Goal: Task Accomplishment & Management: Complete application form

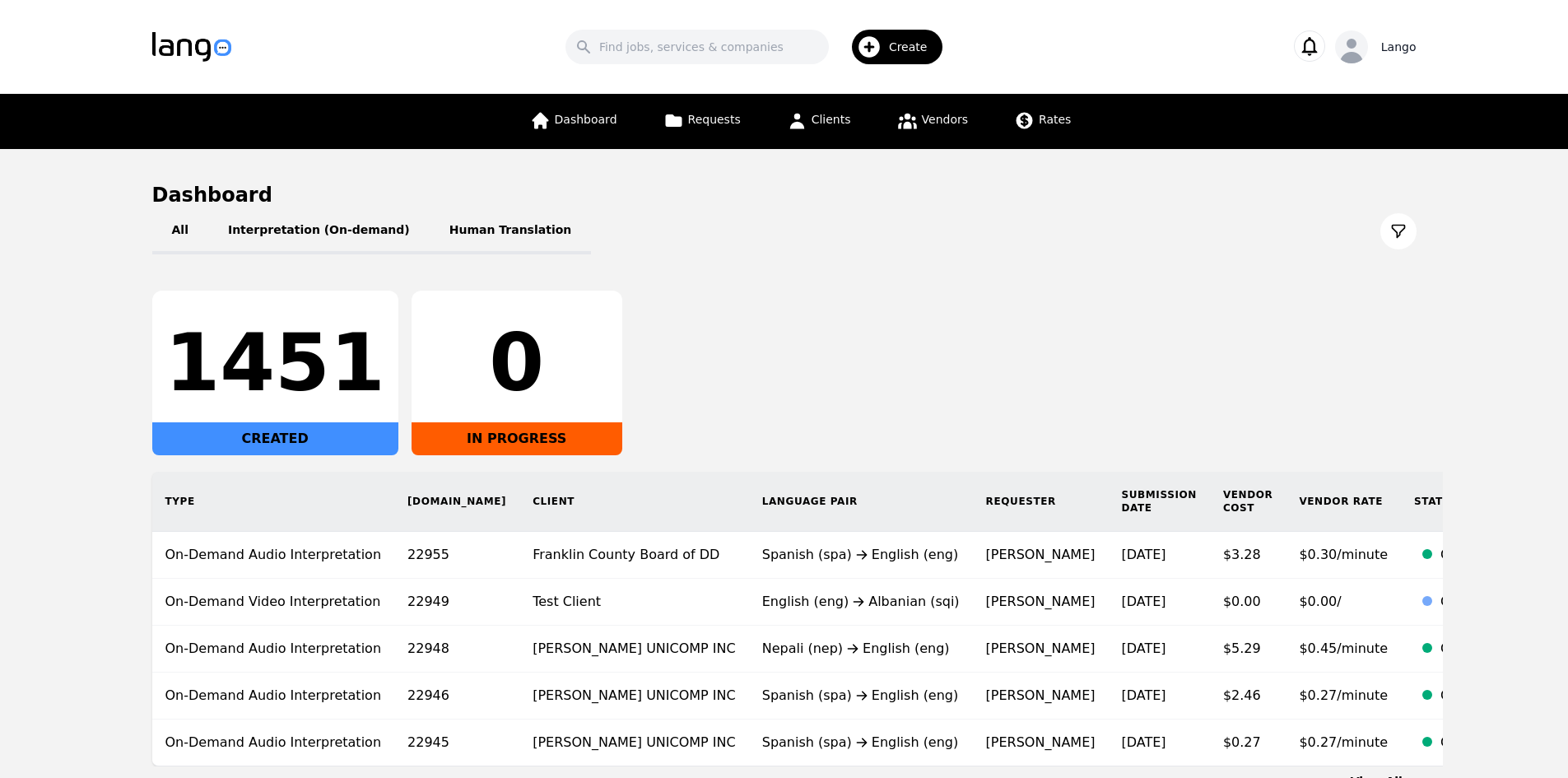
click at [1360, 44] on icon "button" at bounding box center [1352, 51] width 23 height 25
click at [1350, 107] on link "Settings" at bounding box center [1331, 101] width 158 height 36
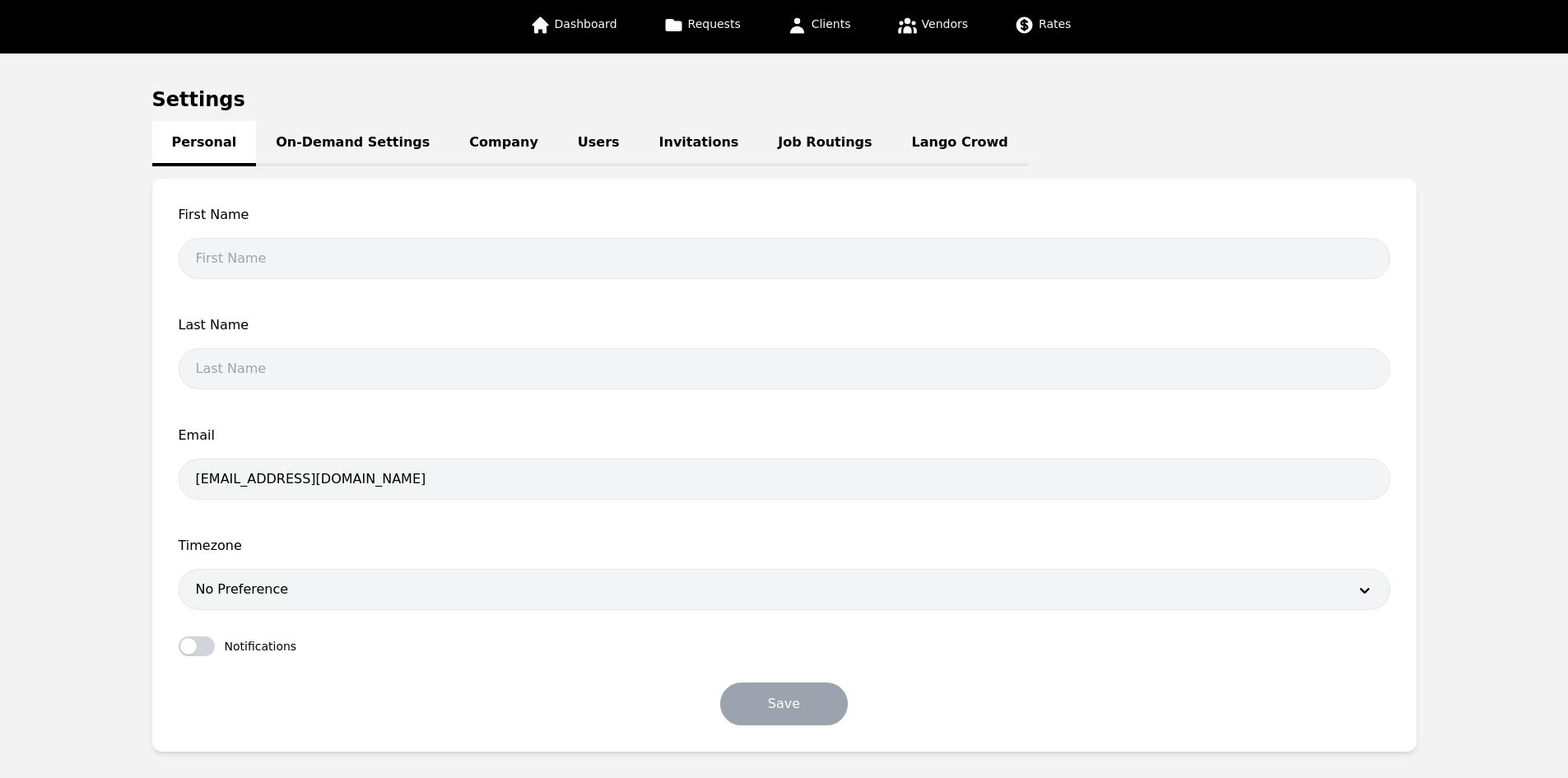
scroll to position [191, 0]
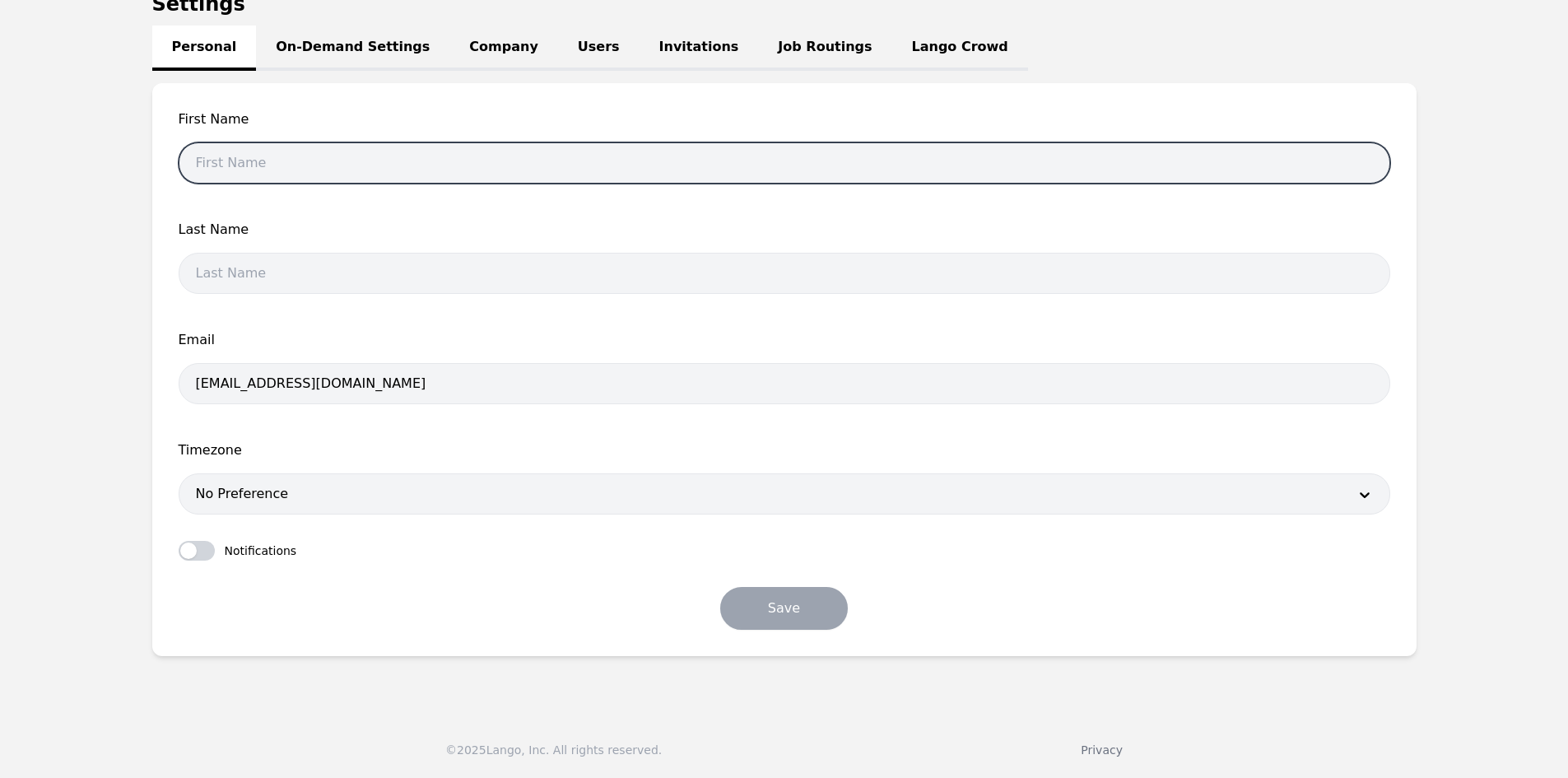
click at [261, 164] on input "text" at bounding box center [784, 162] width 1212 height 42
type input "Valton"
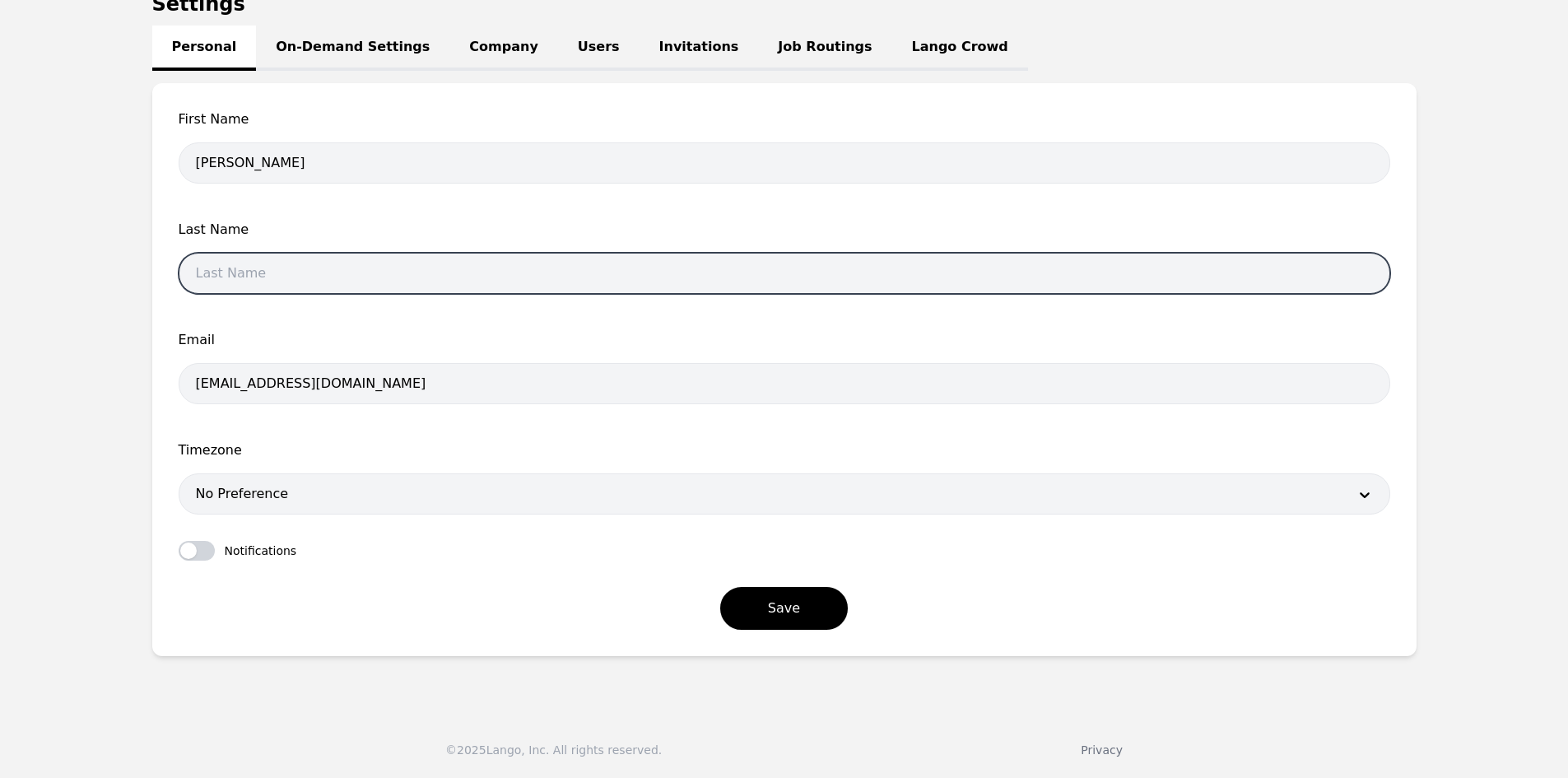
click at [321, 261] on input "text" at bounding box center [784, 273] width 1212 height 42
type input "Gjochi"
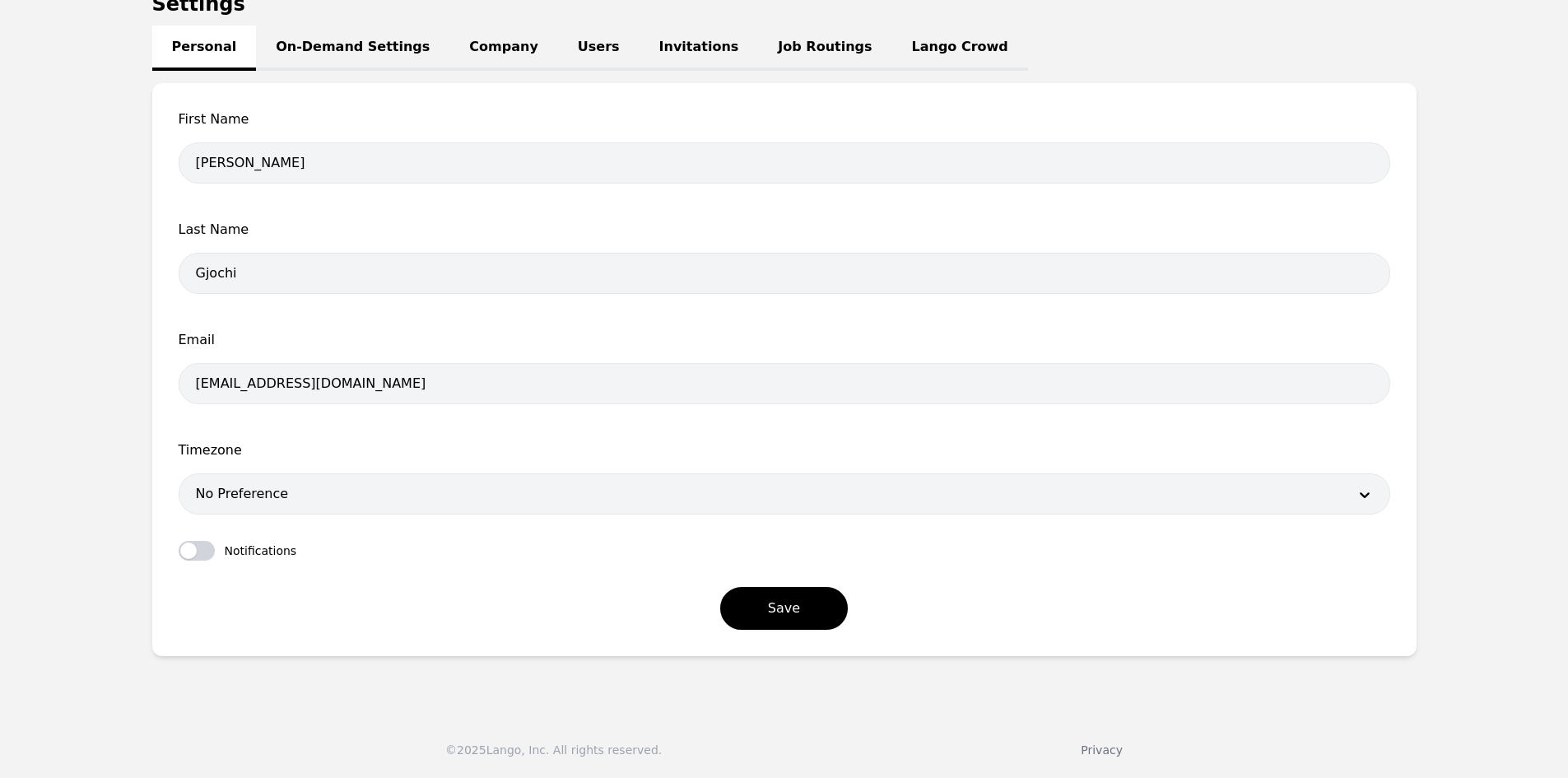
click at [305, 506] on div at bounding box center [760, 494] width 1161 height 40
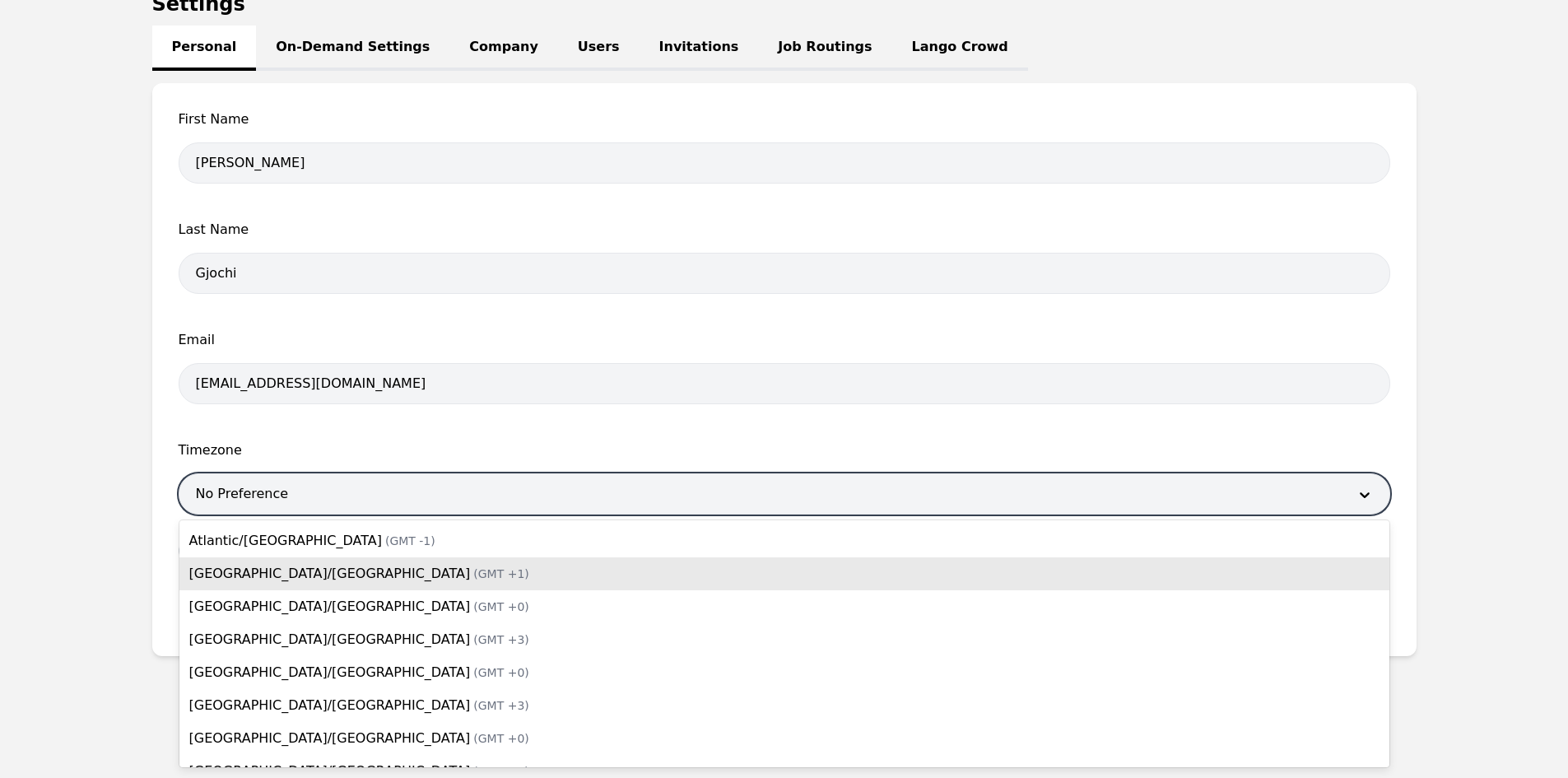
scroll to position [0, 0]
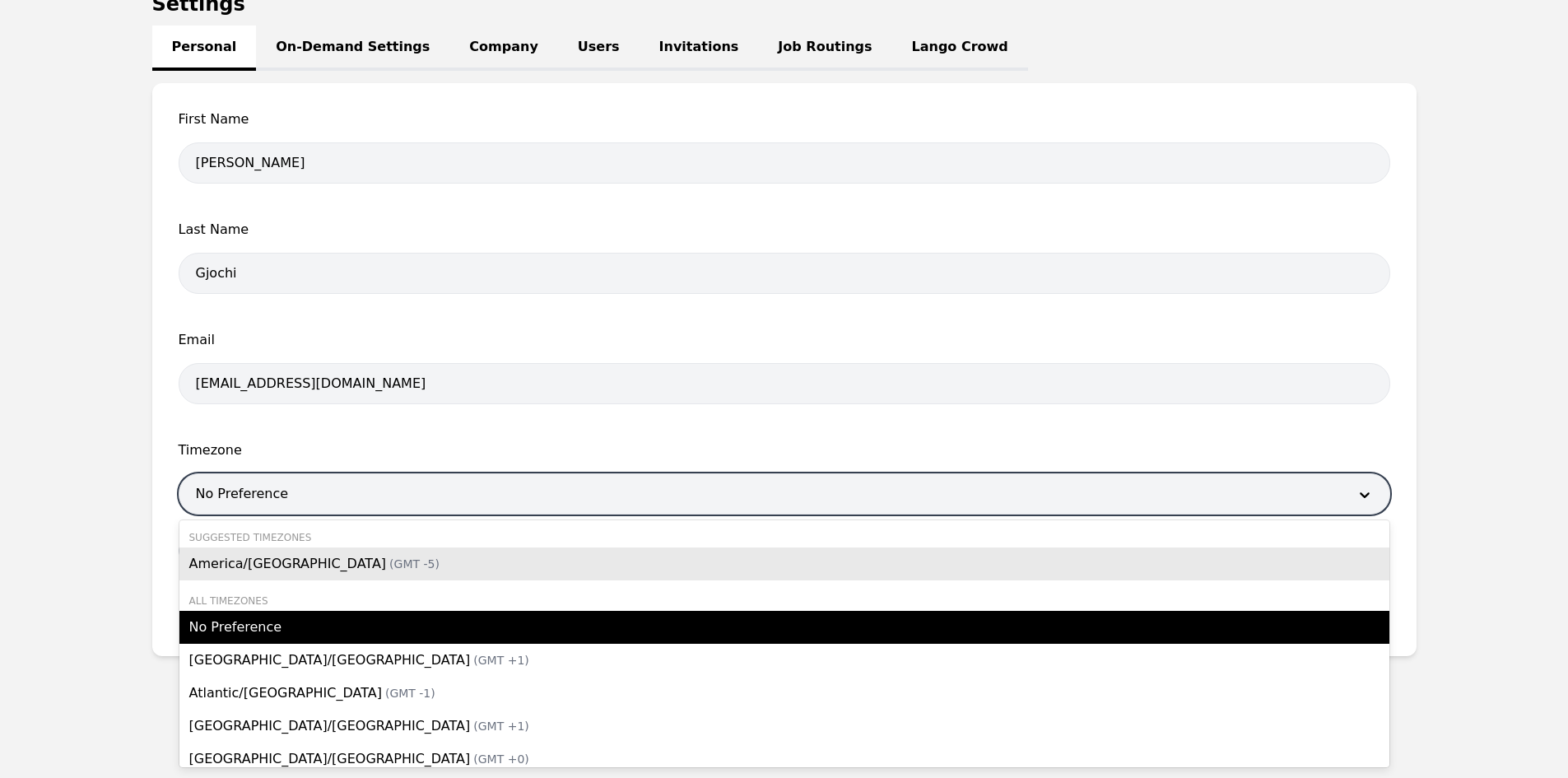
click at [290, 567] on span "America/Chicago (GMT -5)" at bounding box center [314, 563] width 250 height 16
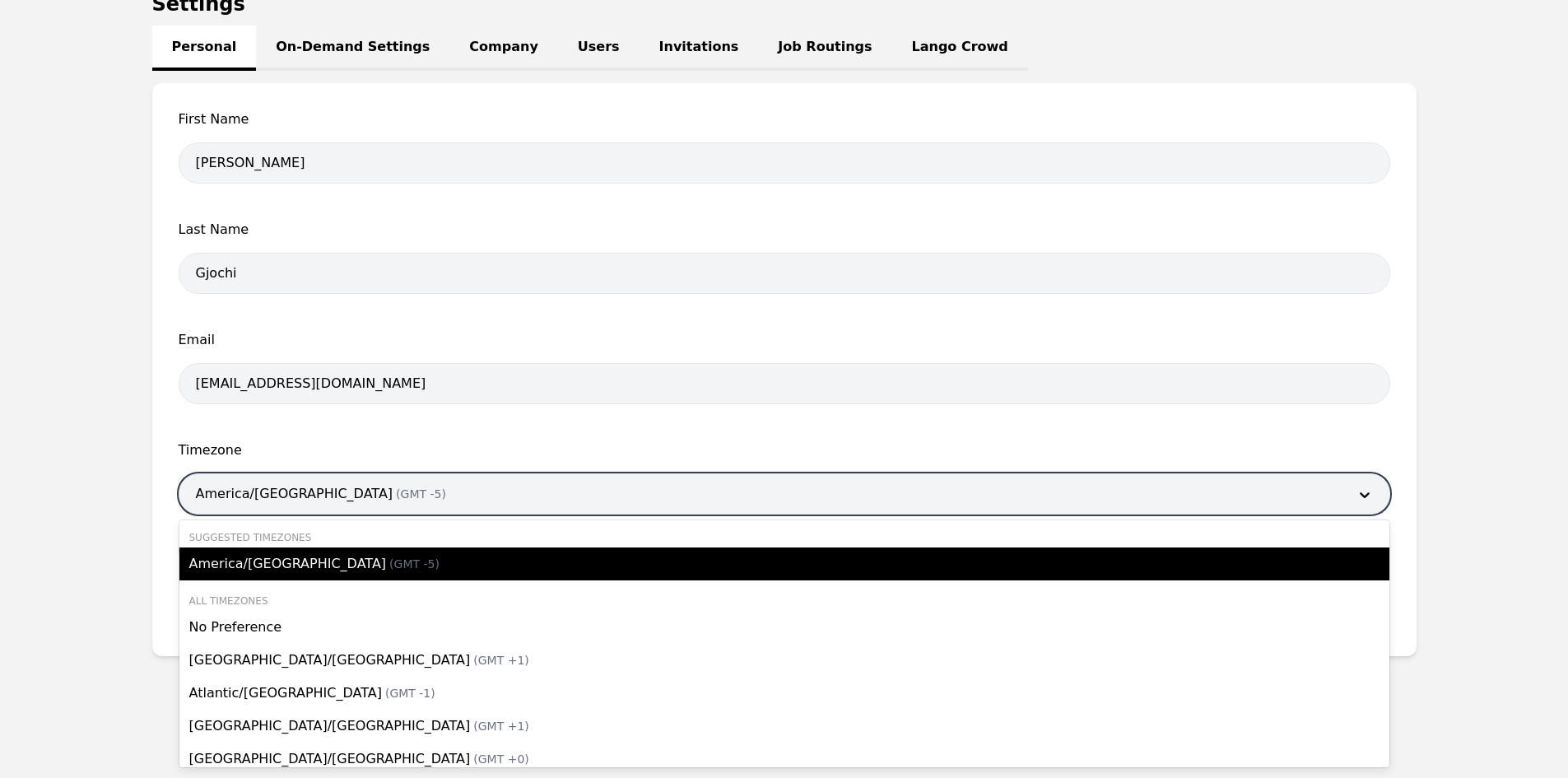
click at [331, 495] on div at bounding box center [760, 494] width 1161 height 40
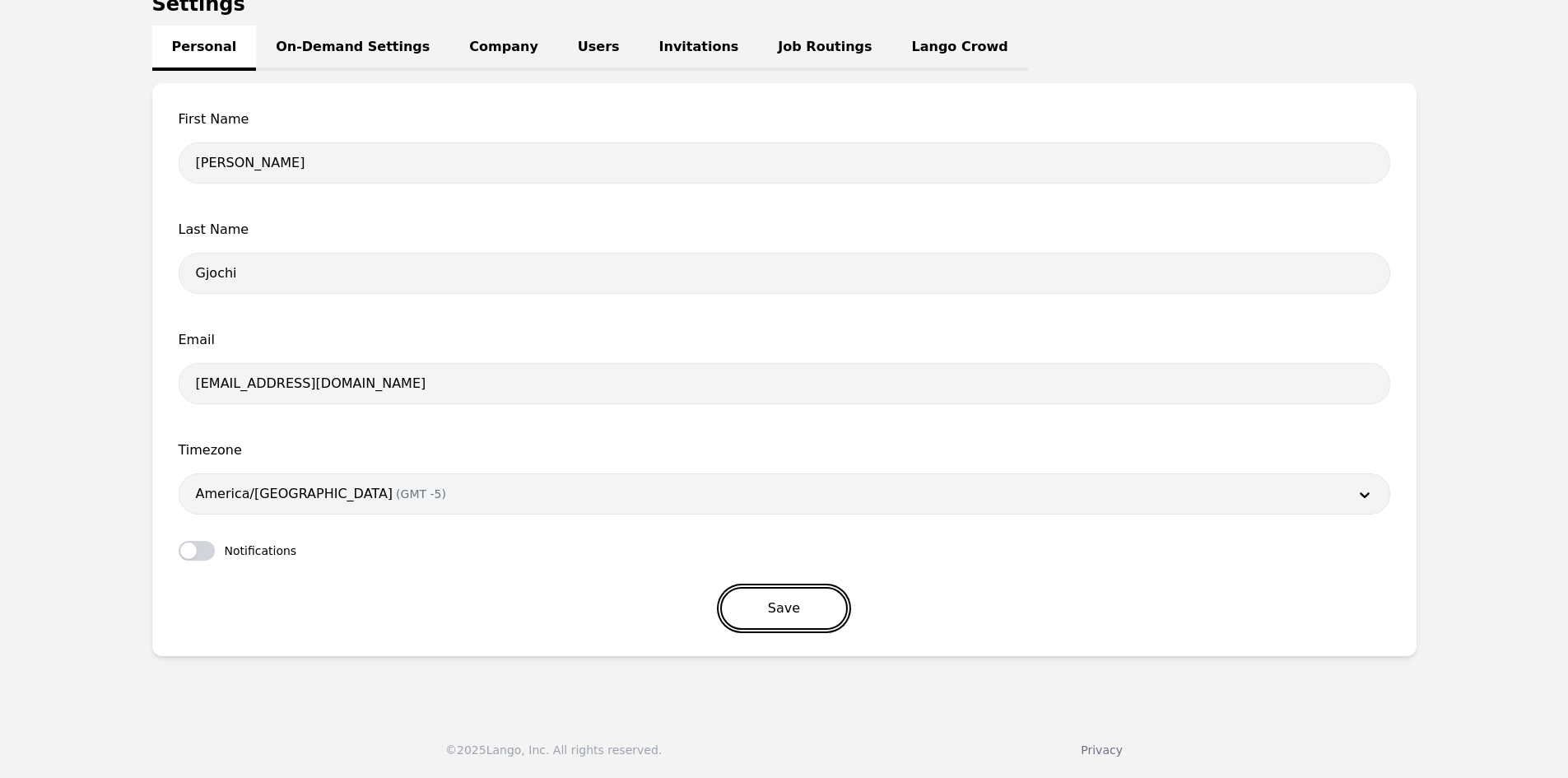
click at [769, 608] on button "Save" at bounding box center [784, 608] width 127 height 42
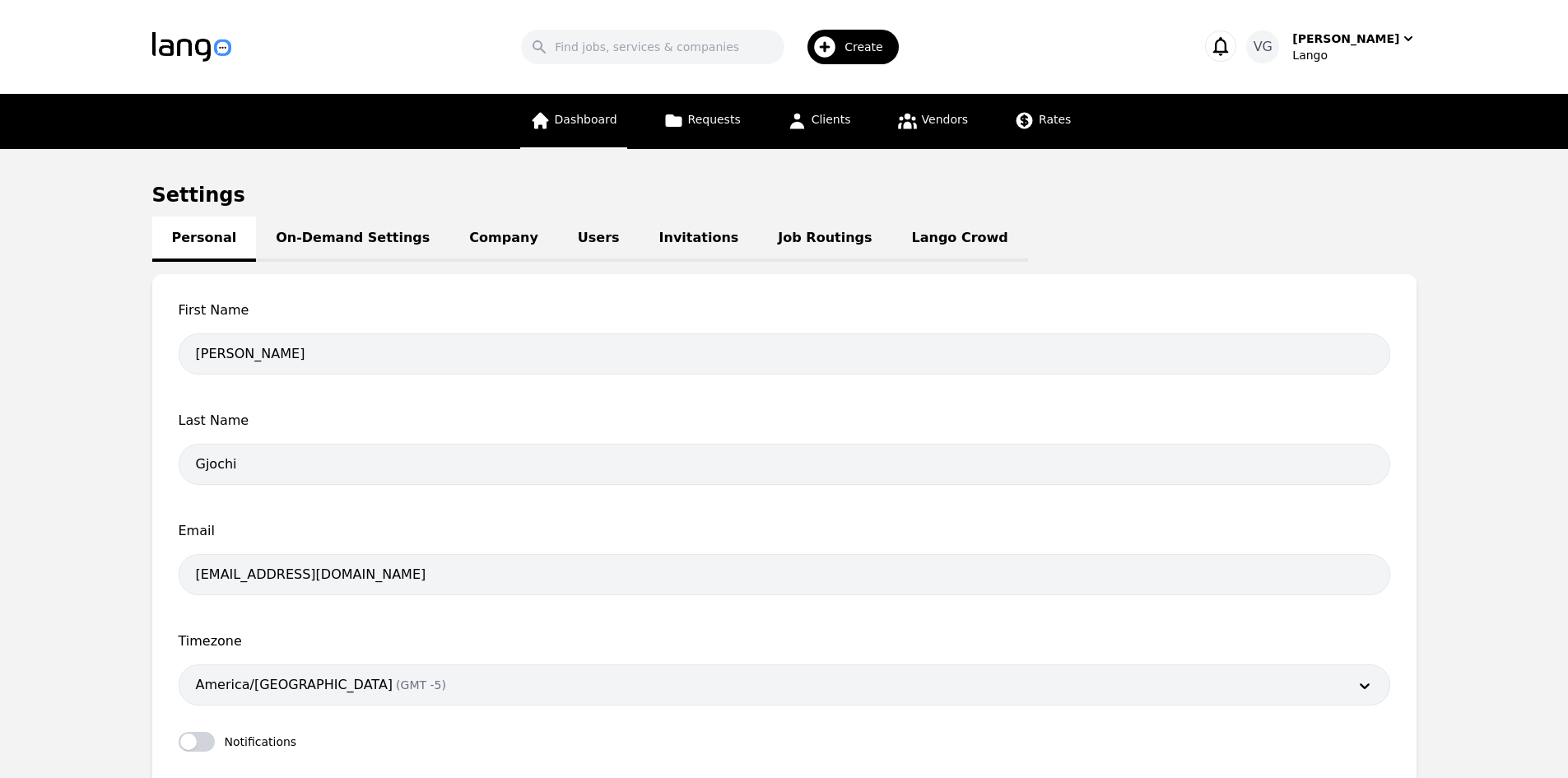
click at [607, 124] on span "Dashboard" at bounding box center [586, 119] width 63 height 13
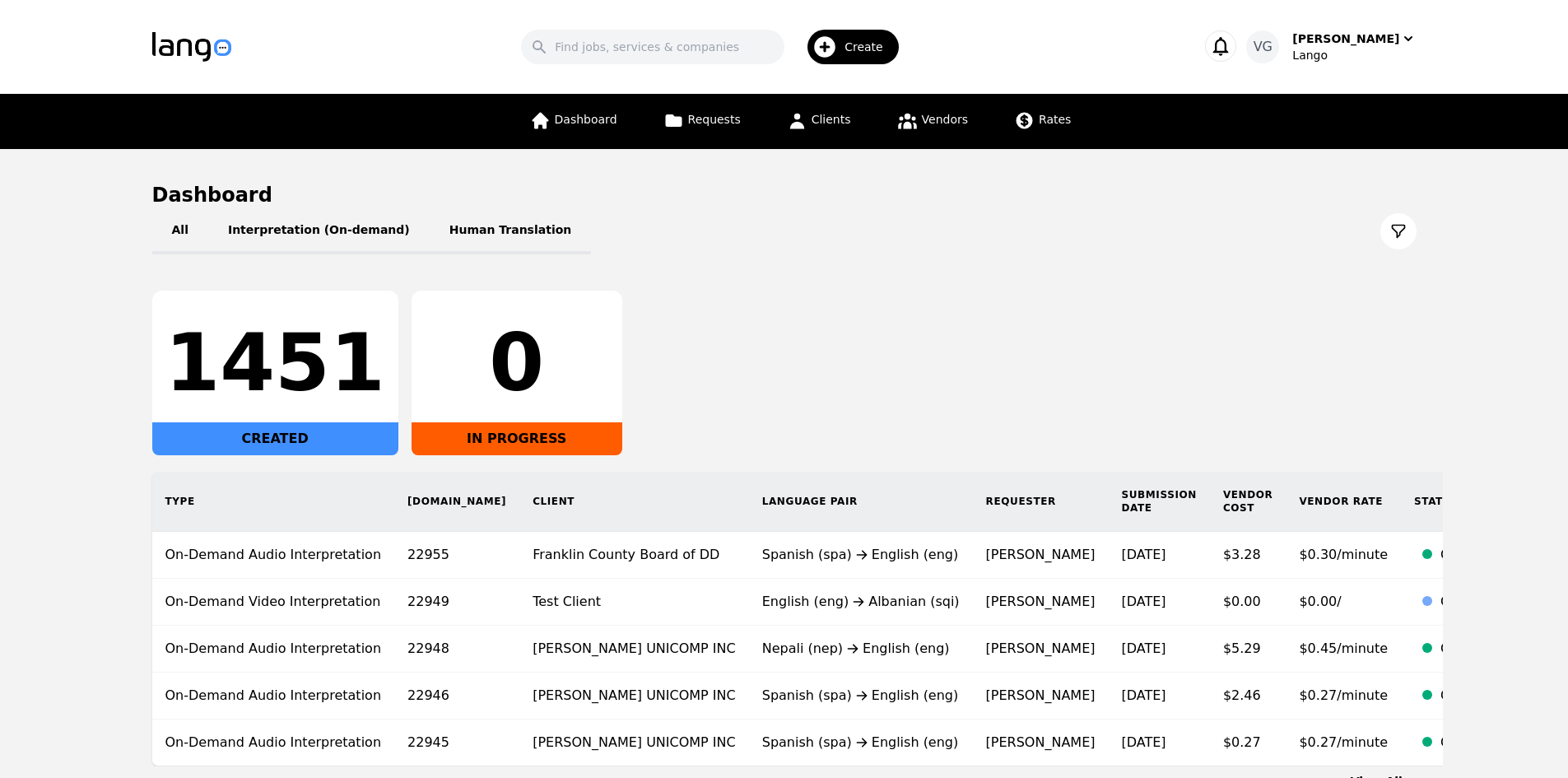
click at [859, 58] on div "Create" at bounding box center [852, 47] width 91 height 34
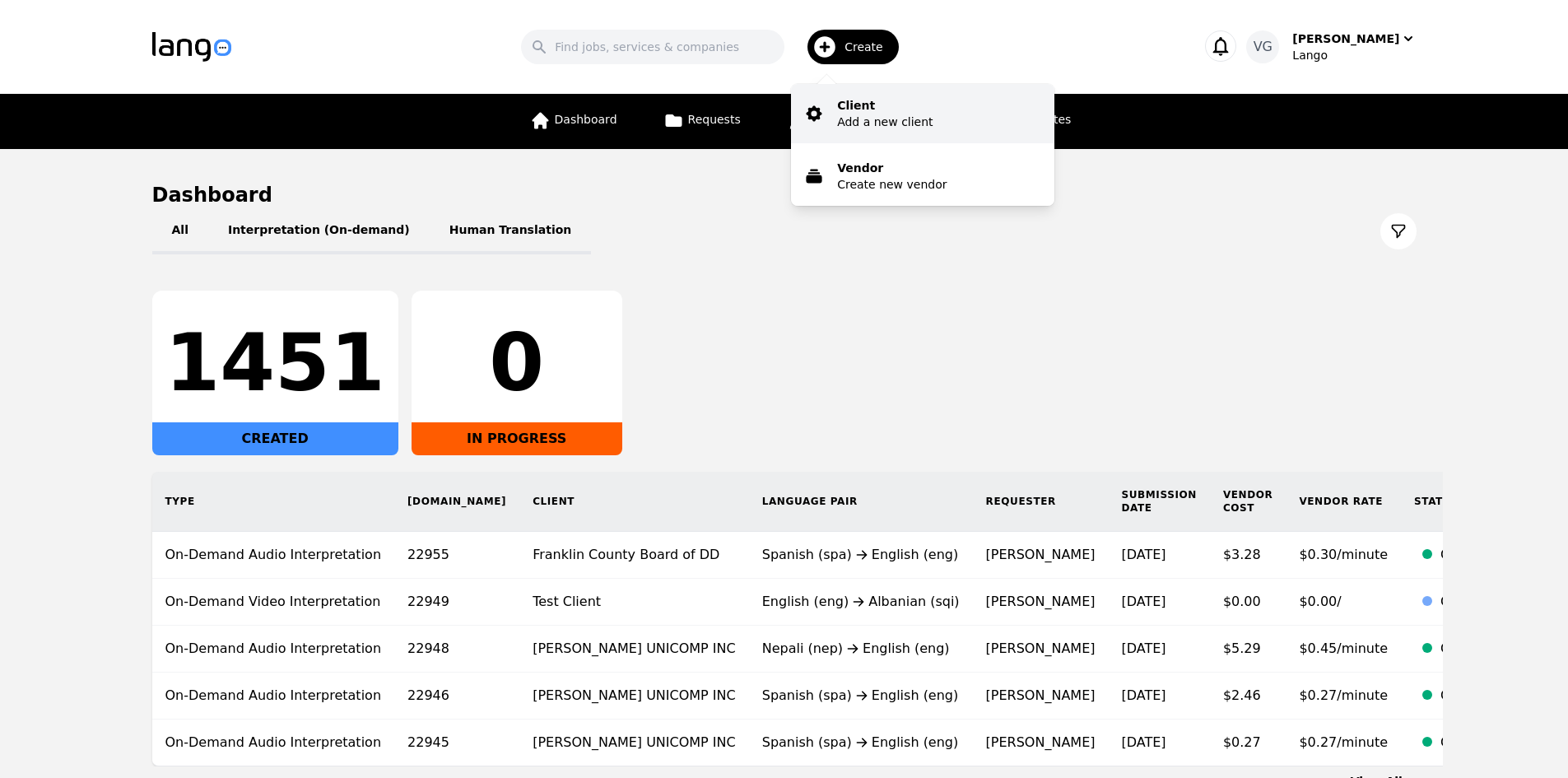
click at [876, 133] on button "Client Add a new client" at bounding box center [923, 113] width 263 height 59
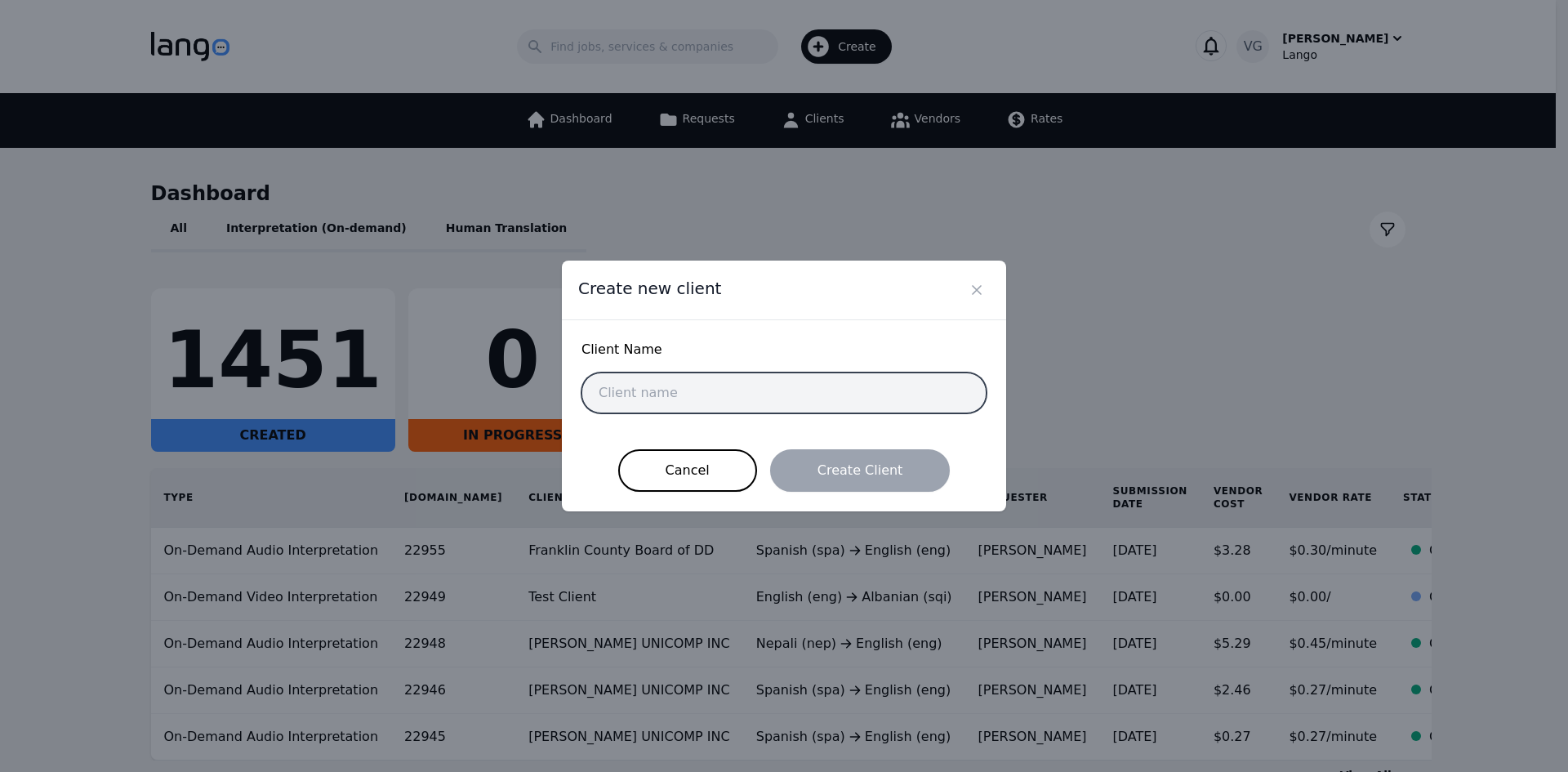
click at [690, 402] on input "text" at bounding box center [784, 393] width 405 height 41
paste input "Progress Enterprises Inc"
type input "Progress Enterprises Inc"
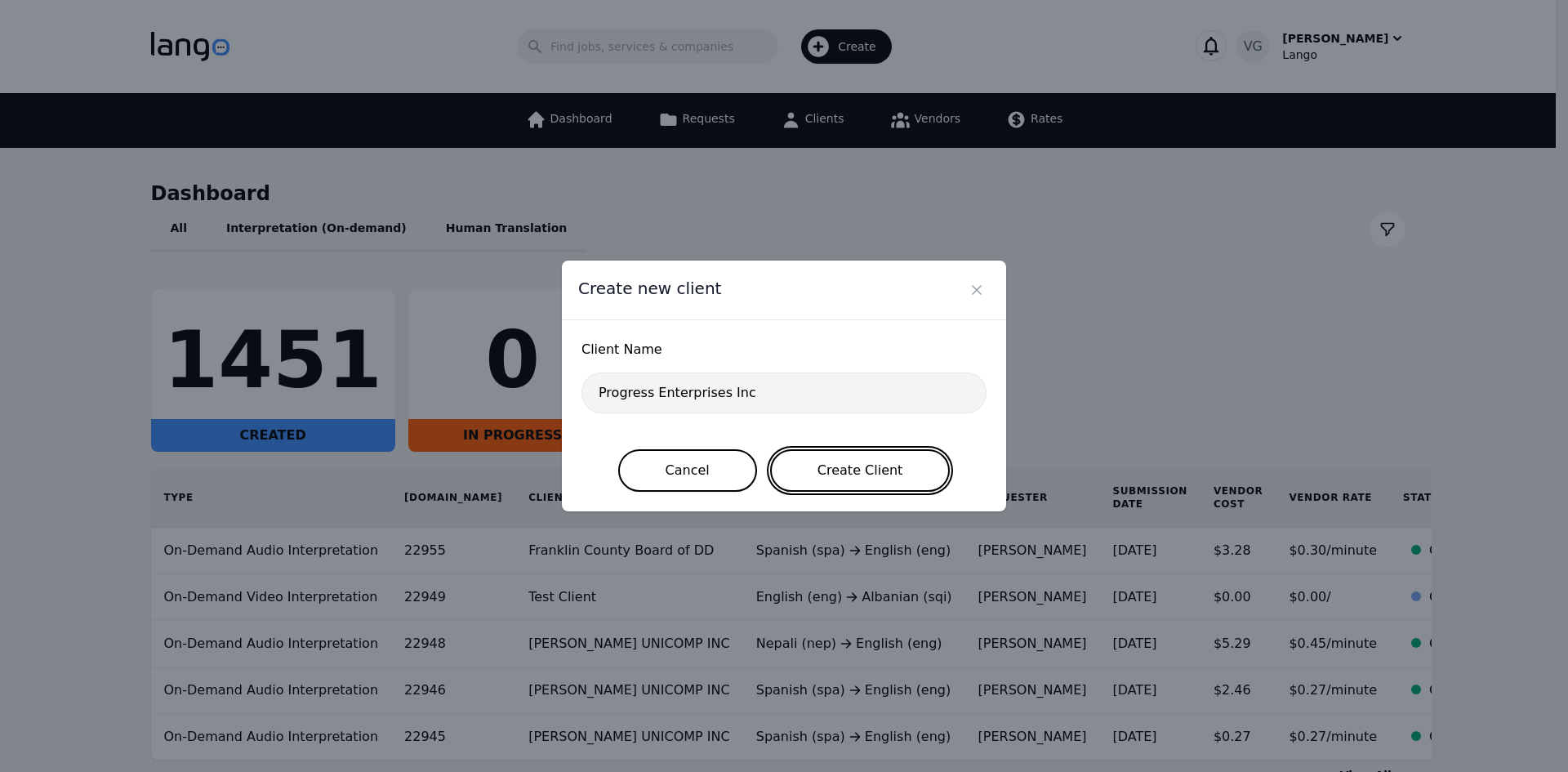
click at [814, 463] on button "Create Client" at bounding box center [861, 471] width 181 height 42
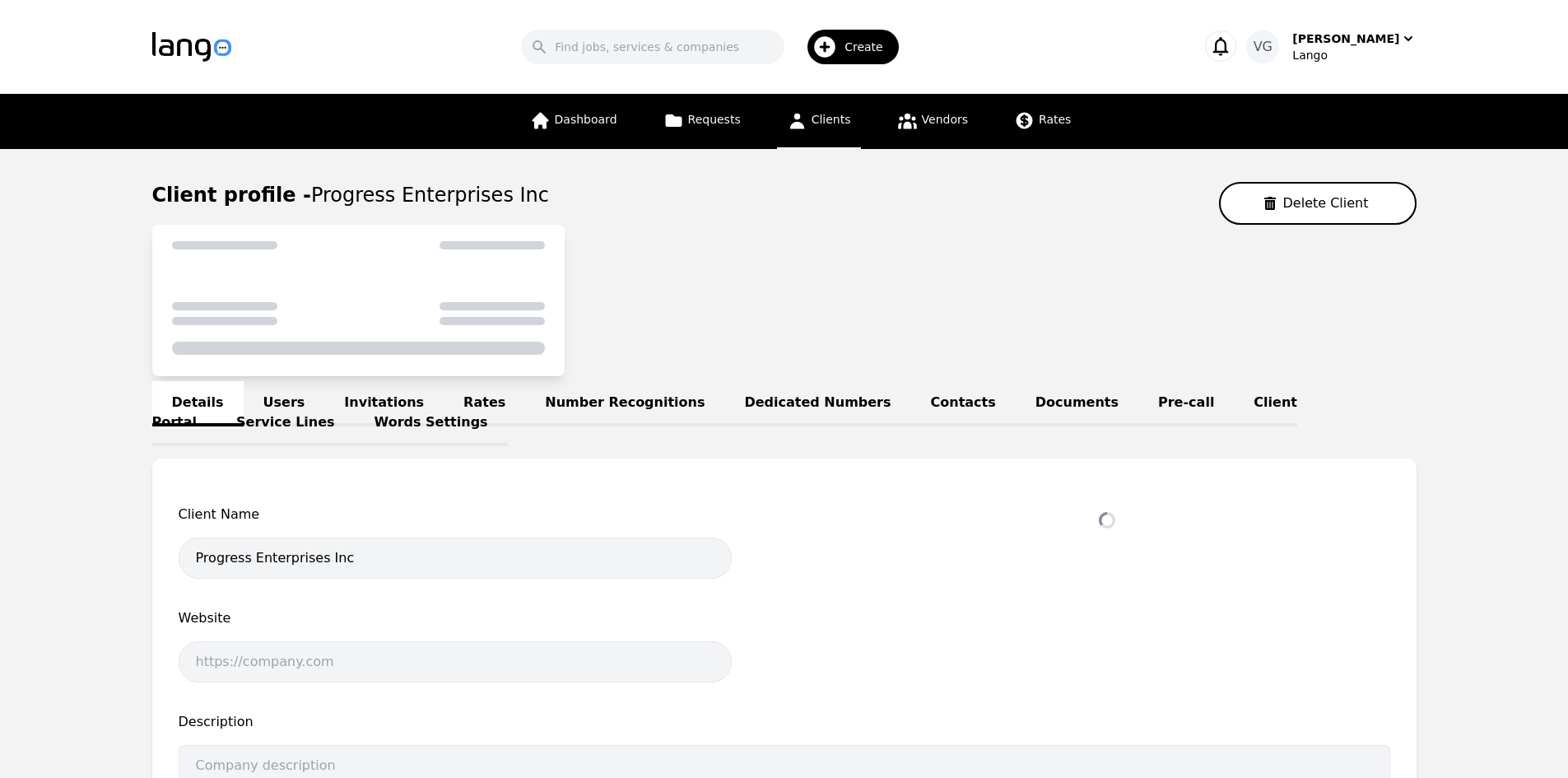
select select "active"
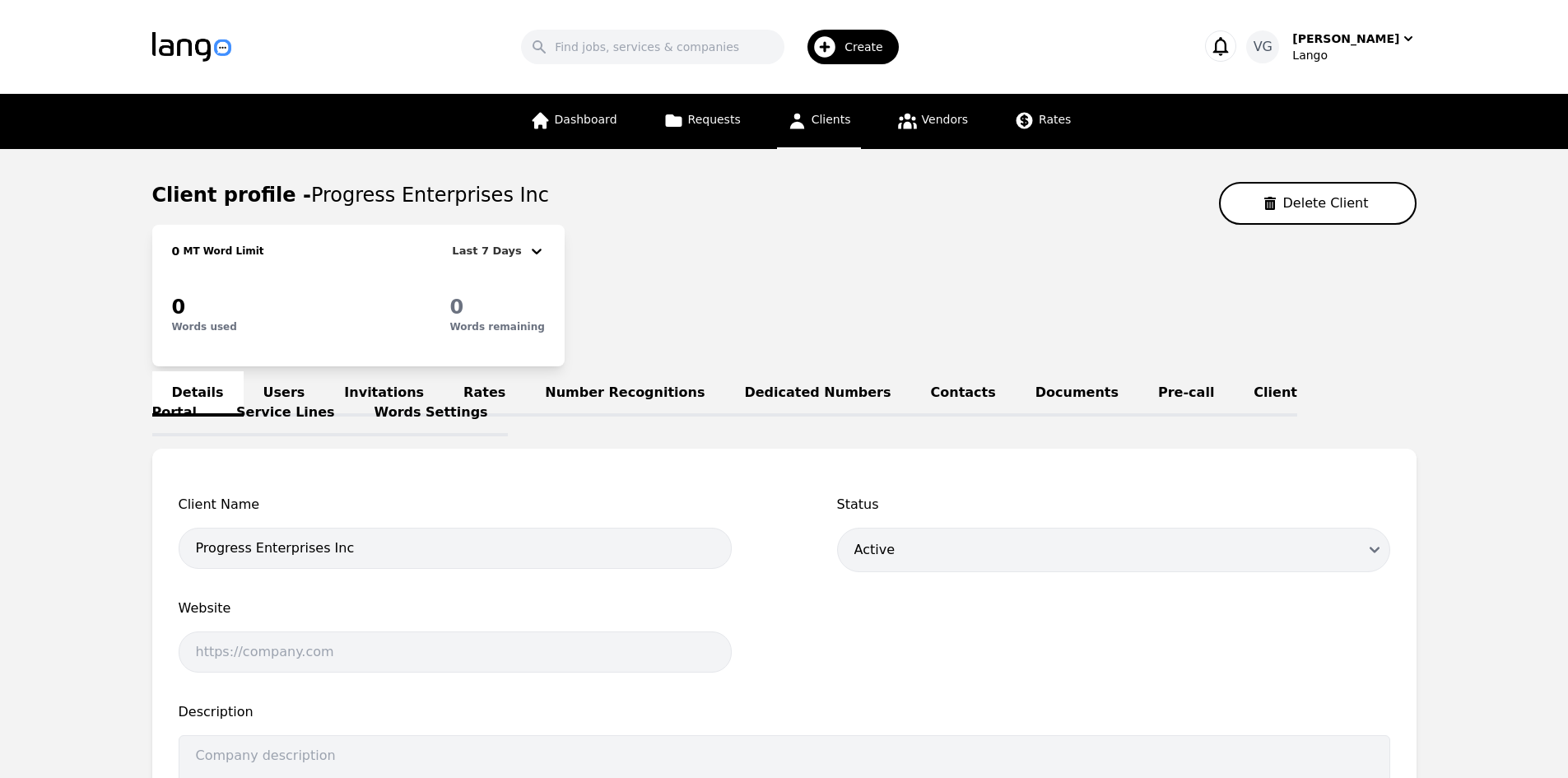
scroll to position [164, 0]
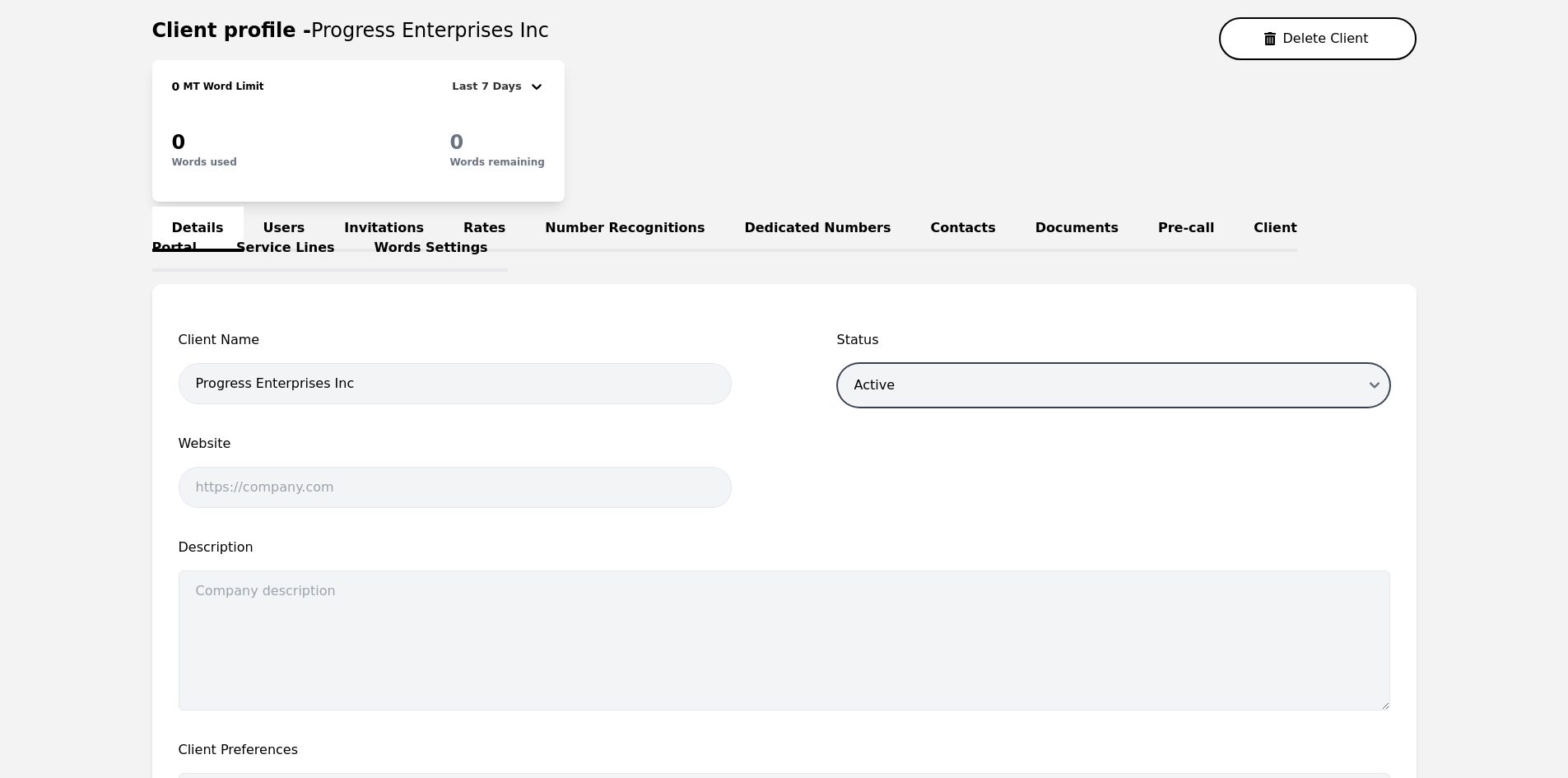
click at [898, 381] on select "Draft Active Disabled" at bounding box center [1114, 385] width 553 height 44
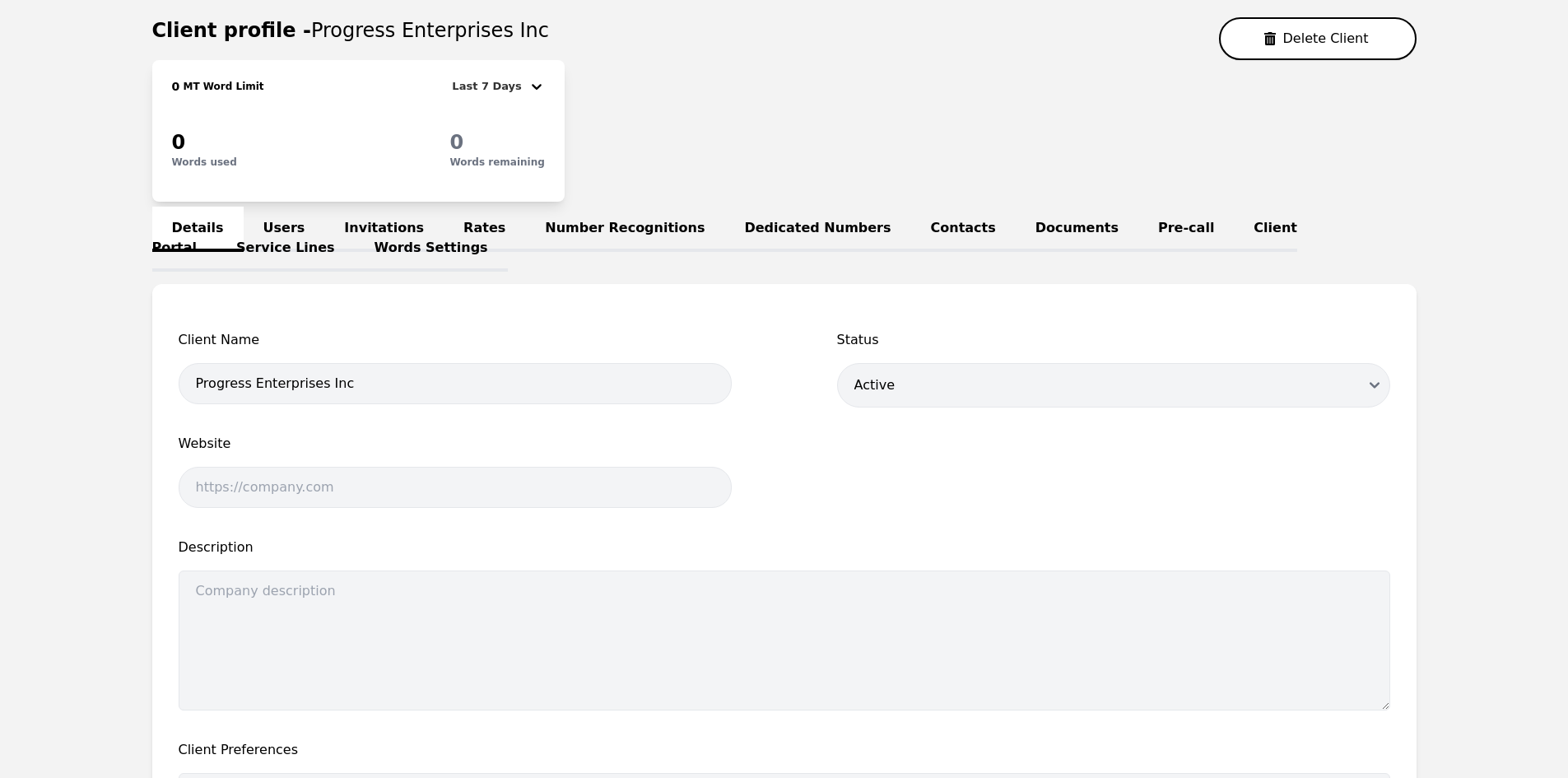
drag, startPoint x: 539, startPoint y: 433, endPoint x: 511, endPoint y: 459, distance: 38.2
click at [539, 434] on div "Client Name Progress Enterprises Inc Status Draft Active Disabled Website Descr…" at bounding box center [784, 626] width 1212 height 593
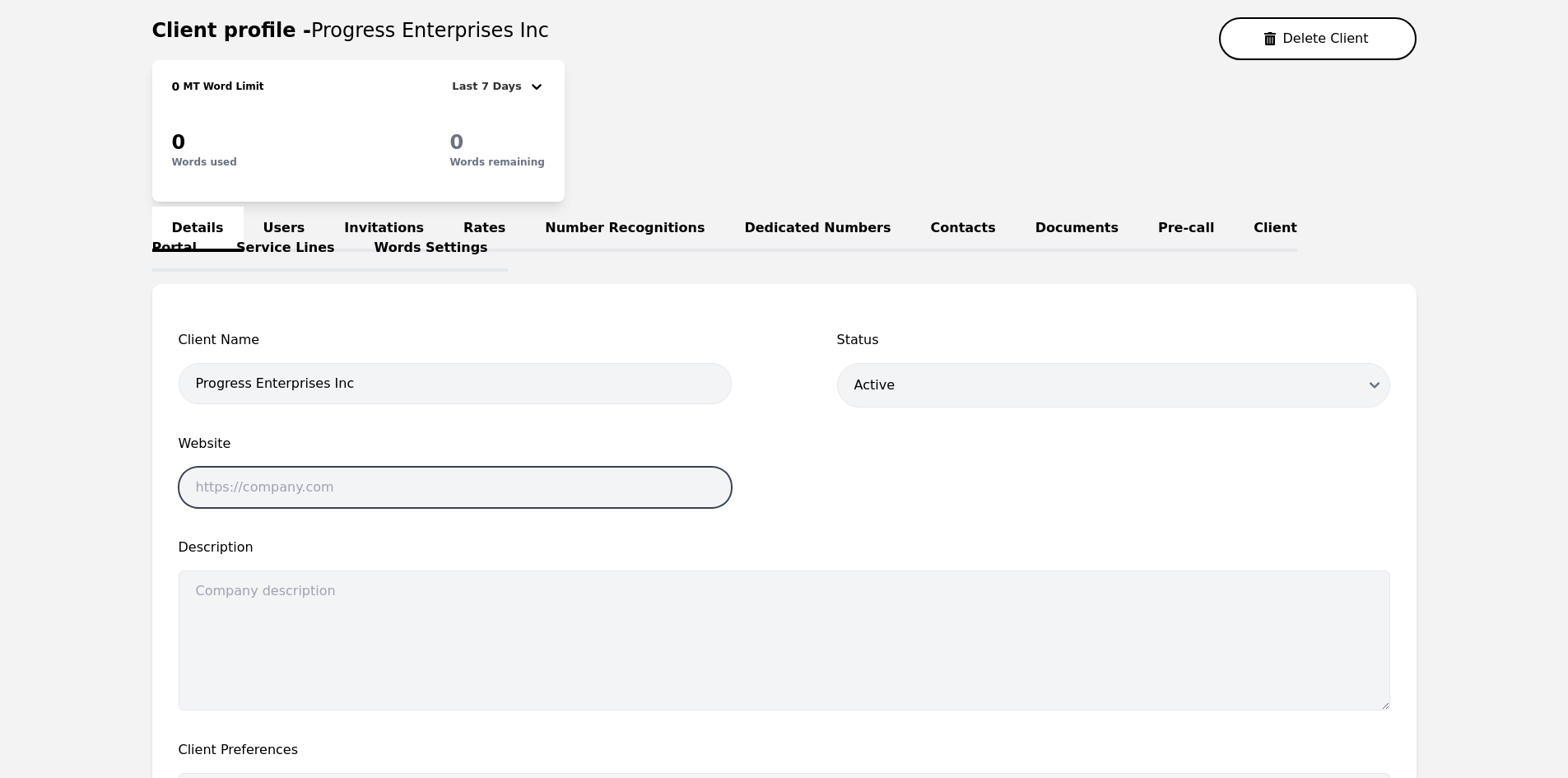
click at [497, 478] on input "text" at bounding box center [455, 487] width 553 height 42
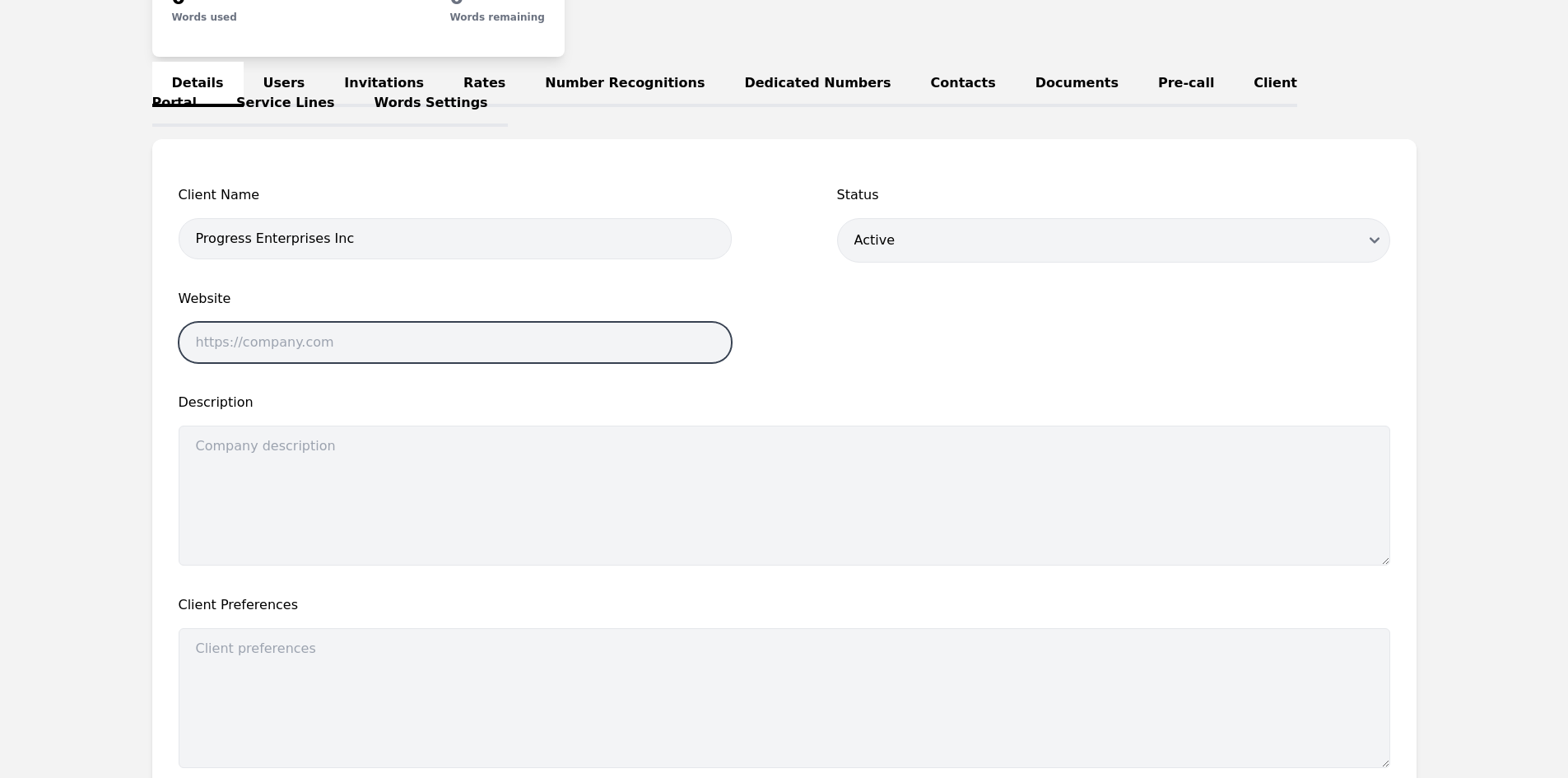
scroll to position [329, 0]
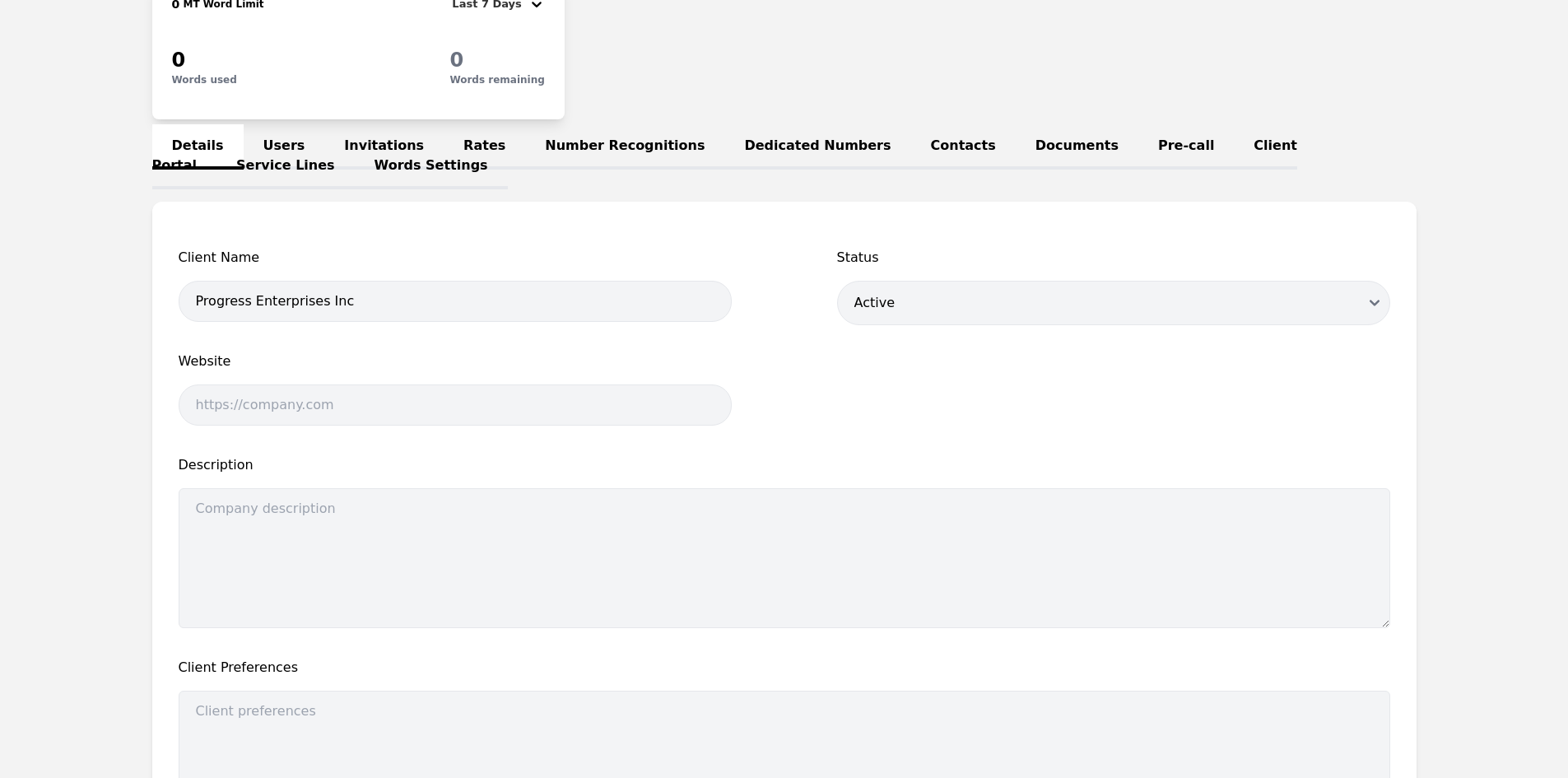
click at [272, 151] on link "Users" at bounding box center [284, 147] width 81 height 45
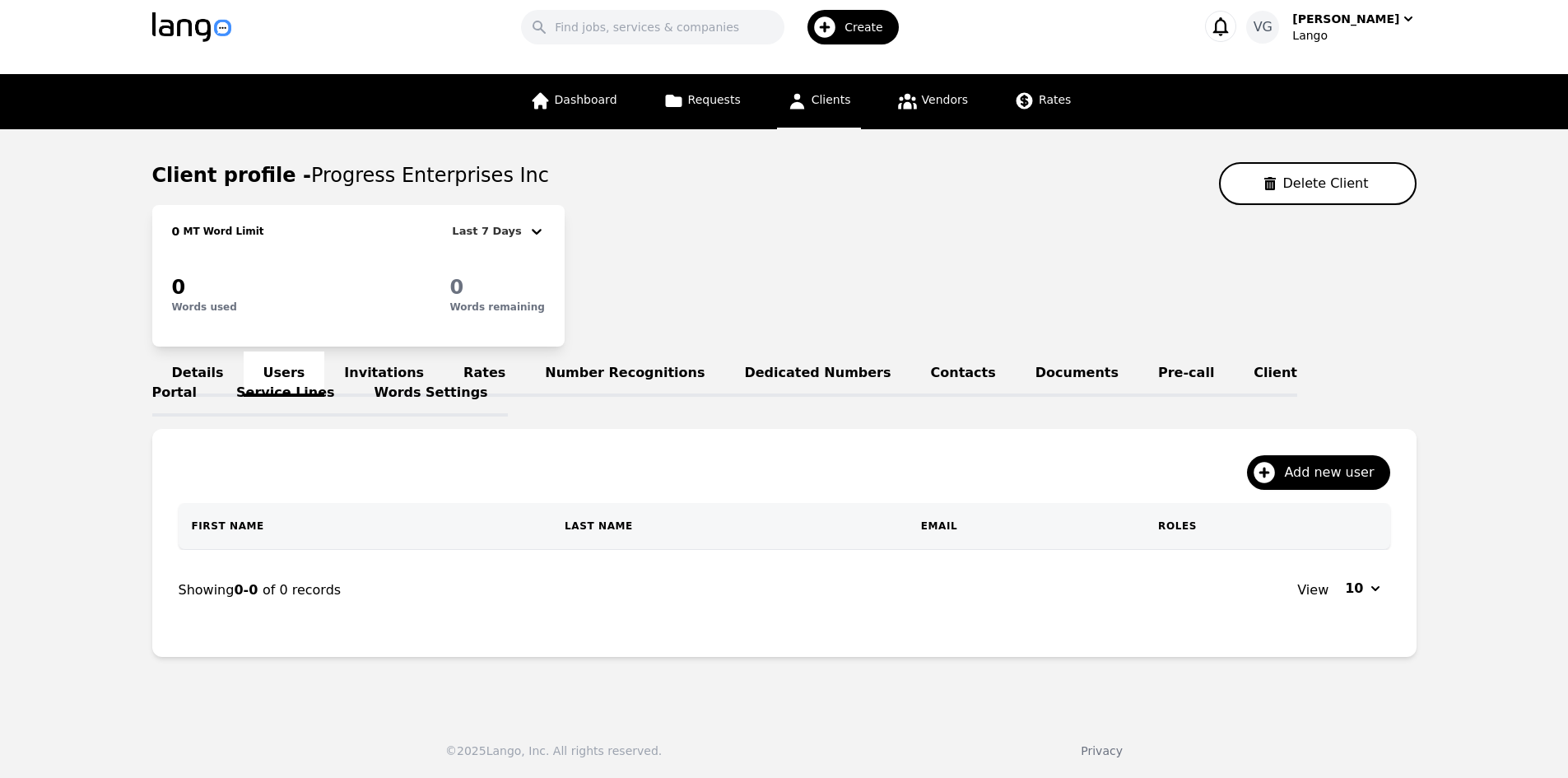
drag, startPoint x: 208, startPoint y: 375, endPoint x: 236, endPoint y: 371, distance: 28.3
click at [355, 375] on link "Words Settings" at bounding box center [431, 393] width 153 height 45
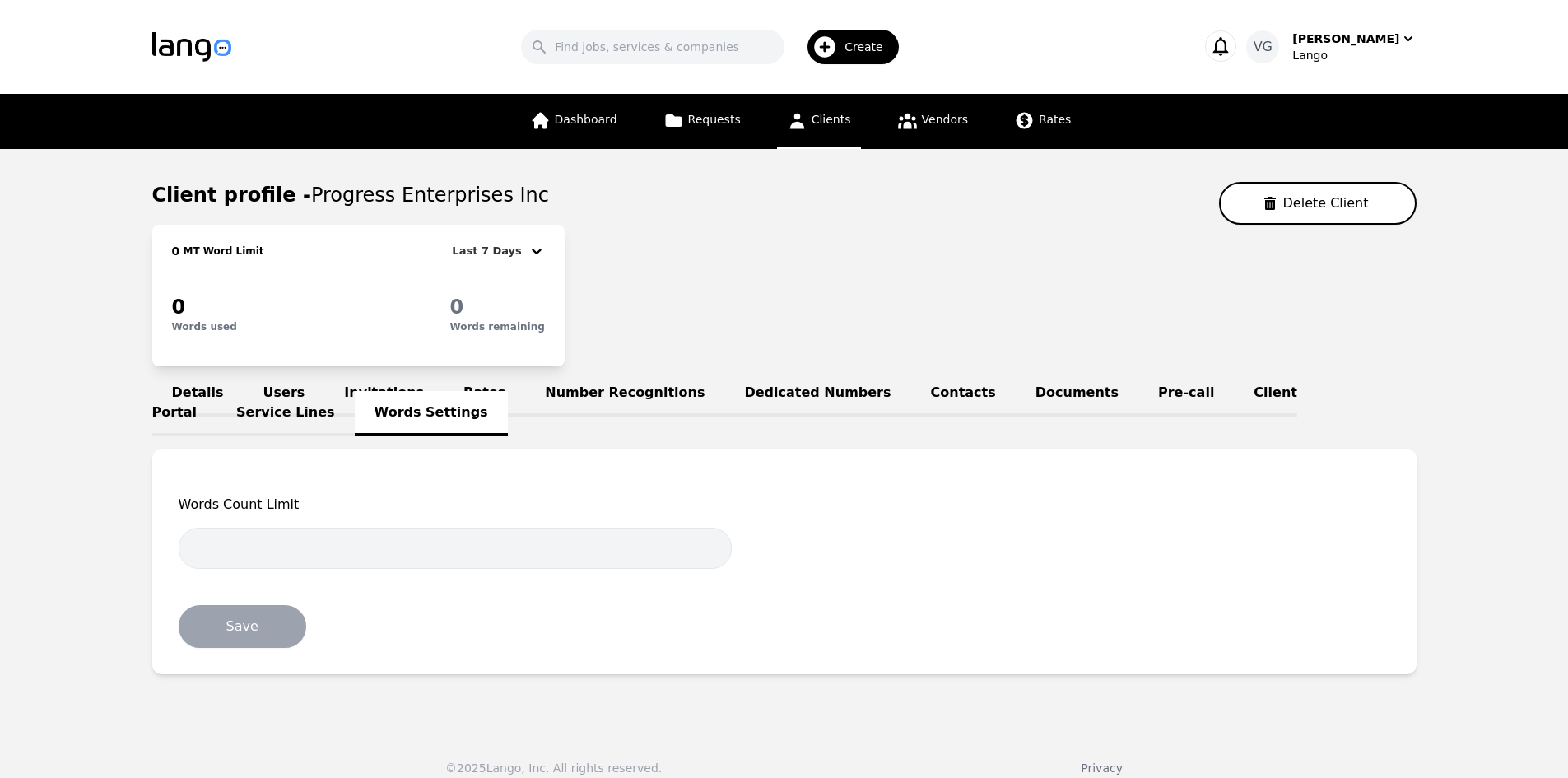
click at [278, 392] on link "Users" at bounding box center [284, 393] width 81 height 45
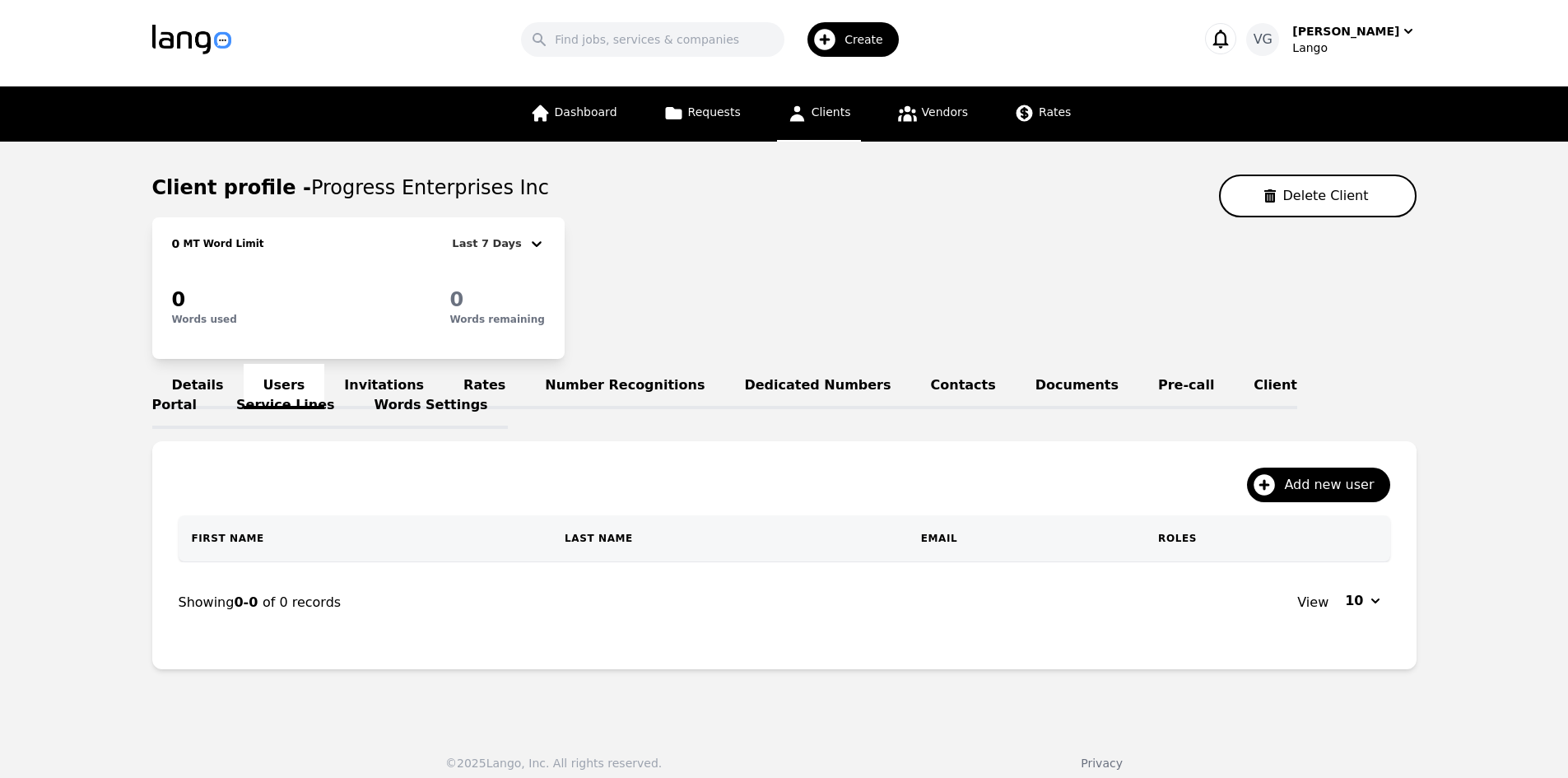
scroll to position [19, 0]
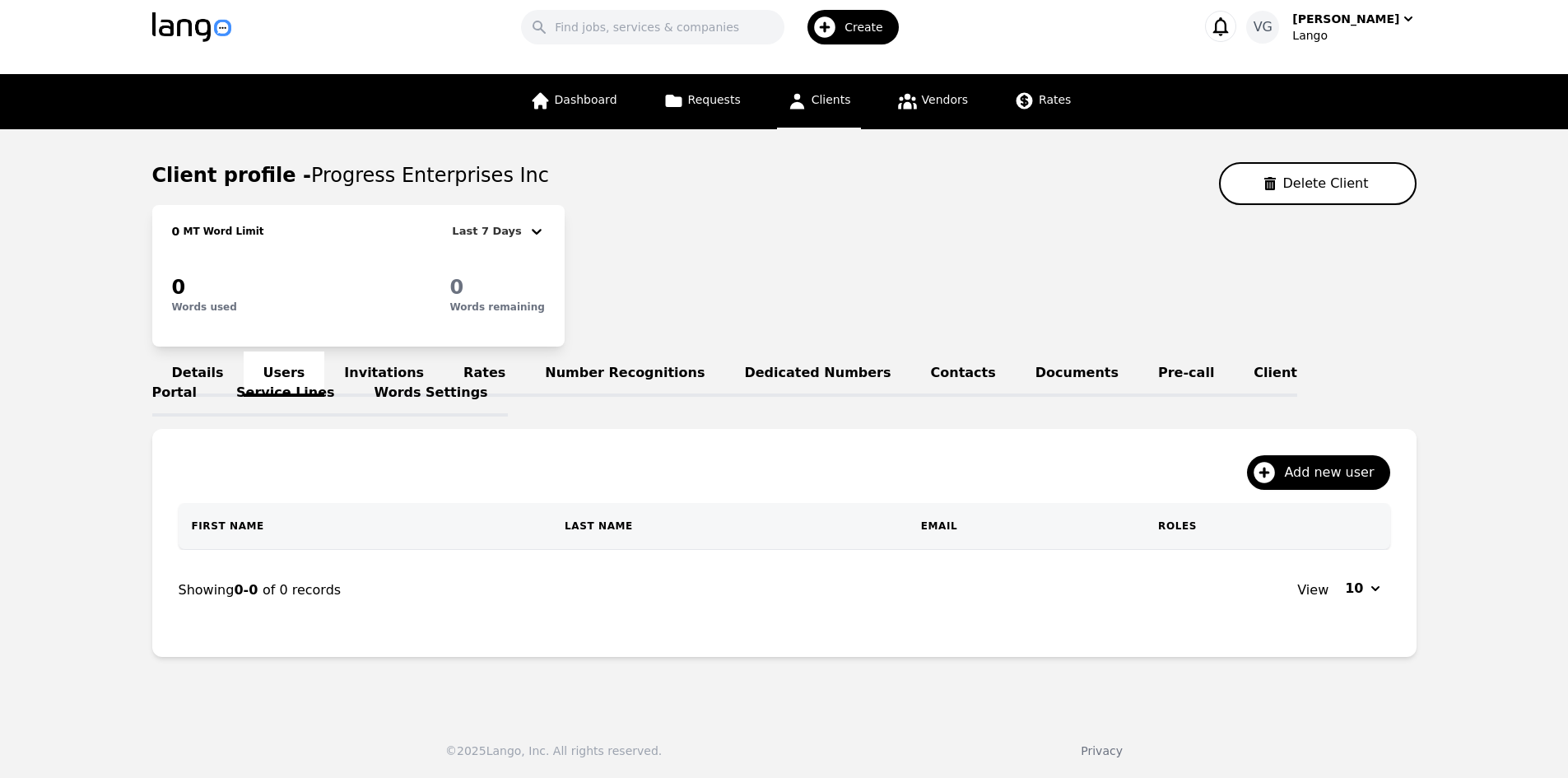
click at [355, 379] on link "Words Settings" at bounding box center [431, 393] width 153 height 45
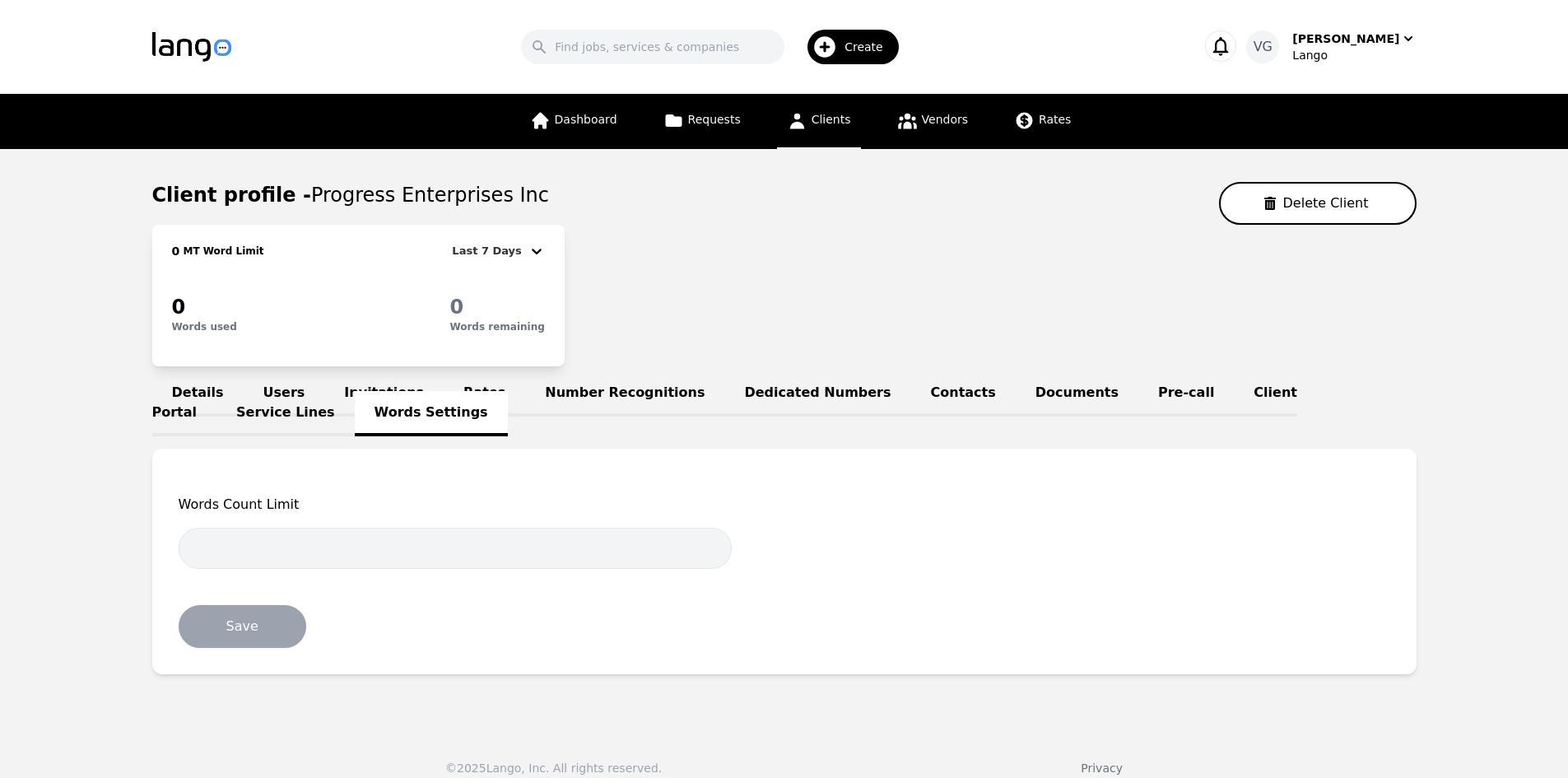
click at [280, 395] on link "Users" at bounding box center [284, 393] width 81 height 45
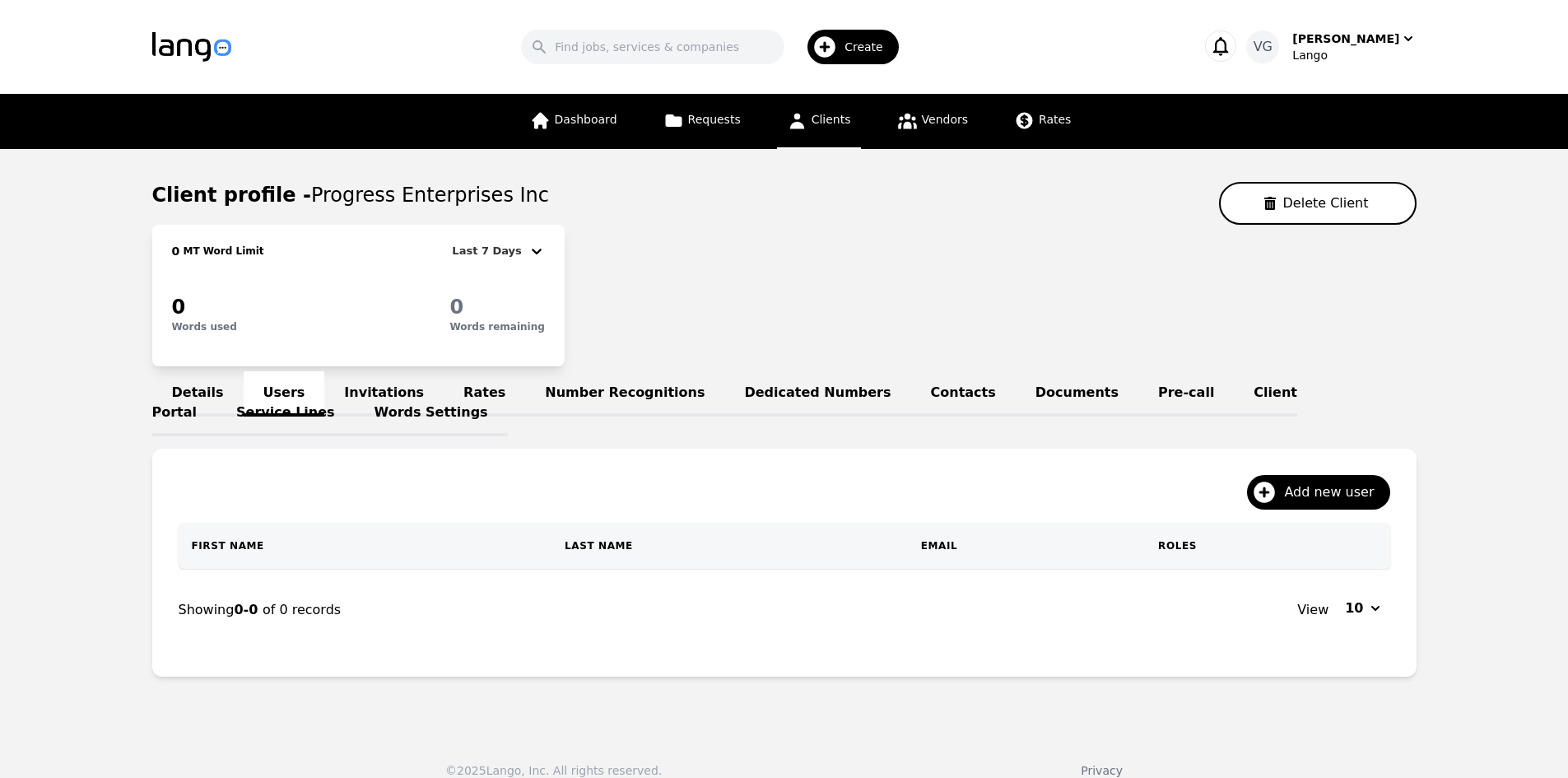
click at [311, 200] on span "Progress Enterprises Inc" at bounding box center [429, 195] width 238 height 23
drag, startPoint x: 307, startPoint y: 200, endPoint x: 496, endPoint y: 186, distance: 189.5
click at [498, 186] on span "Progress Enterprises Inc" at bounding box center [429, 195] width 238 height 23
copy div "Progress Enterprises Inc"
click at [350, 384] on link "Invitations" at bounding box center [383, 393] width 119 height 45
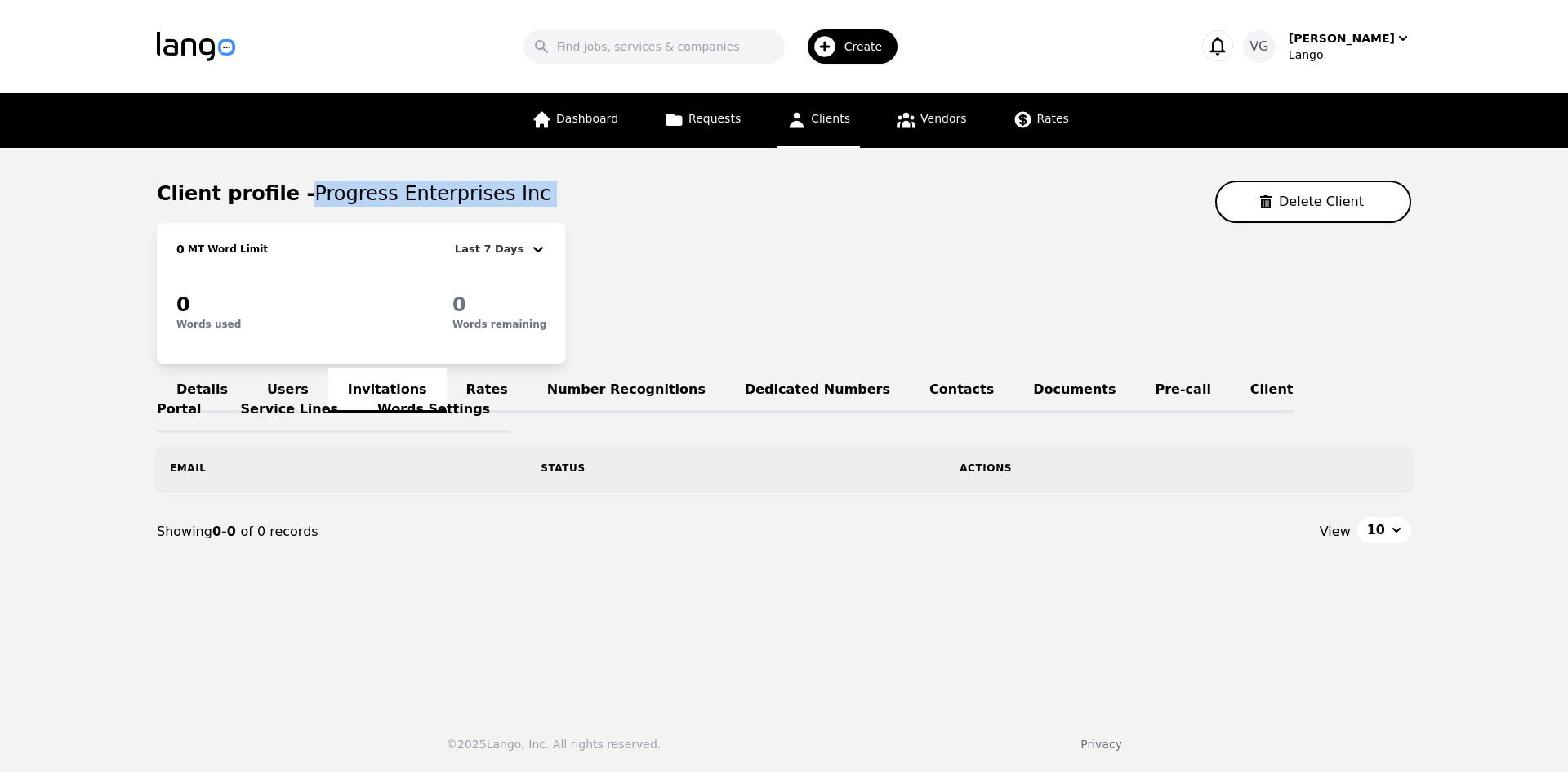
click at [273, 387] on link "Users" at bounding box center [287, 390] width 81 height 45
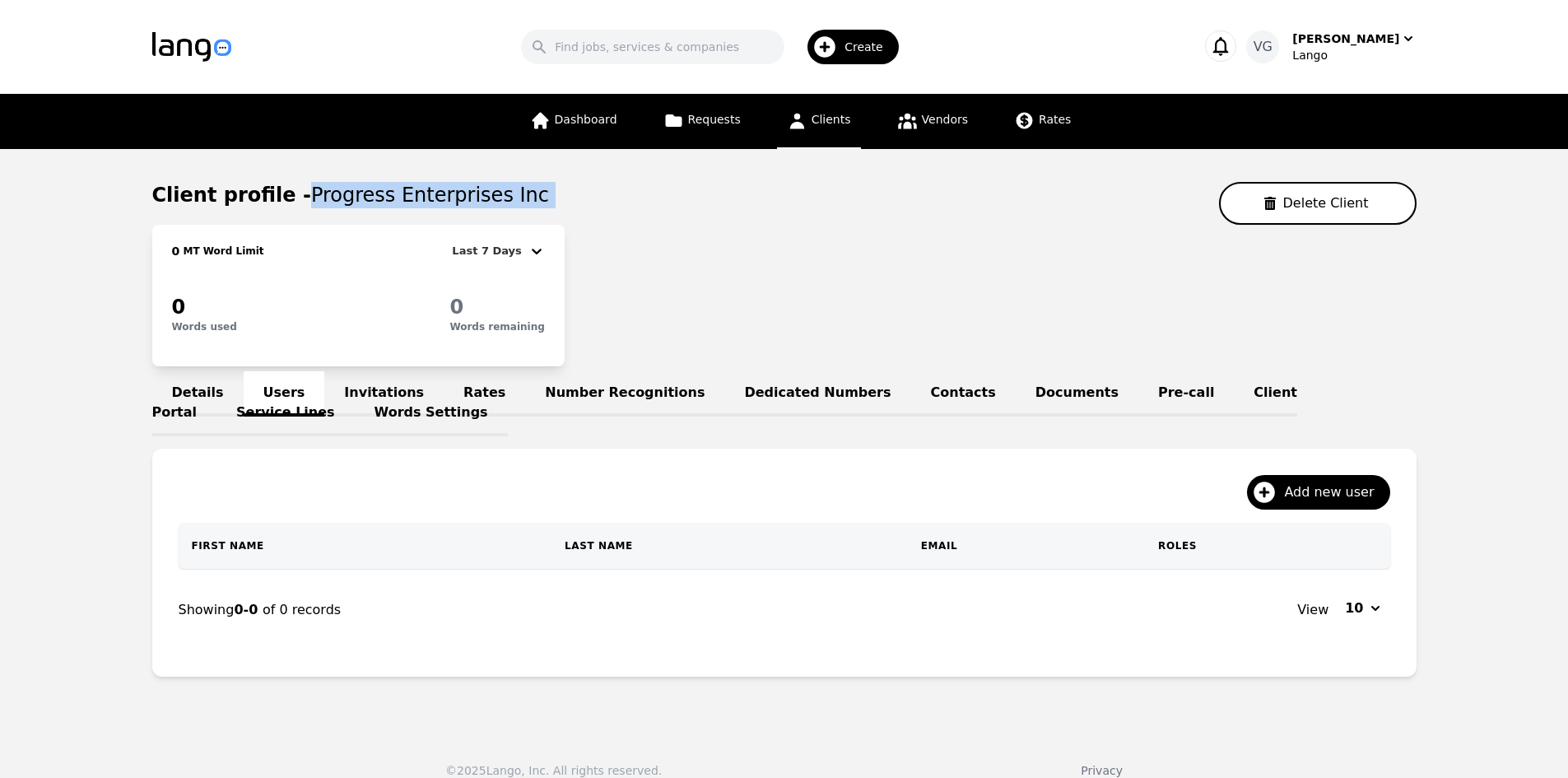
click at [724, 382] on link "Dedicated Numbers" at bounding box center [817, 393] width 186 height 45
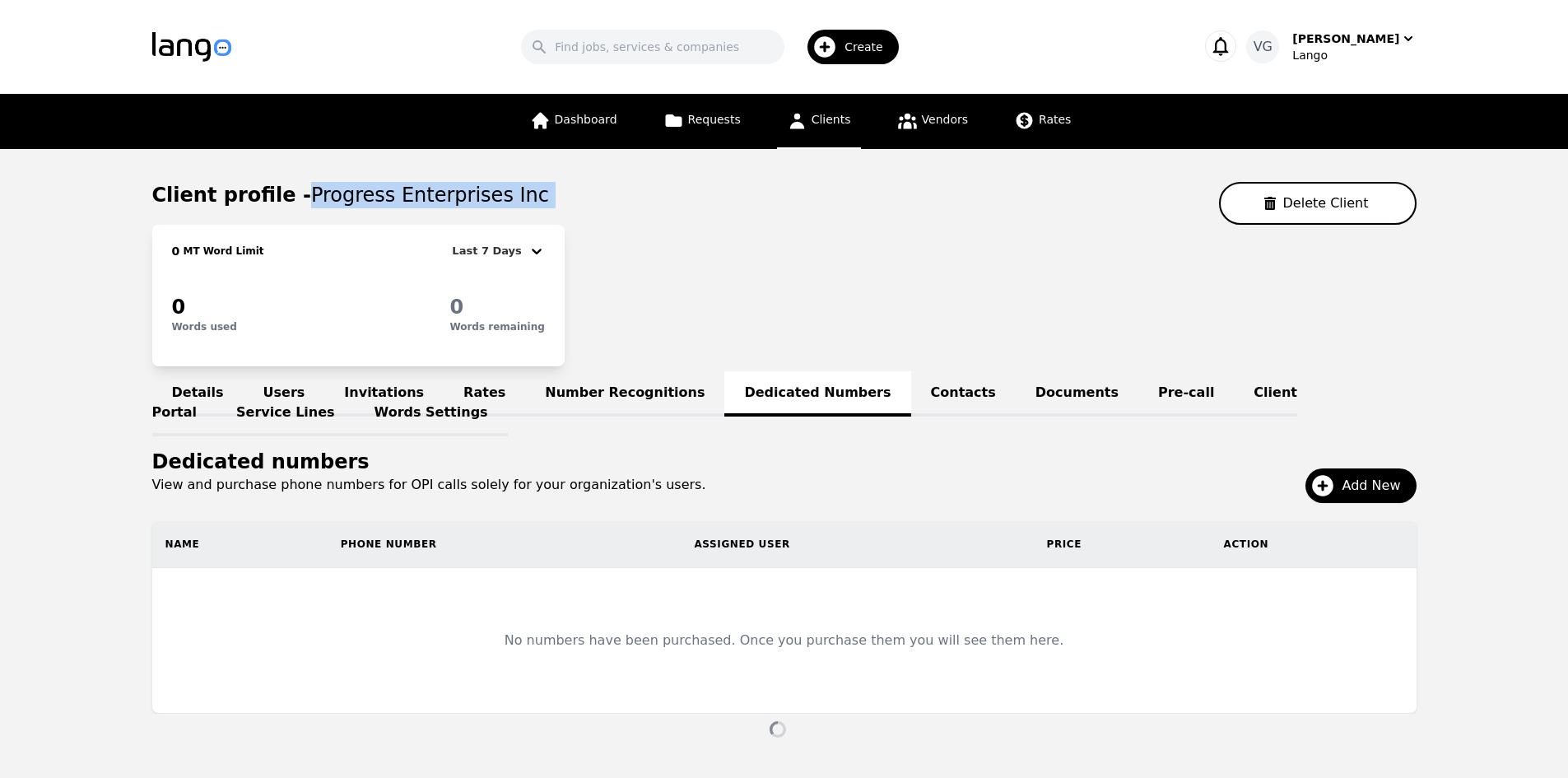
click at [186, 388] on link "Details" at bounding box center [197, 393] width 91 height 45
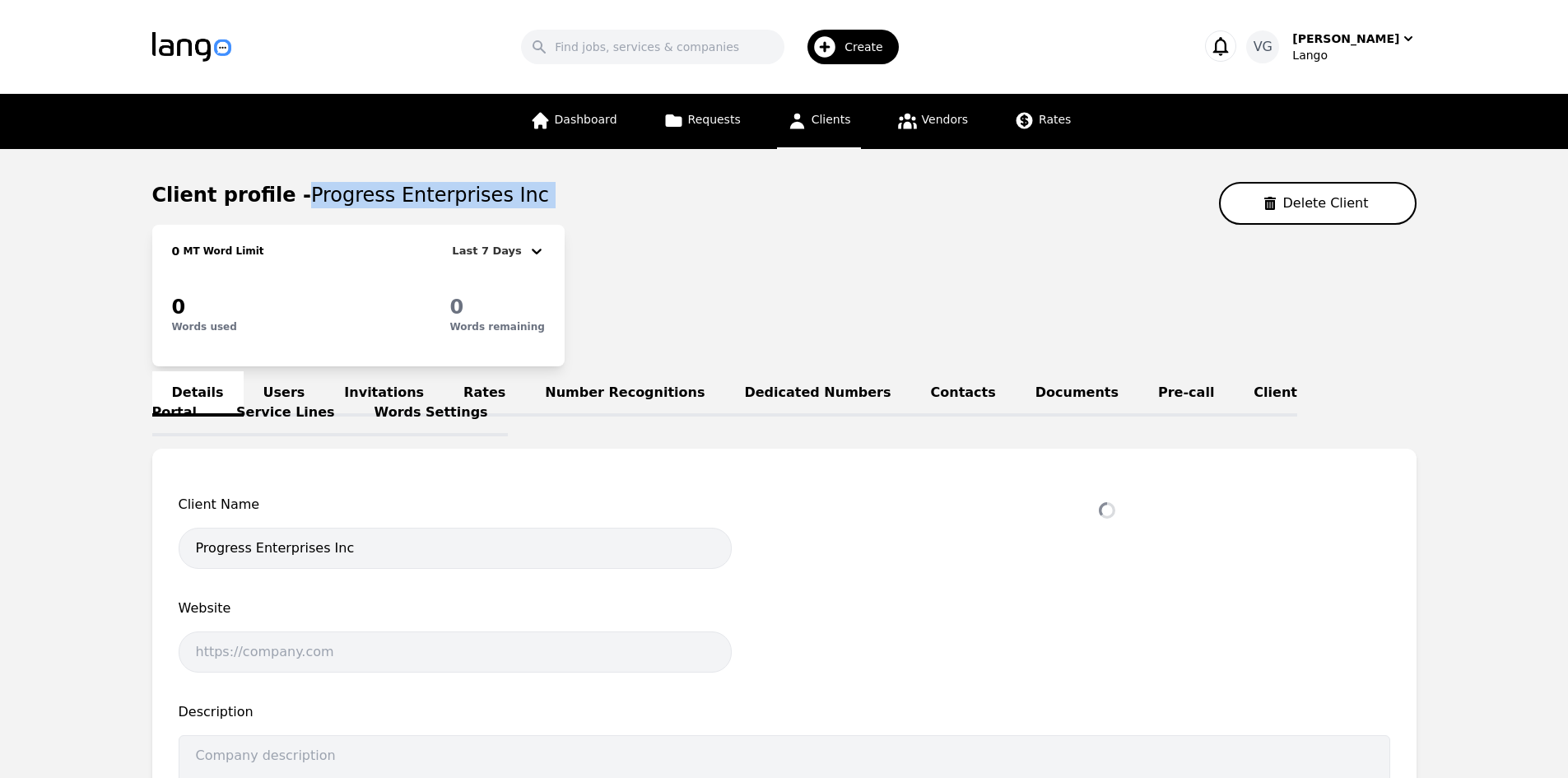
select select "active"
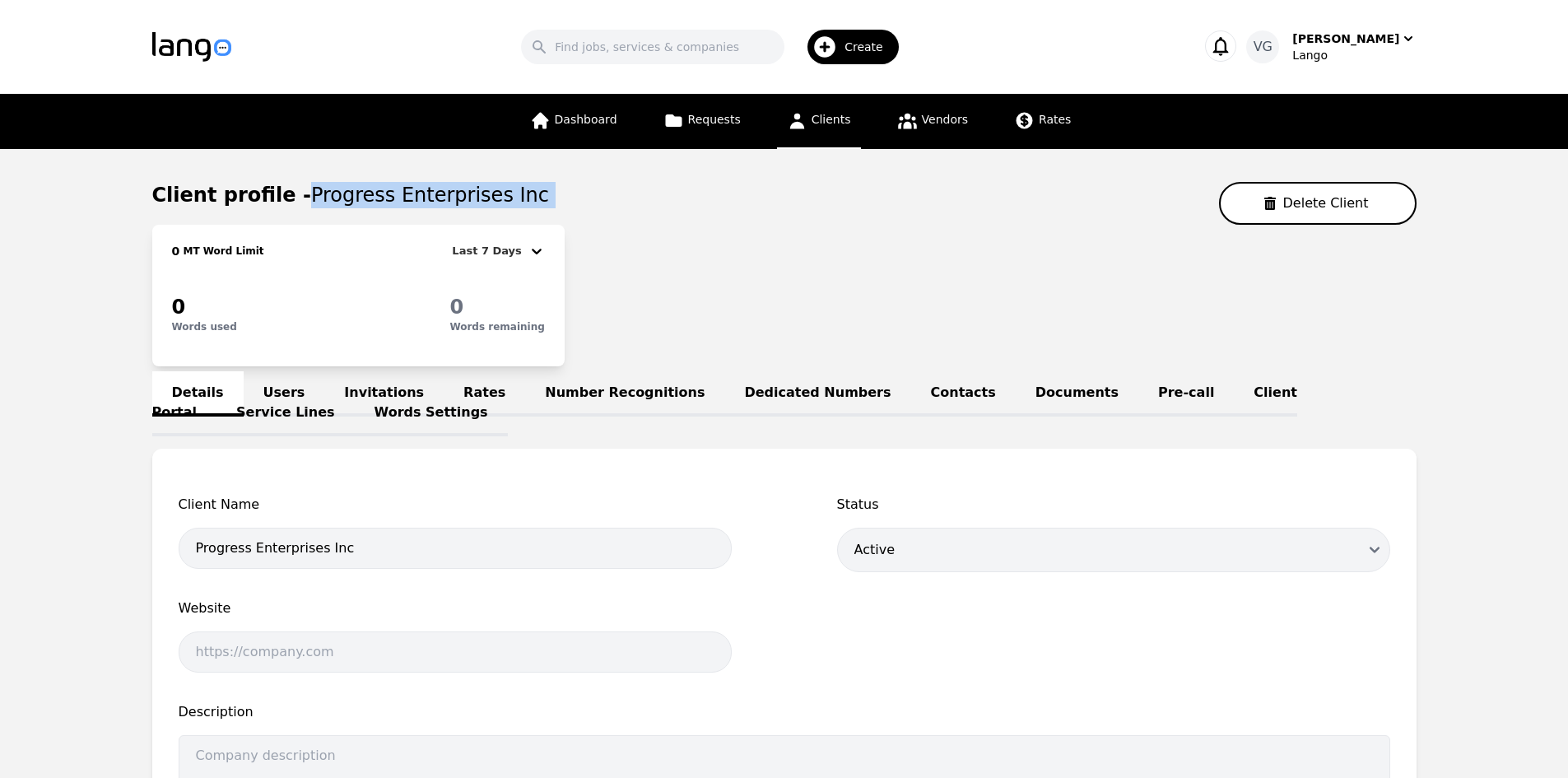
click at [261, 397] on link "Users" at bounding box center [284, 393] width 81 height 45
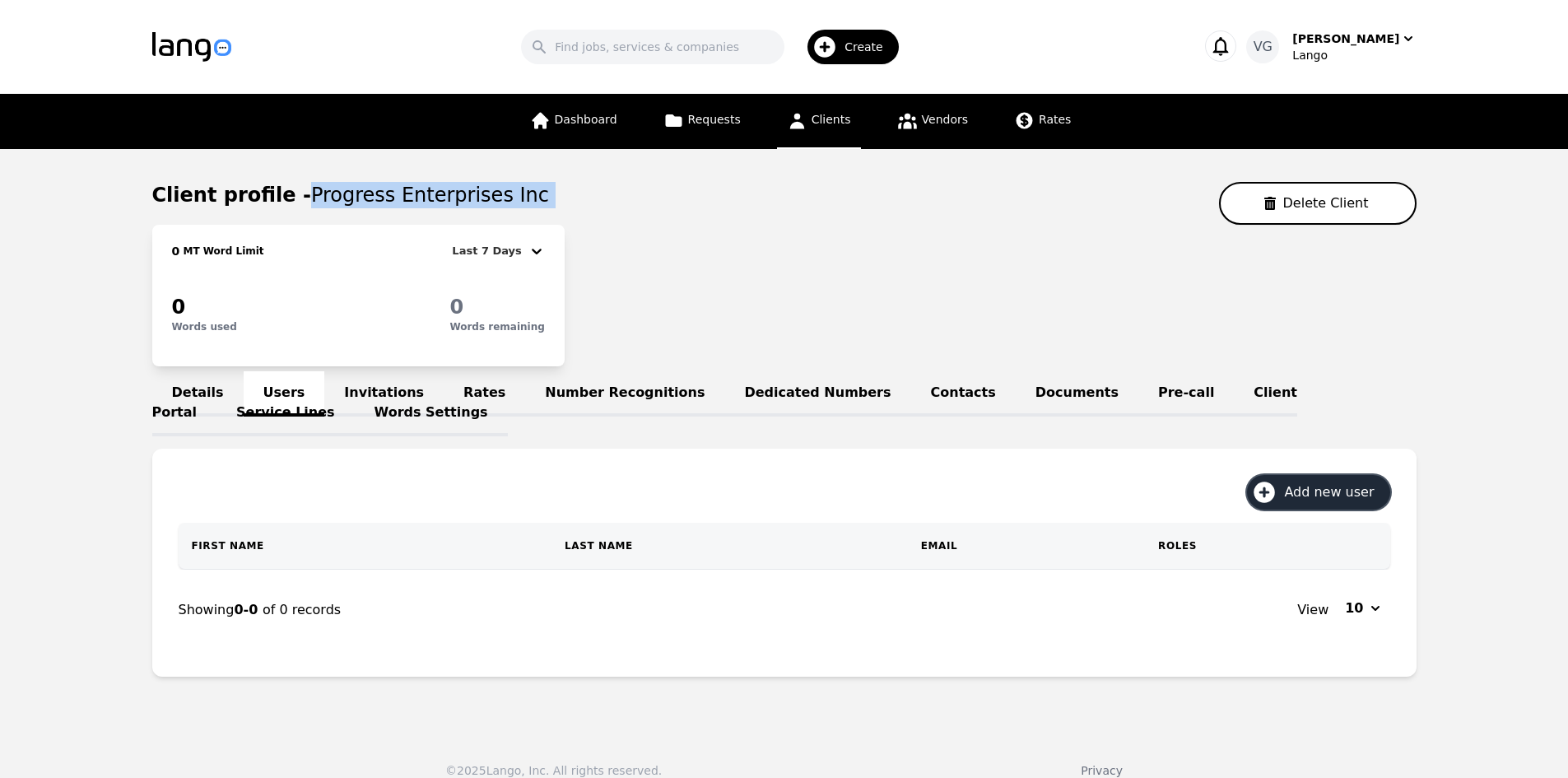
click at [1318, 500] on span "Add new user" at bounding box center [1335, 492] width 102 height 19
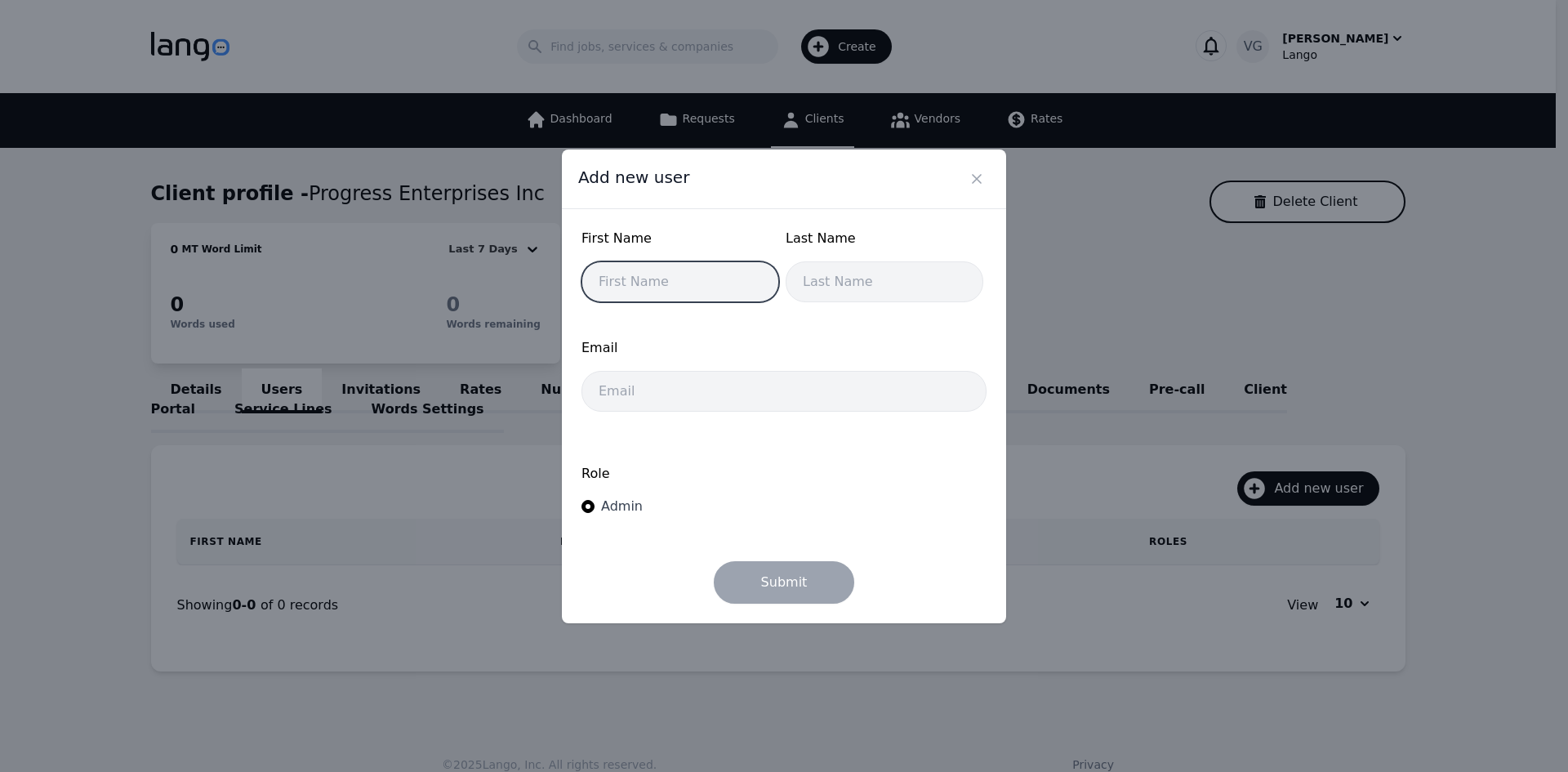
click at [649, 282] on input "text" at bounding box center [681, 281] width 198 height 41
type input "Toby"
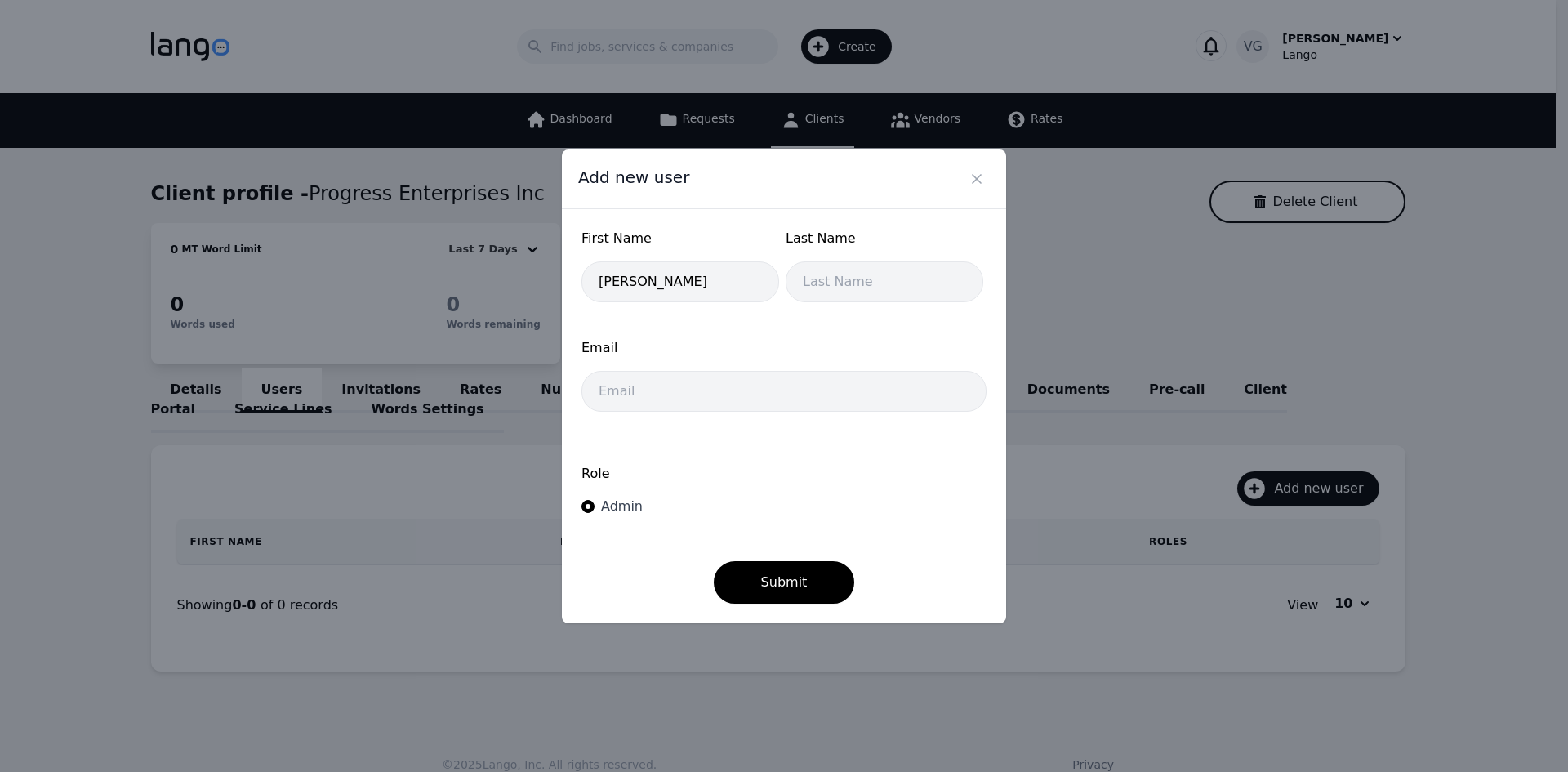
click at [719, 414] on div "Email" at bounding box center [784, 379] width 405 height 83
click at [706, 393] on input "email" at bounding box center [784, 391] width 405 height 41
paste input "toby@csicable.net"
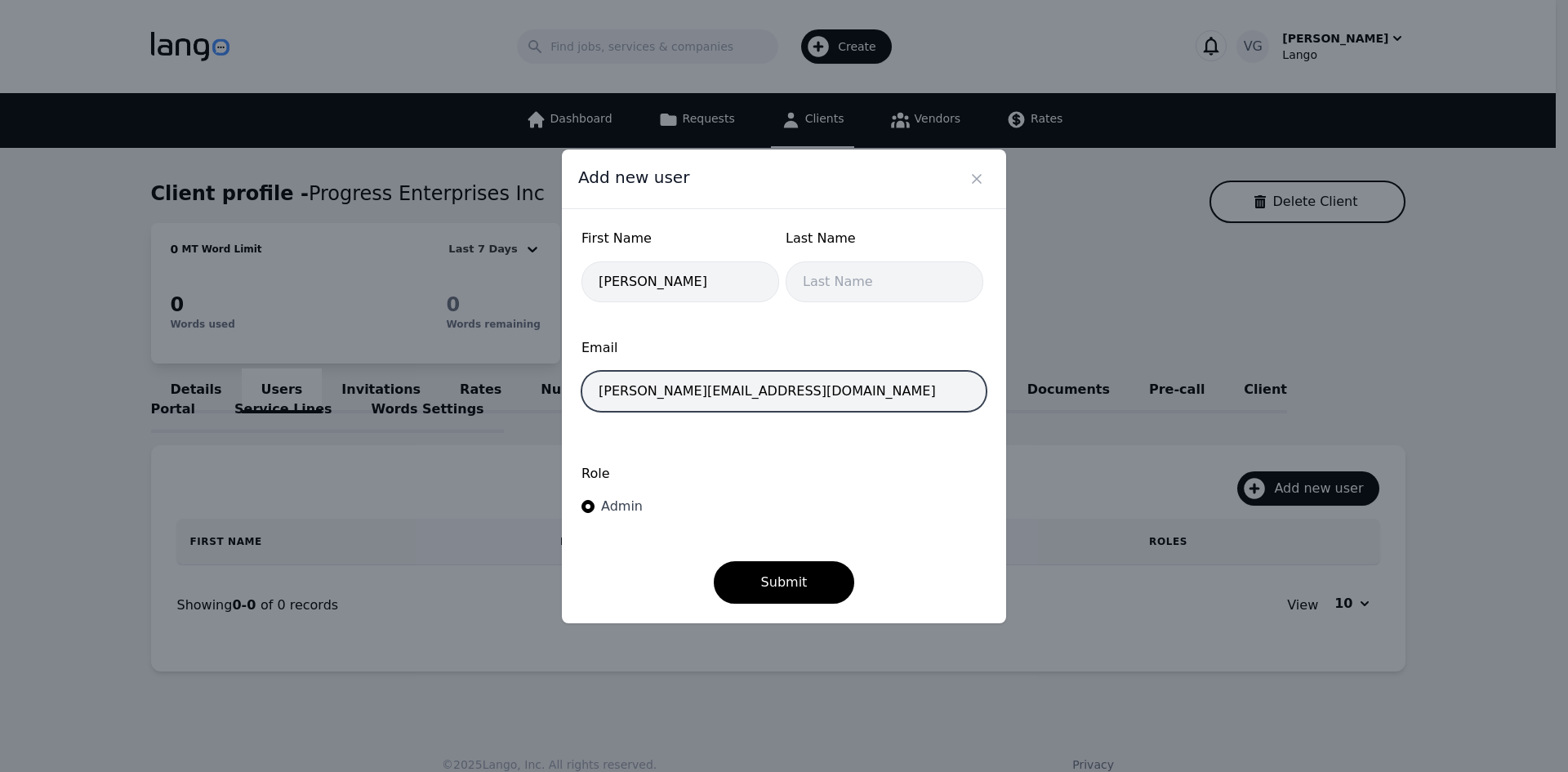
type input "toby@csicable.net"
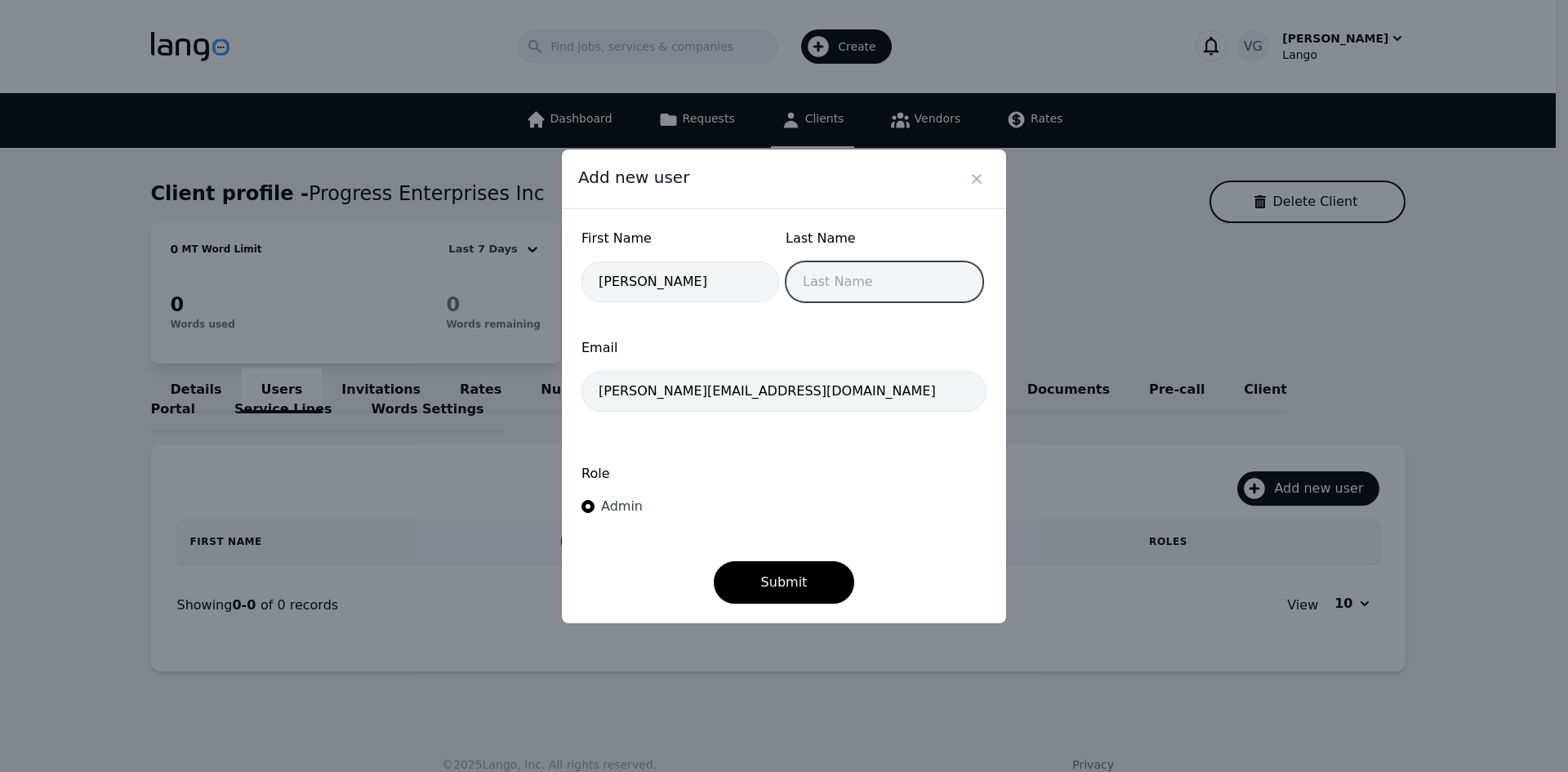
click at [788, 283] on input "text" at bounding box center [885, 281] width 198 height 41
click at [869, 279] on input "text" at bounding box center [885, 281] width 198 height 41
click at [793, 335] on form "First Name Toby Last Name Last Name is required Email toby@csicable.net Role Ad…" at bounding box center [784, 416] width 405 height 375
click at [809, 280] on input "text" at bounding box center [885, 281] width 198 height 41
click at [733, 330] on form "First Name Toby Last Name Last Name is required Email toby@csicable.net Role Ad…" at bounding box center [784, 416] width 405 height 375
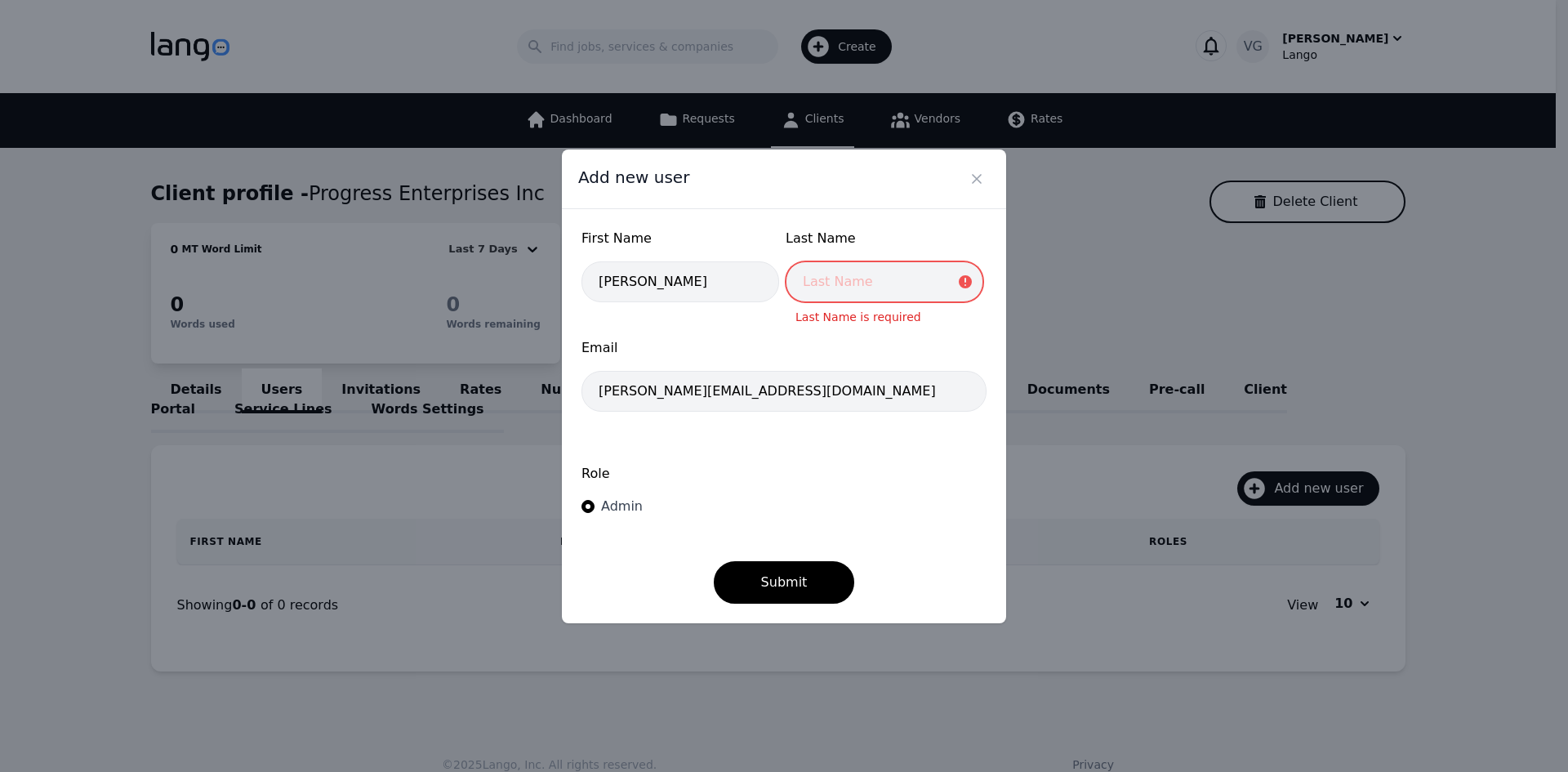
click at [816, 294] on input "text" at bounding box center [885, 281] width 198 height 41
type input "Ch"
click at [596, 506] on div "Admin" at bounding box center [618, 506] width 48 height 19
click at [594, 506] on input "Admin" at bounding box center [588, 506] width 13 height 13
click at [594, 507] on input "Admin" at bounding box center [588, 506] width 13 height 13
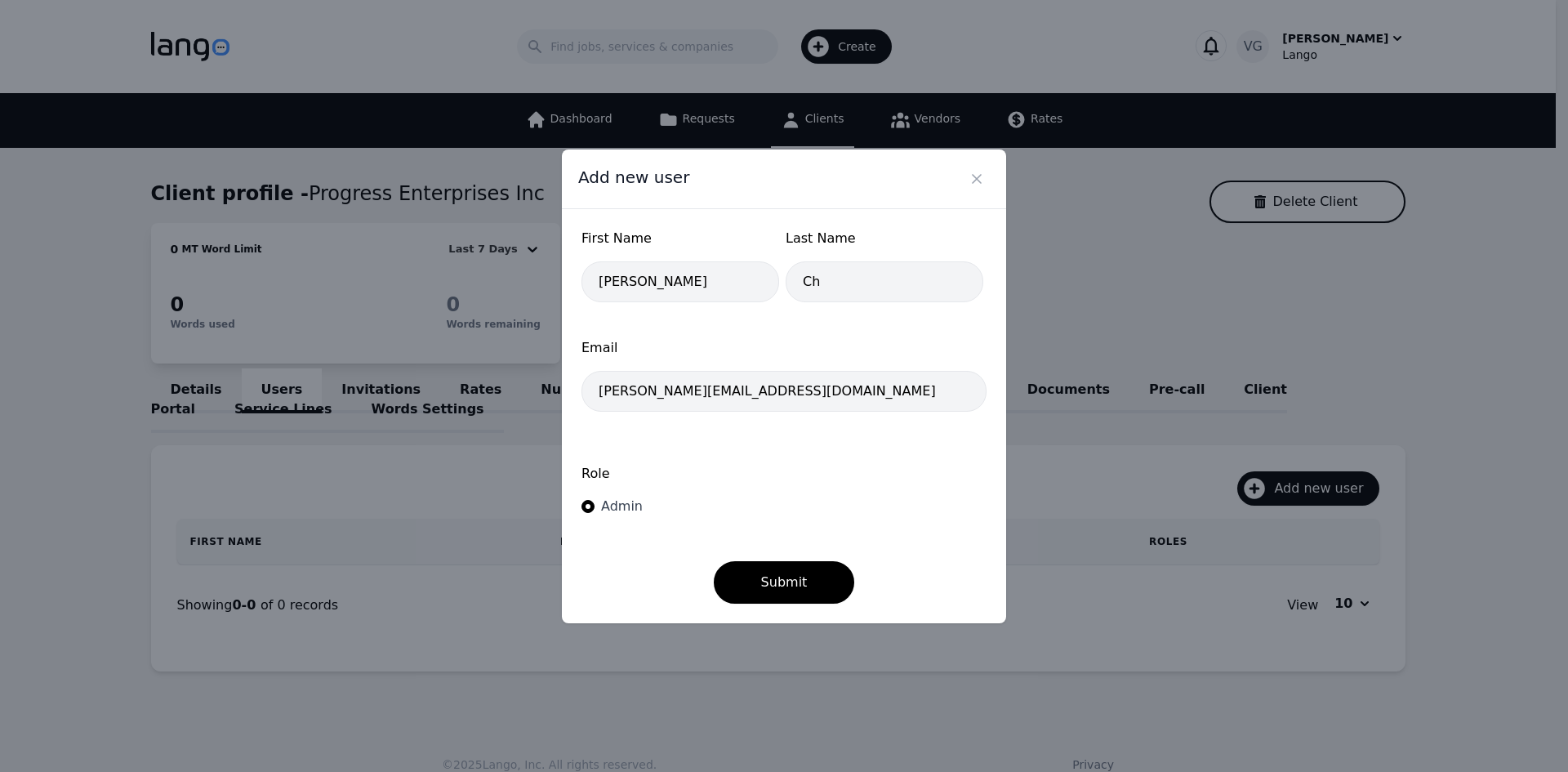
click at [599, 509] on div "Admin" at bounding box center [618, 506] width 48 height 19
click at [594, 509] on input "Admin" at bounding box center [588, 506] width 13 height 13
click at [747, 581] on button "Submit" at bounding box center [784, 582] width 141 height 42
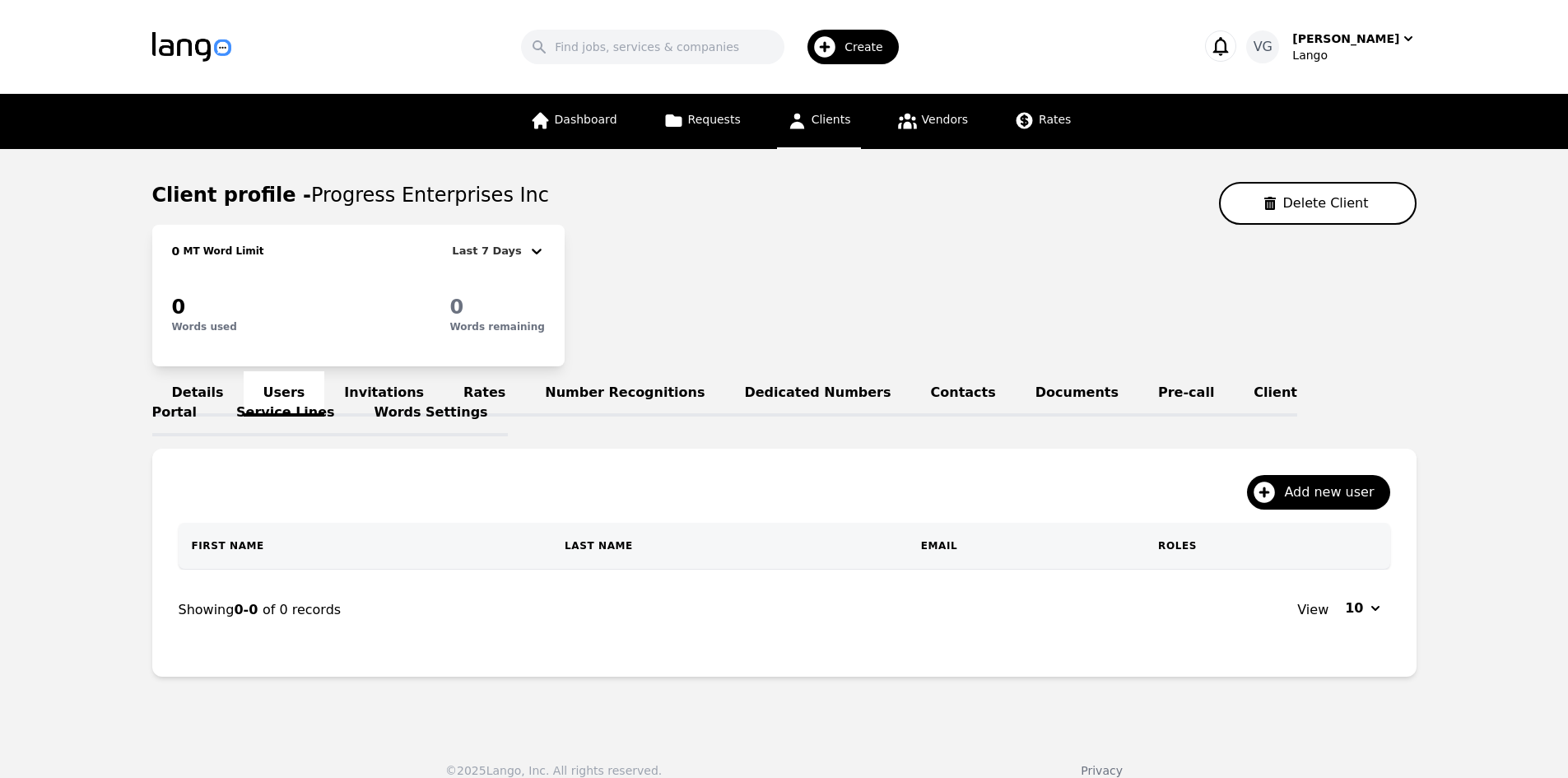
click at [124, 614] on main "Client profile - Progress Enterprises Inc Delete Client 0 MT Word Limit Last 7 …" at bounding box center [784, 436] width 1568 height 574
click at [579, 108] on link "Dashboard" at bounding box center [573, 121] width 107 height 55
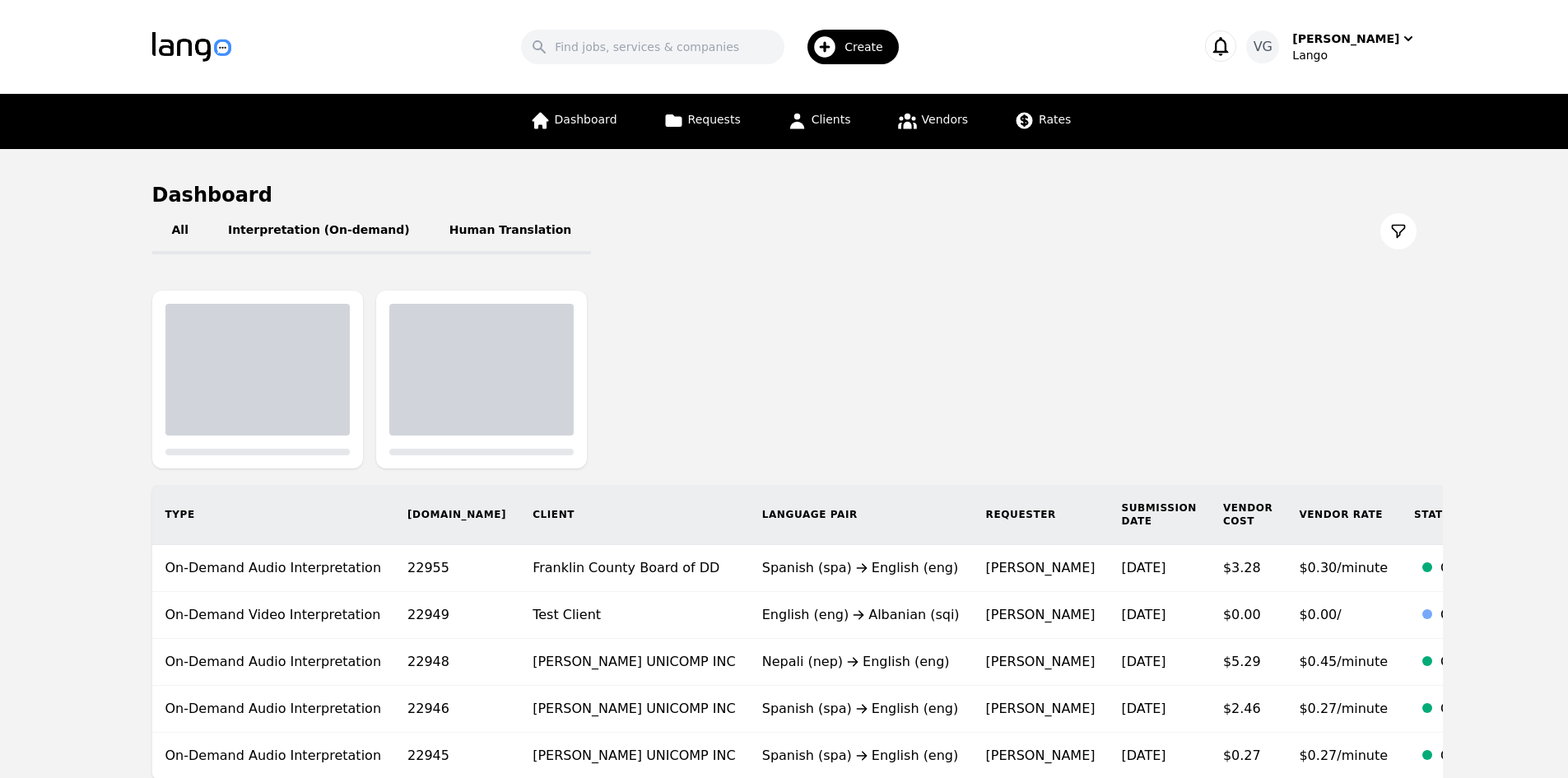
click at [890, 49] on span "Create" at bounding box center [869, 47] width 50 height 17
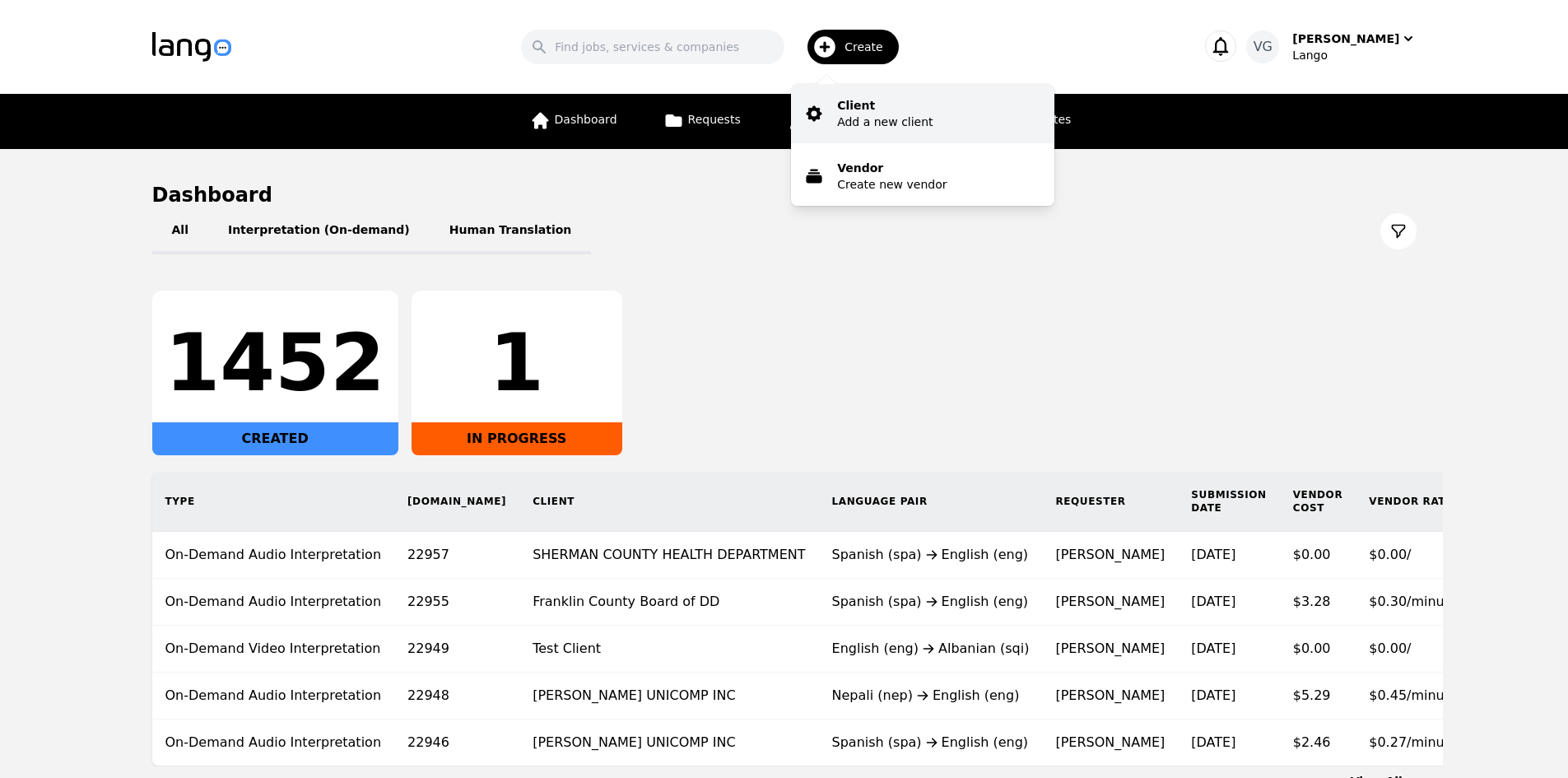
click at [878, 112] on p "Client" at bounding box center [885, 105] width 95 height 17
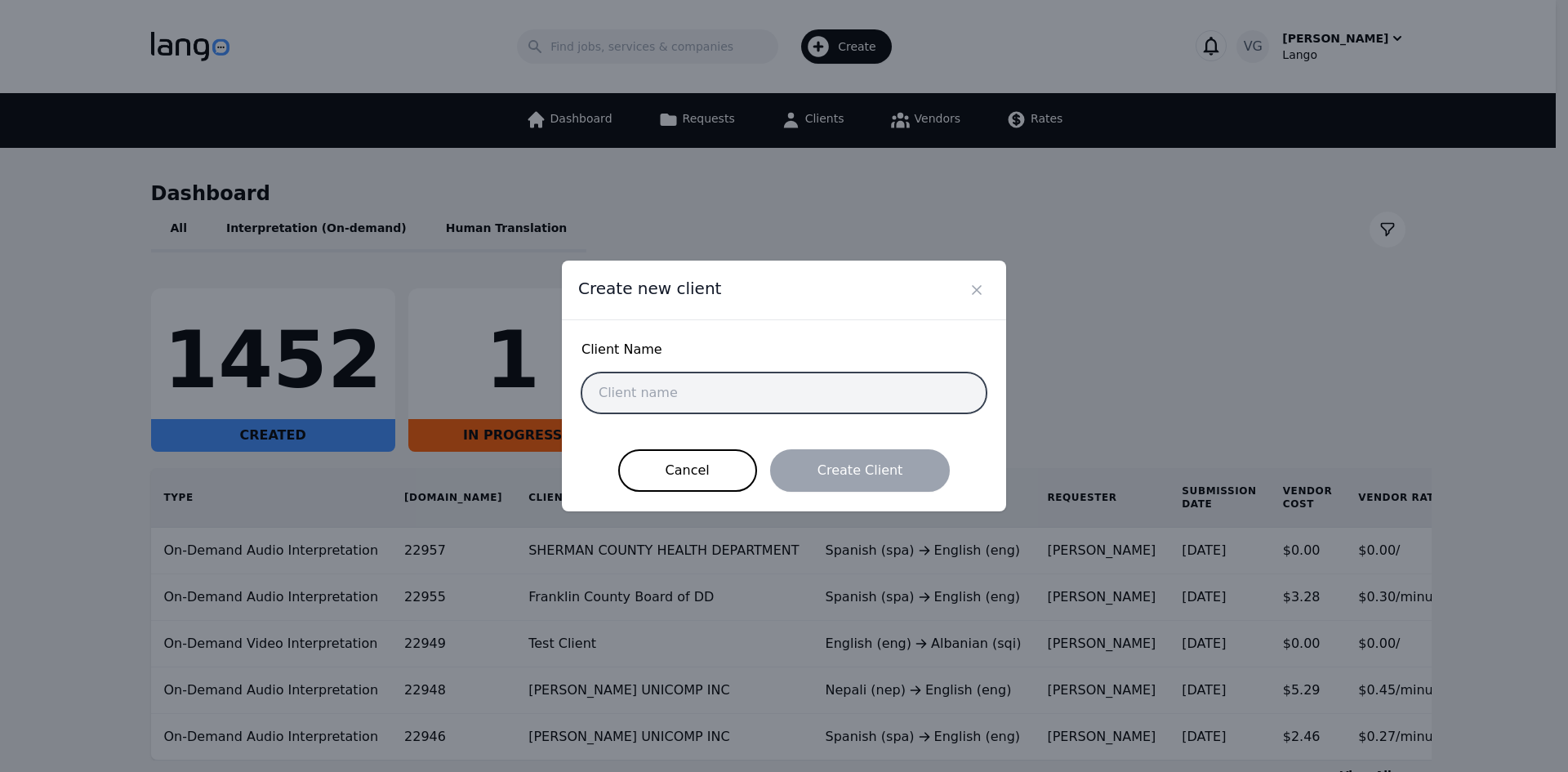
click at [702, 384] on input "text" at bounding box center [784, 393] width 405 height 41
paste input "Community Health Access Project (CHAP)"
type input "Community Health Access Project (CHAP)"
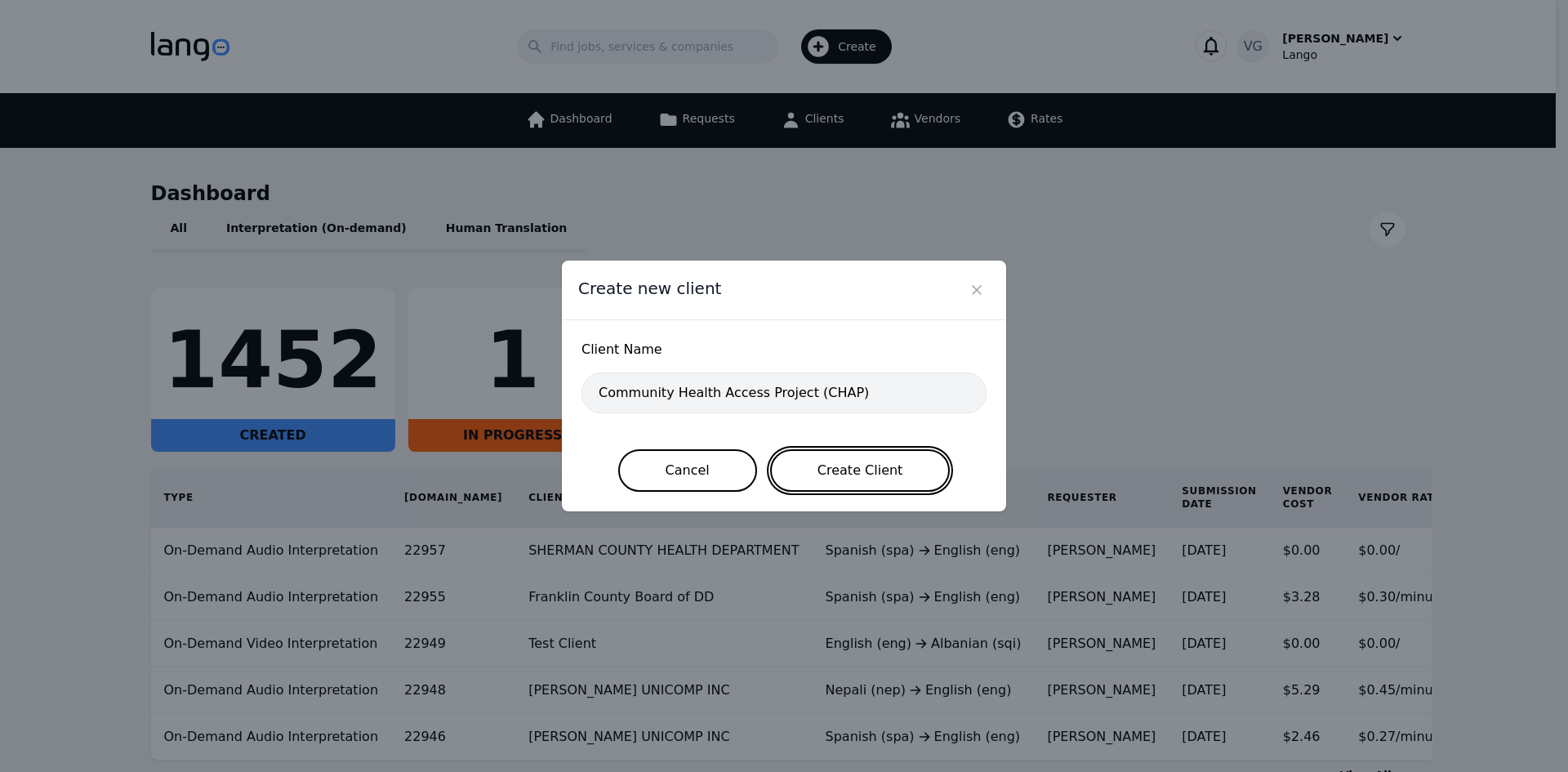
click at [806, 460] on button "Create Client" at bounding box center [861, 471] width 181 height 42
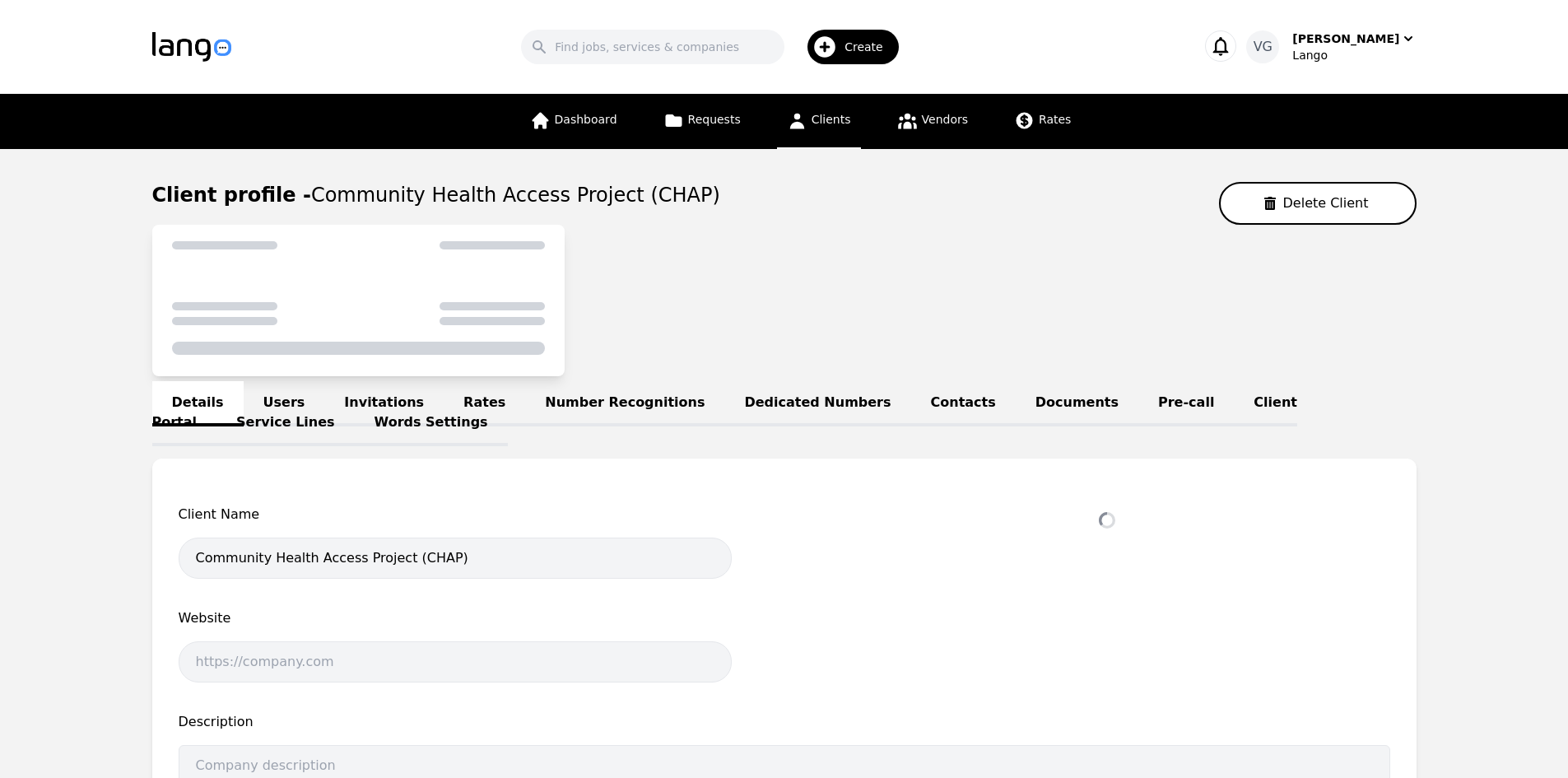
select select "active"
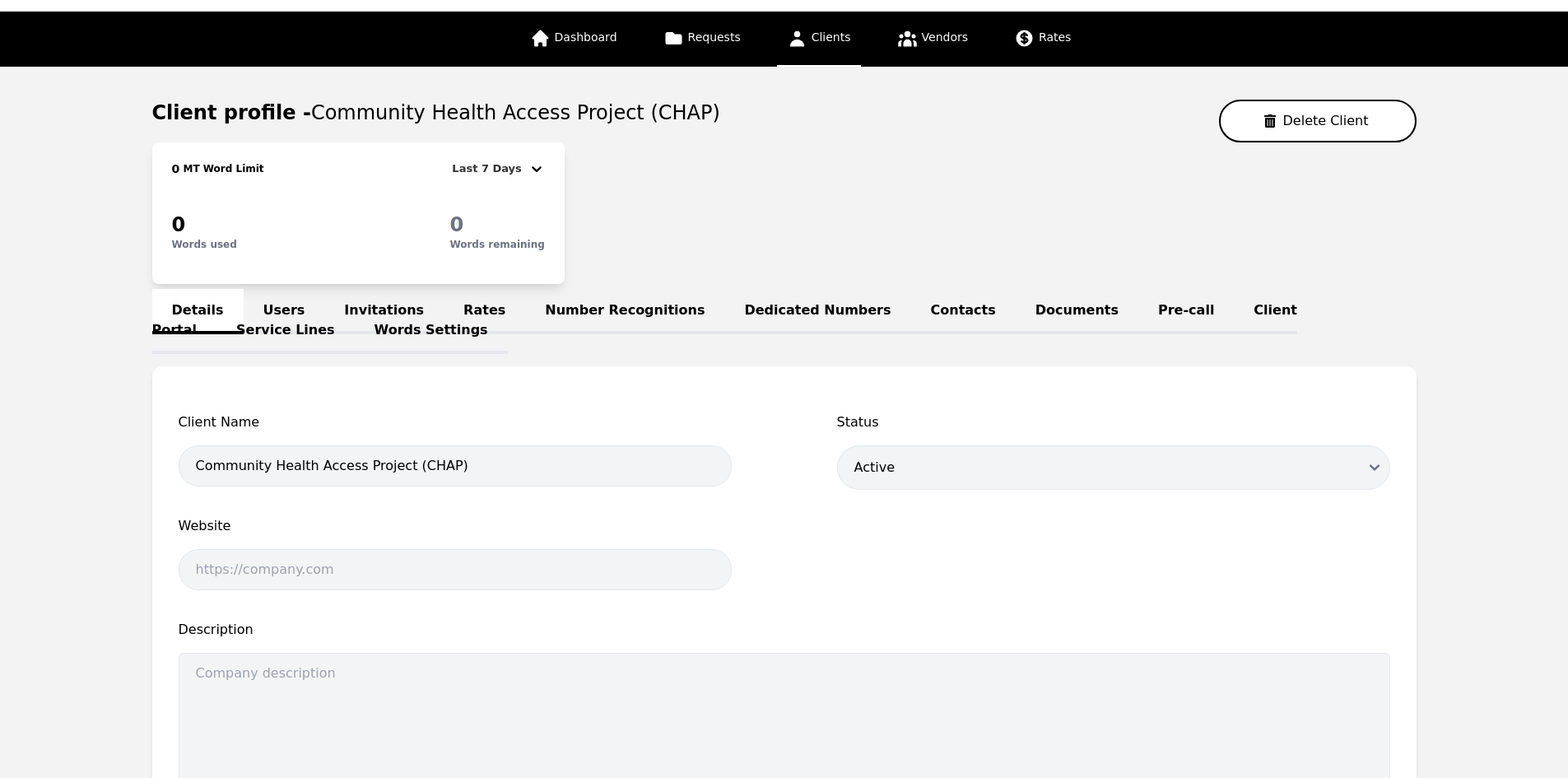
click at [276, 315] on link "Users" at bounding box center [284, 311] width 81 height 45
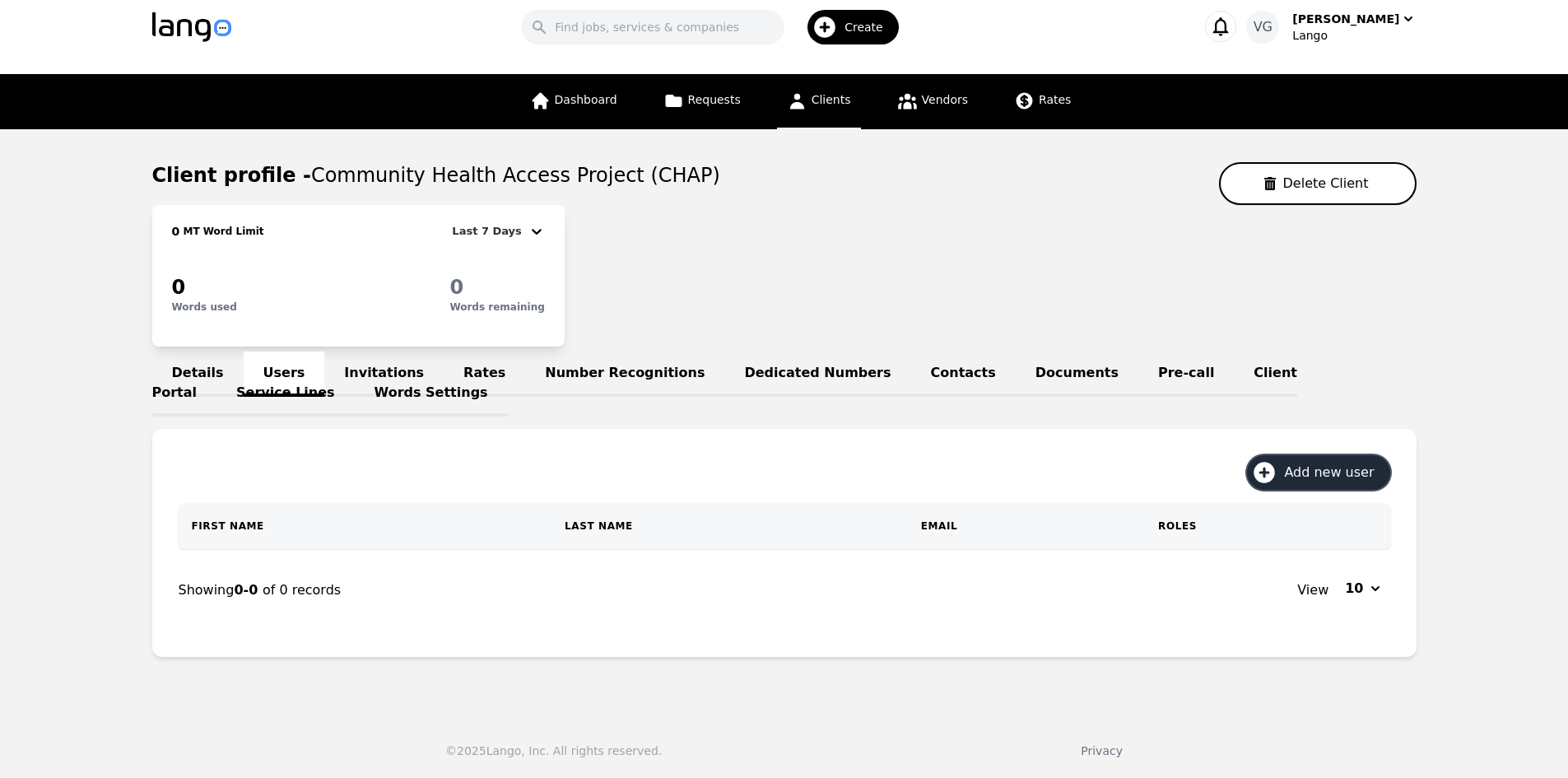
click at [1309, 471] on span "Add new user" at bounding box center [1335, 472] width 102 height 19
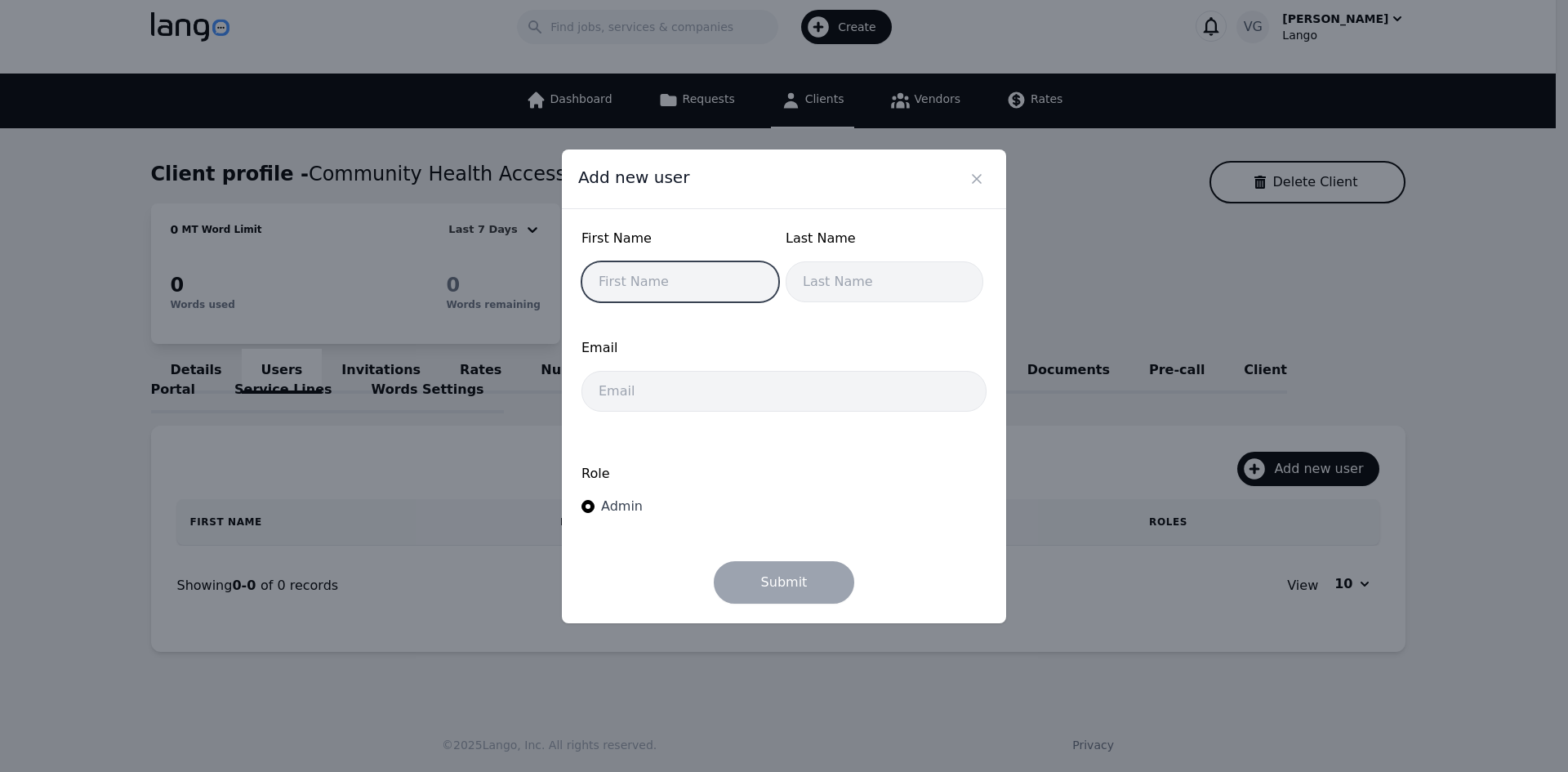
click at [678, 287] on input "text" at bounding box center [681, 281] width 198 height 41
paste input "Brice Eyerly"
click at [648, 288] on input "Brice Eyerly" at bounding box center [681, 281] width 198 height 41
type input "Brice"
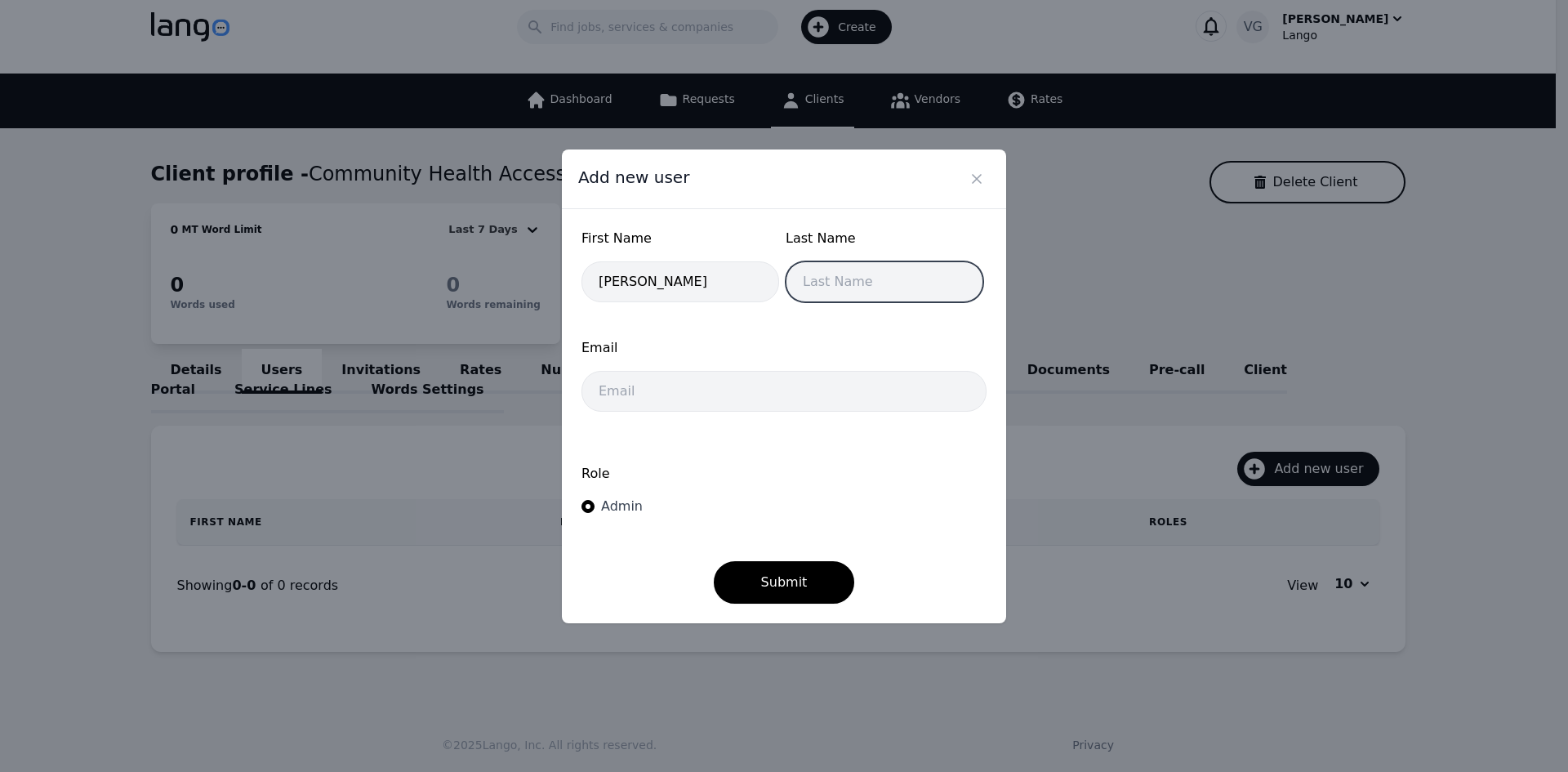
click at [823, 287] on input "text" at bounding box center [885, 281] width 198 height 41
paste input "Brice Eyerly"
drag, startPoint x: 819, startPoint y: 280, endPoint x: 636, endPoint y: 282, distance: 183.0
click at [636, 282] on div "First Name Brice Last Name Brice Eyerly" at bounding box center [784, 270] width 405 height 83
type input "Eyerly"
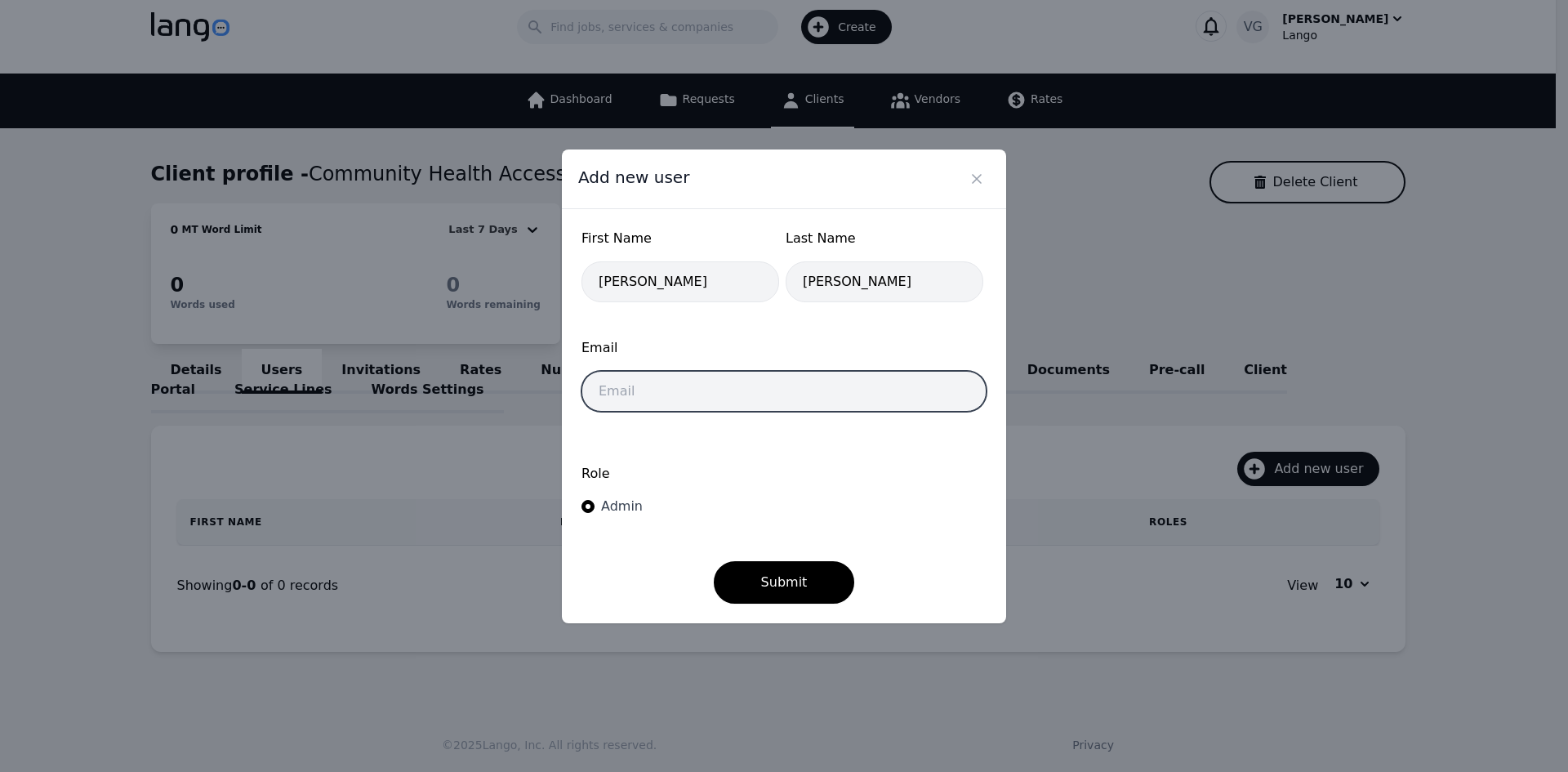
click at [713, 395] on input "email" at bounding box center [784, 391] width 405 height 41
paste input "director@chaphub.org"
type input "director@chaphub.org"
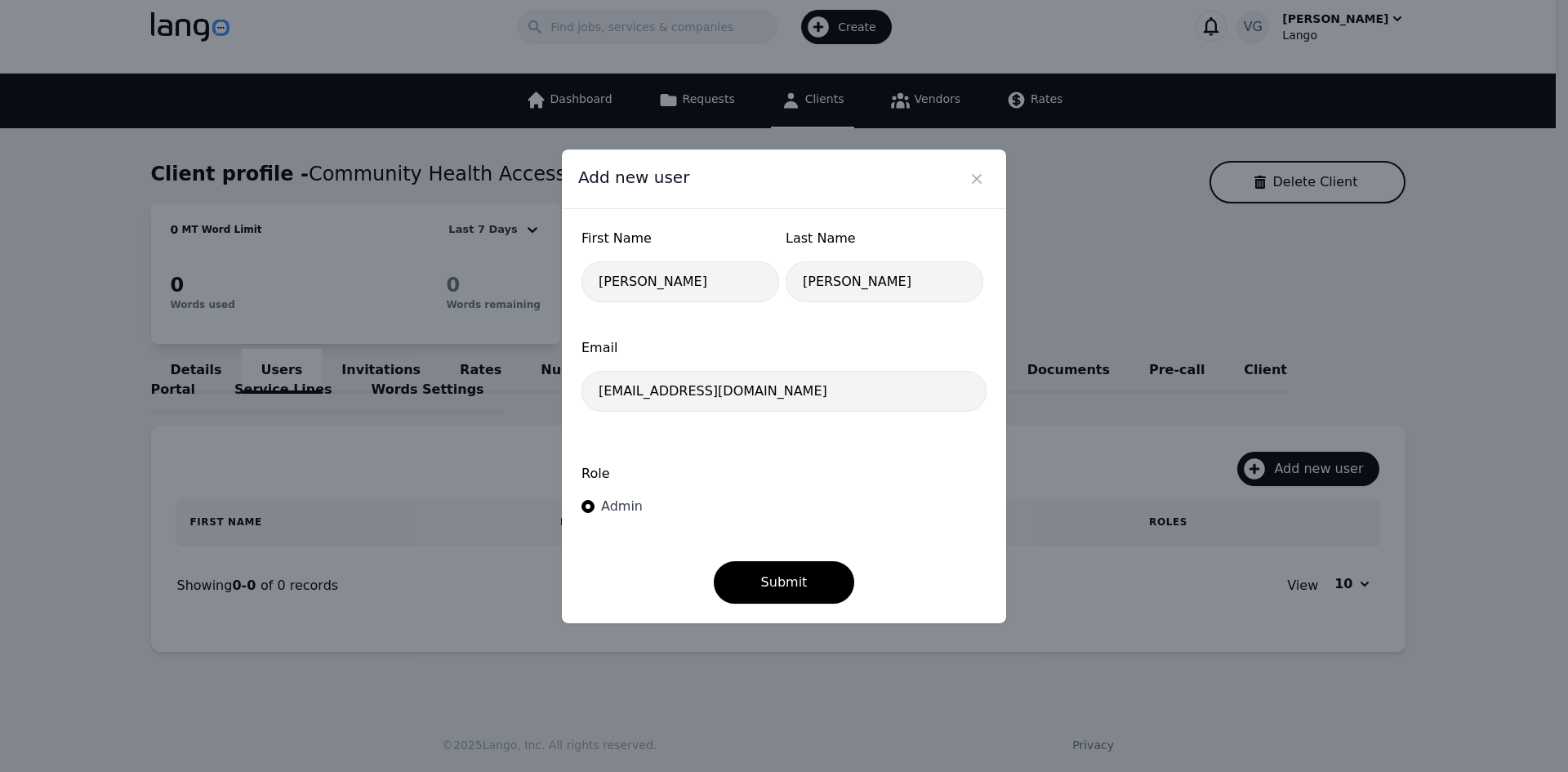
click at [631, 498] on div "Admin" at bounding box center [618, 506] width 48 height 19
click at [594, 499] on input "Admin" at bounding box center [588, 506] width 13 height 13
click at [773, 592] on button "Submit" at bounding box center [784, 582] width 141 height 42
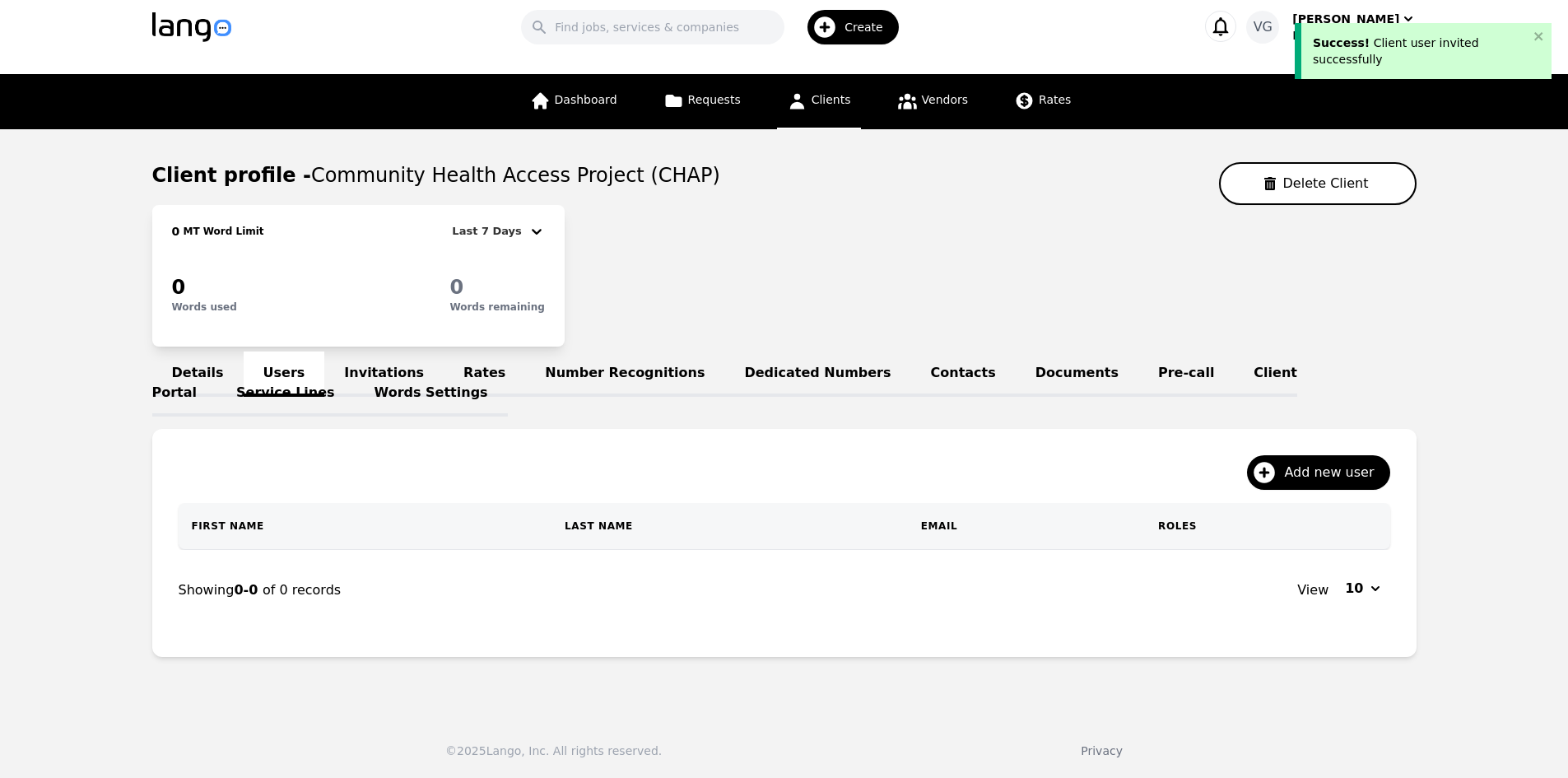
click at [79, 512] on main "Client profile - Community Health Access Project (CHAP) Delete Client 0 MT Word…" at bounding box center [784, 416] width 1568 height 574
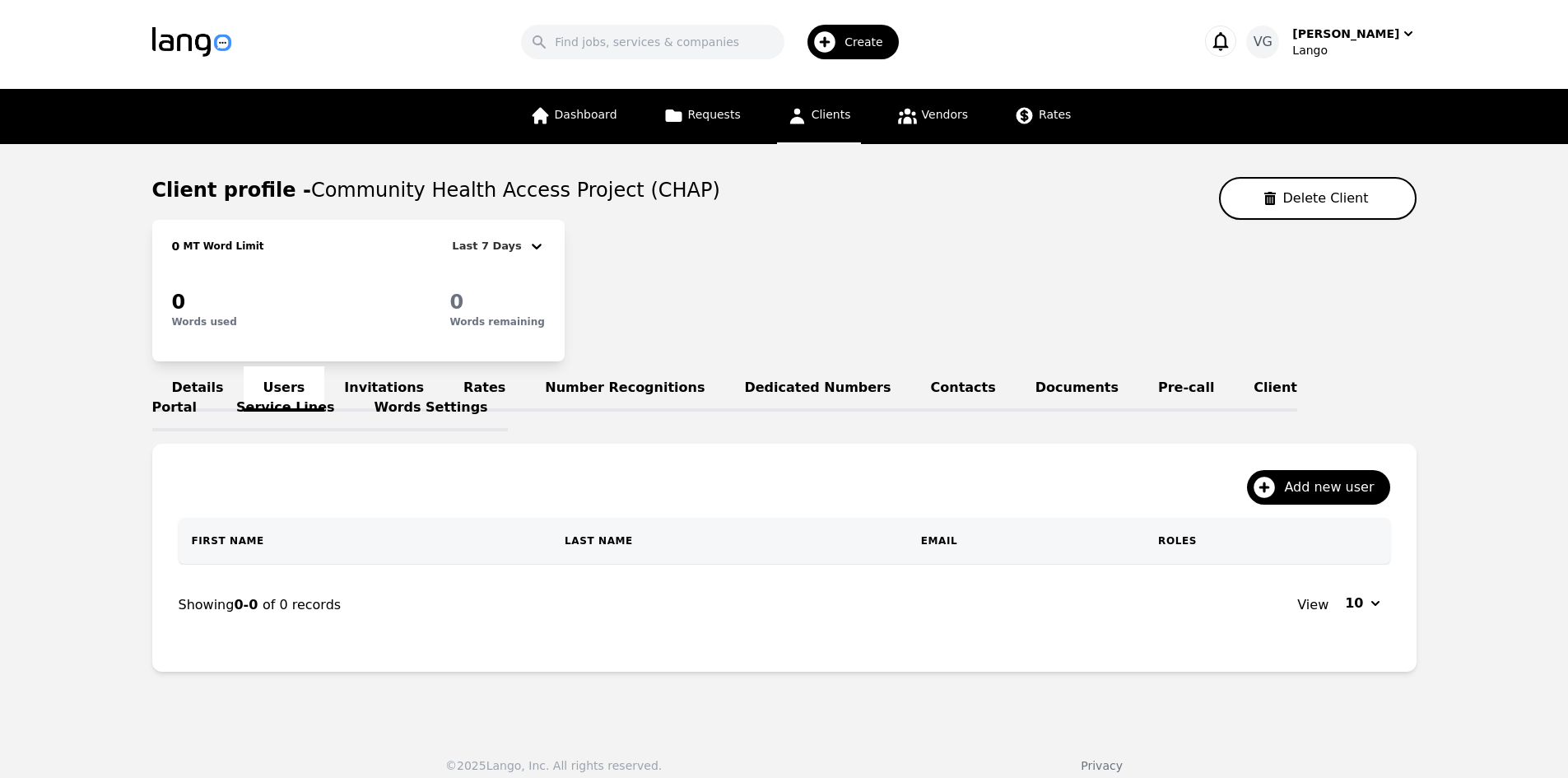
scroll to position [0, 0]
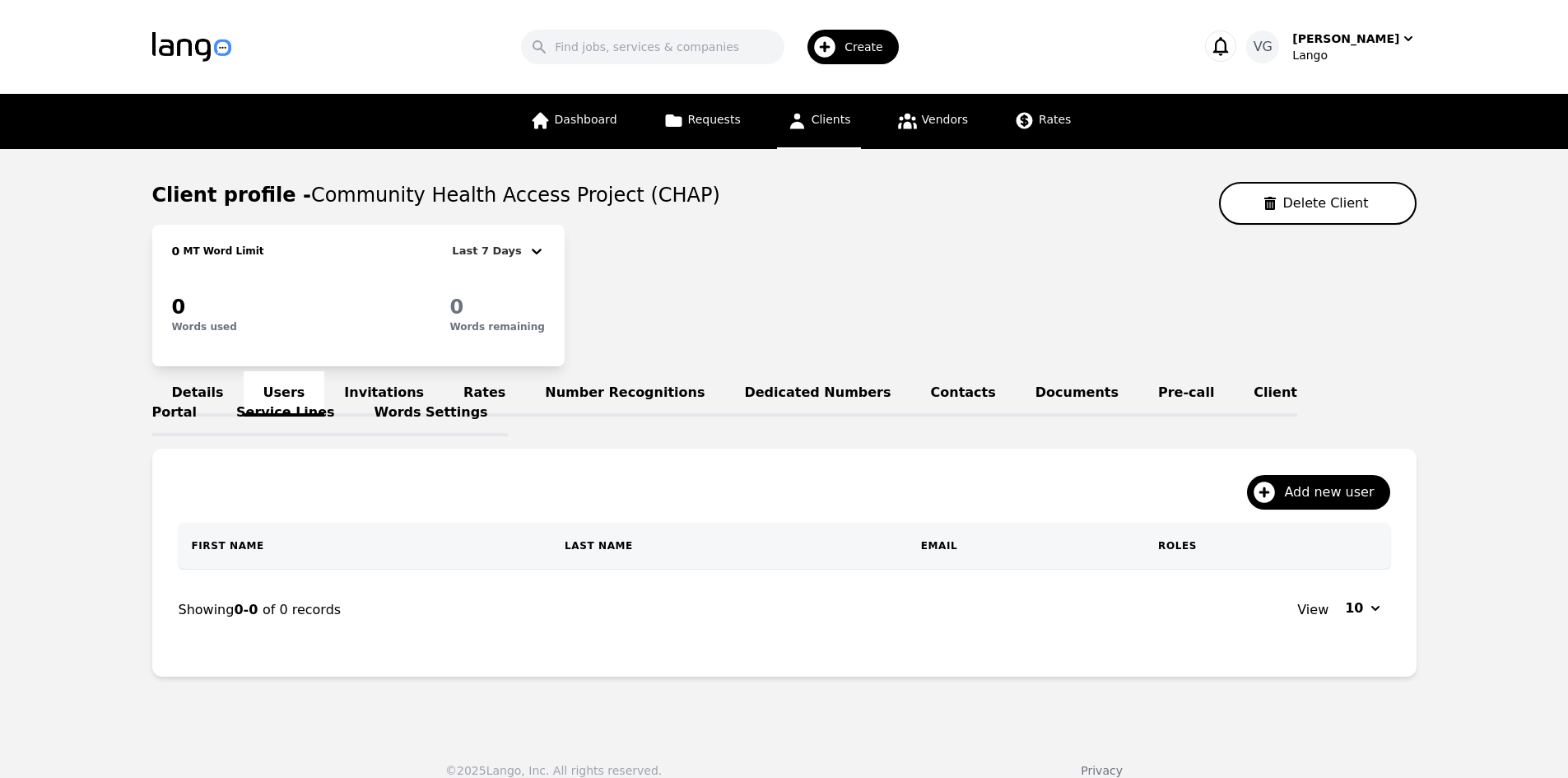
click at [878, 53] on span "Create" at bounding box center [869, 47] width 50 height 17
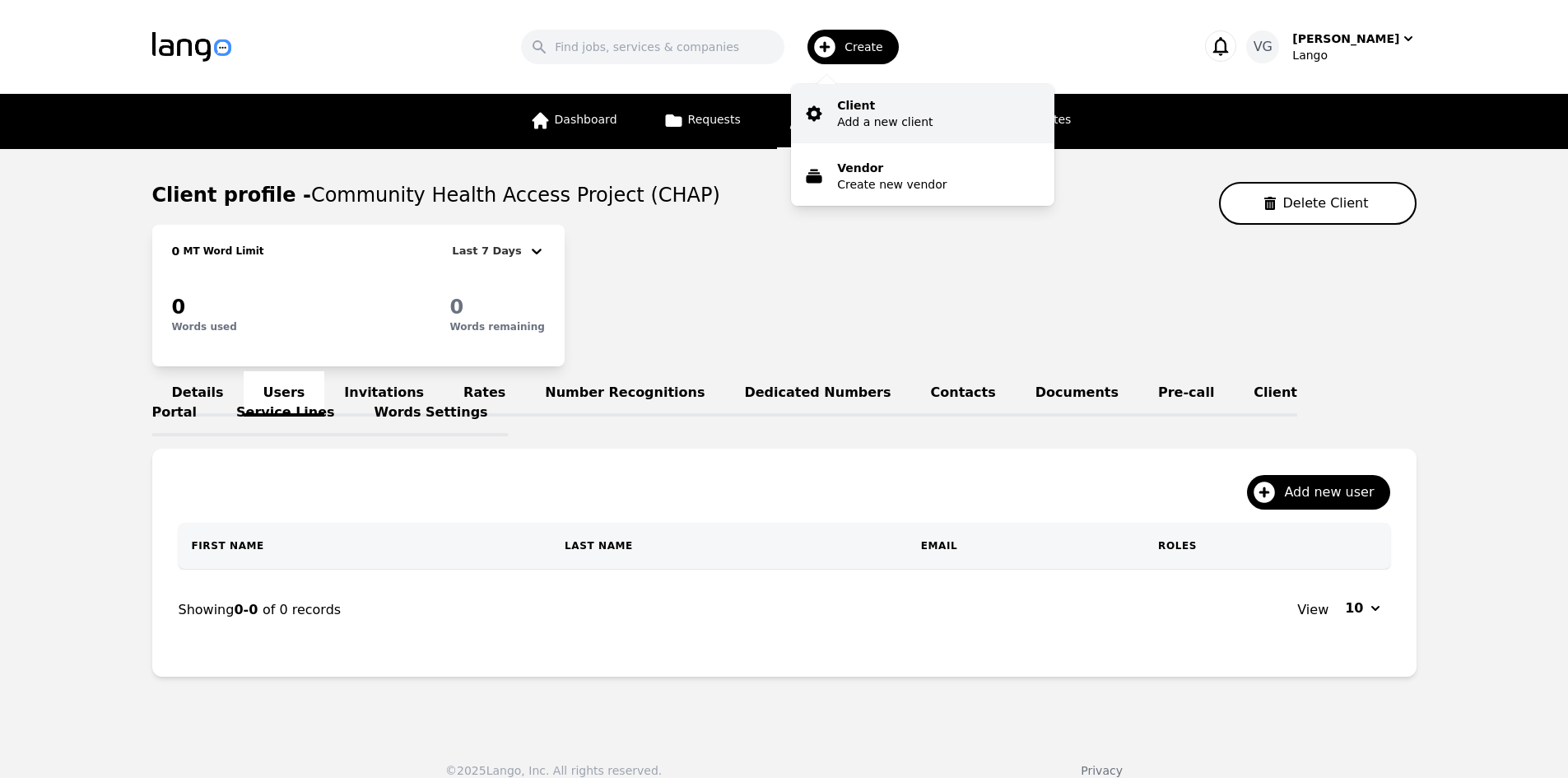
click at [877, 115] on p "Add a new client" at bounding box center [885, 122] width 95 height 17
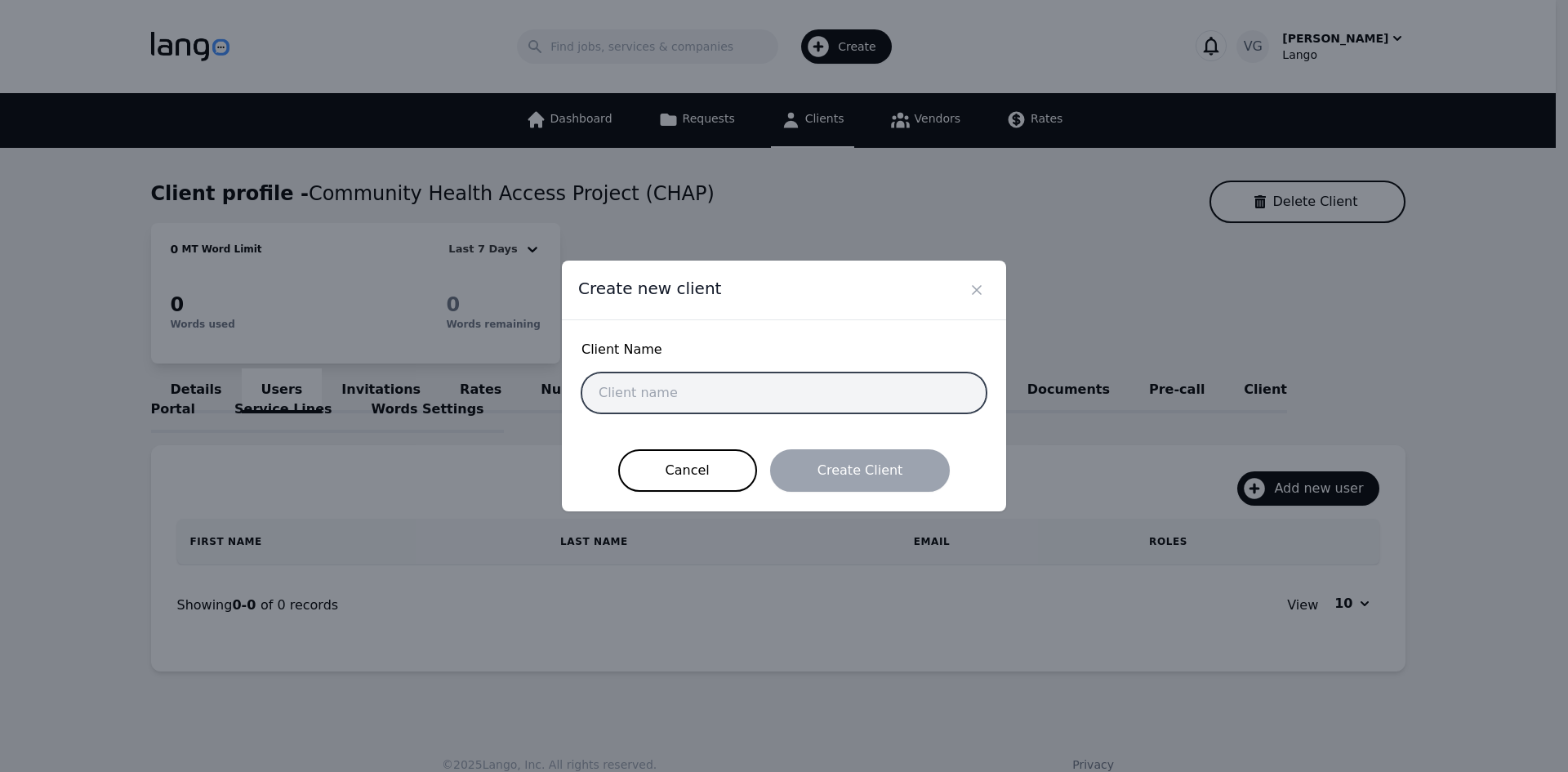
click at [677, 405] on input "text" at bounding box center [784, 393] width 405 height 41
paste input "Hospice Care of [GEOGRAPHIC_DATA]"
type input "Hospice Care of [GEOGRAPHIC_DATA]"
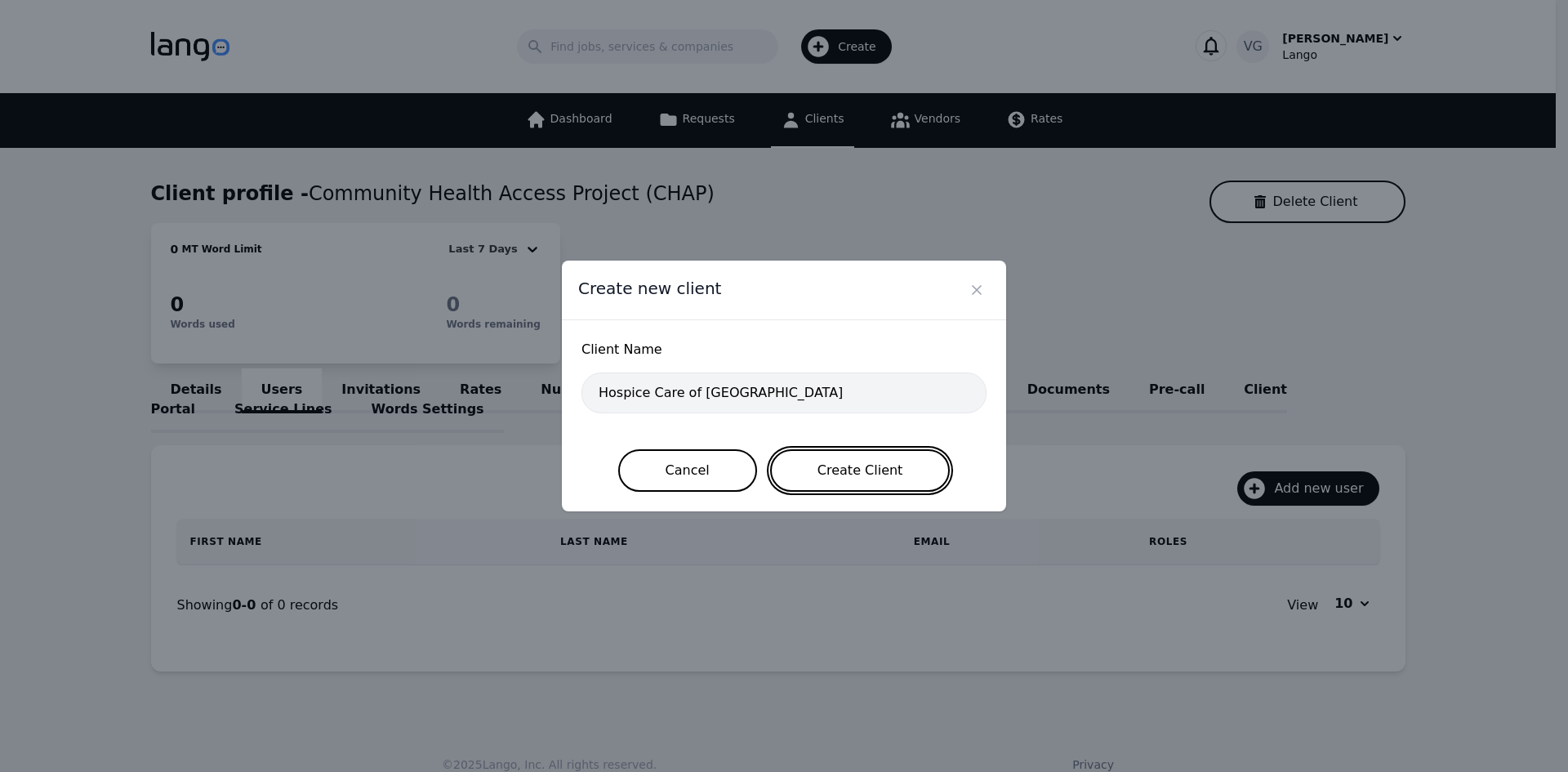
click at [825, 478] on button "Create Client" at bounding box center [861, 471] width 181 height 42
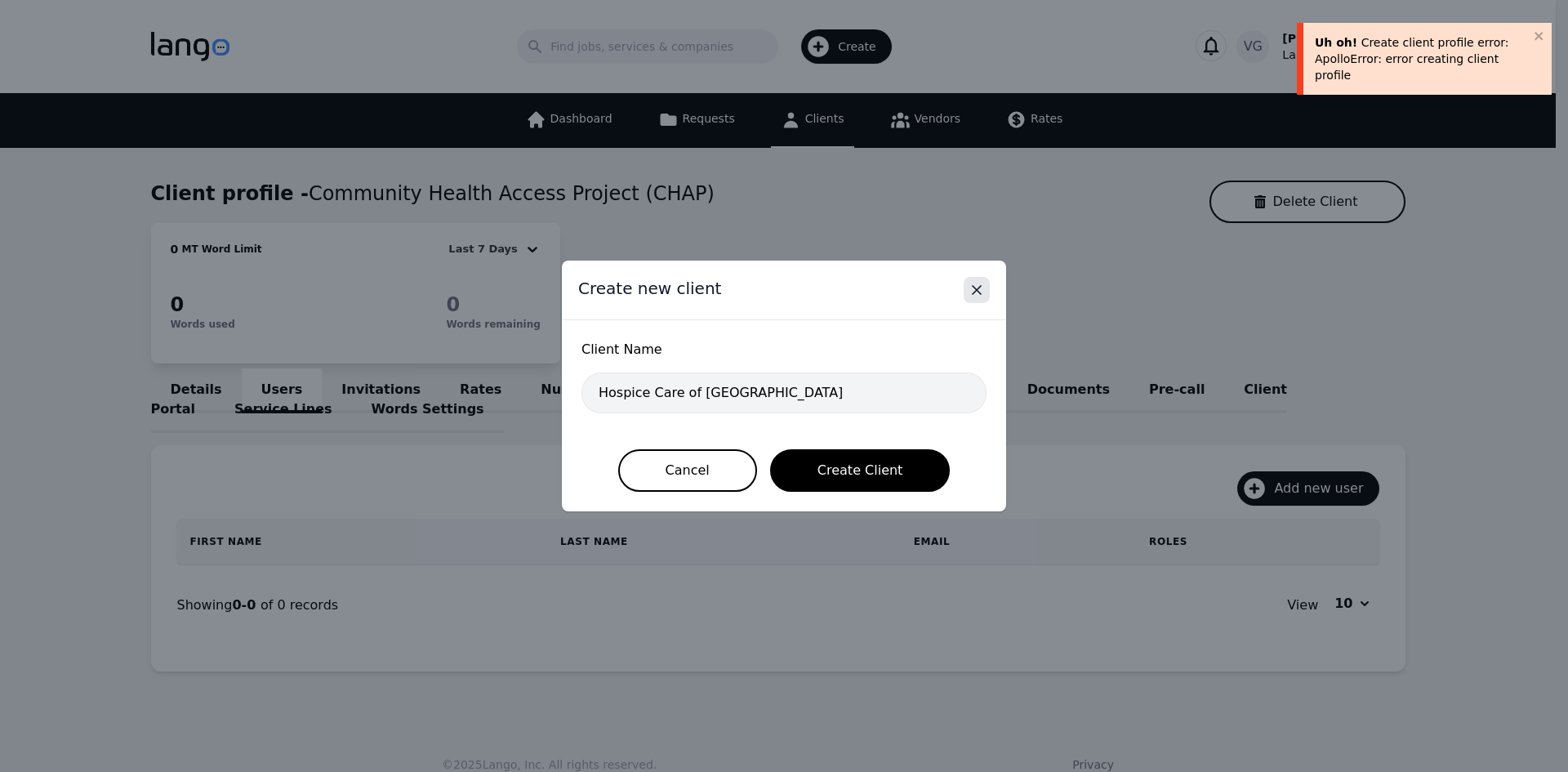
click at [980, 281] on button "Close" at bounding box center [977, 290] width 26 height 26
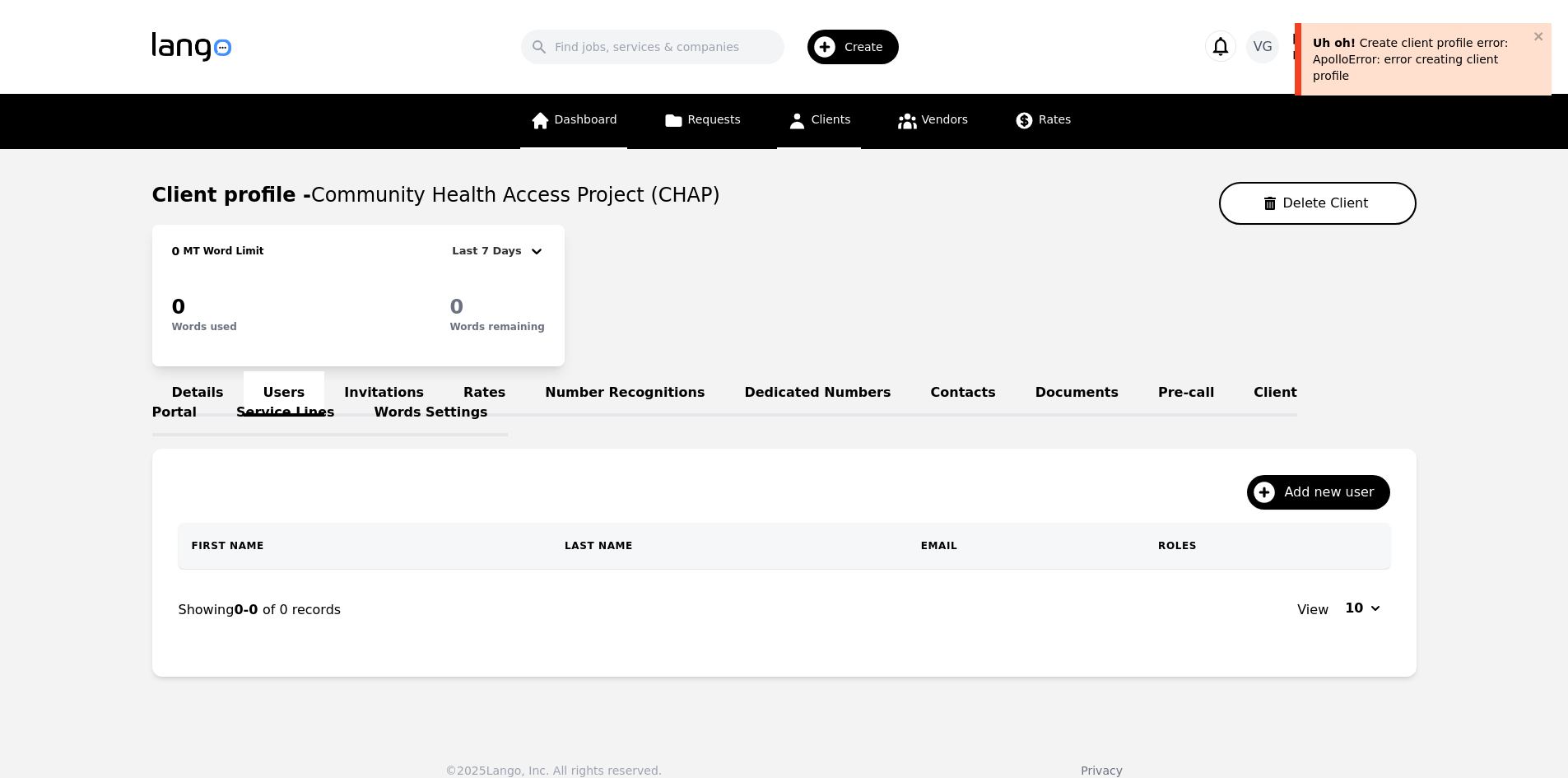
click at [588, 103] on link "Dashboard" at bounding box center [573, 121] width 107 height 55
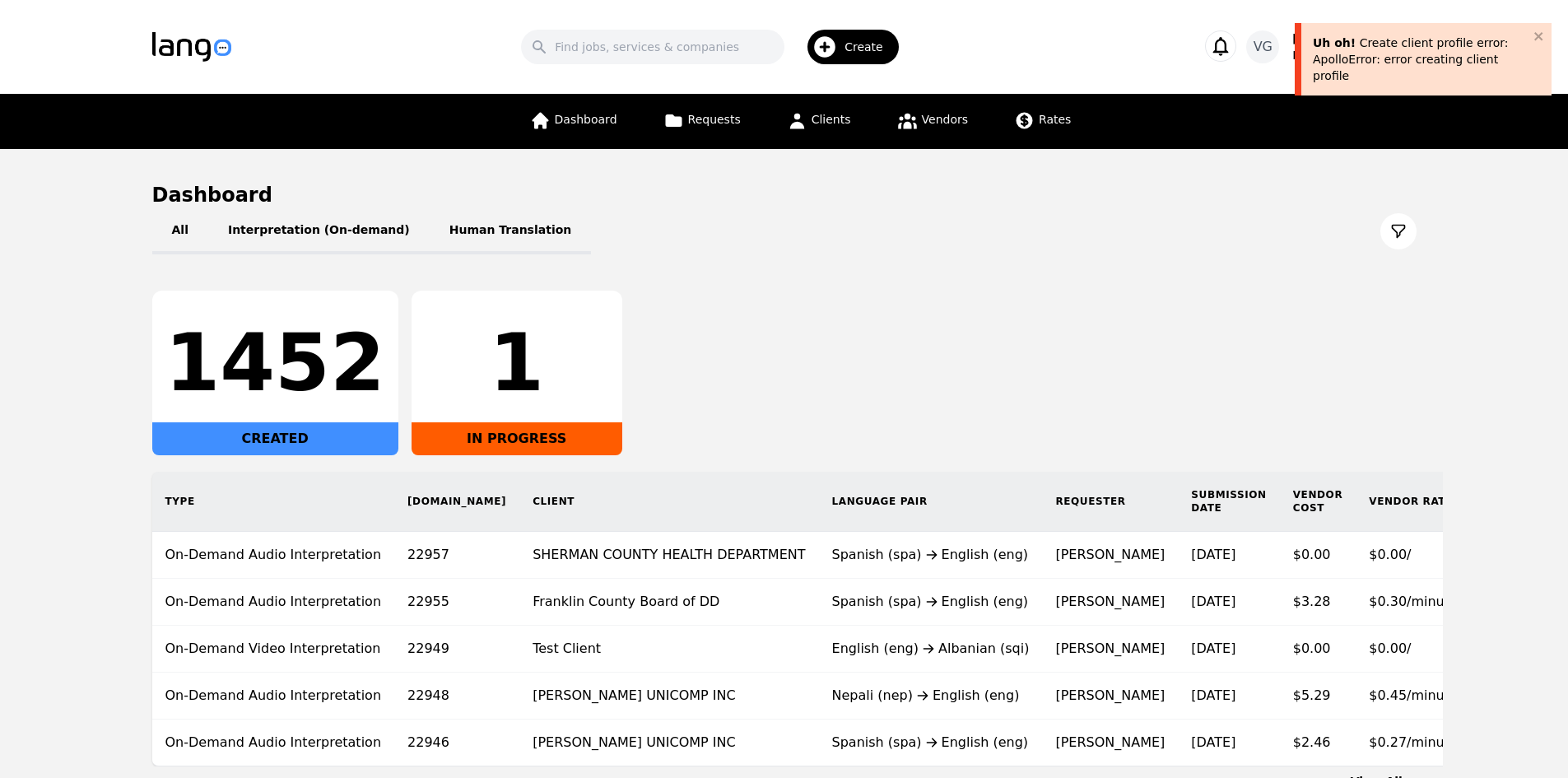
click at [874, 54] on span "Create" at bounding box center [869, 47] width 50 height 17
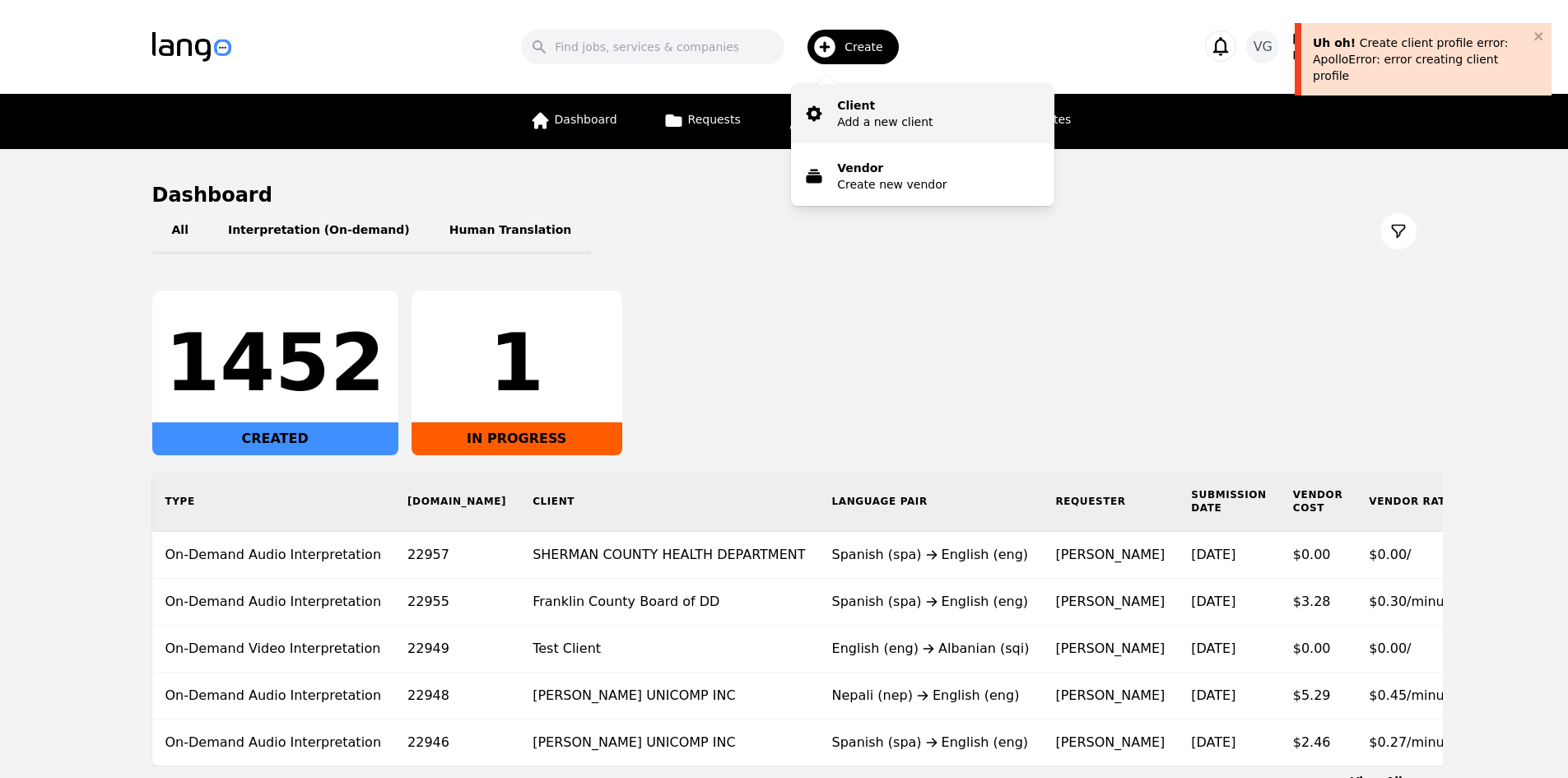
click at [898, 111] on p "Client" at bounding box center [885, 105] width 95 height 17
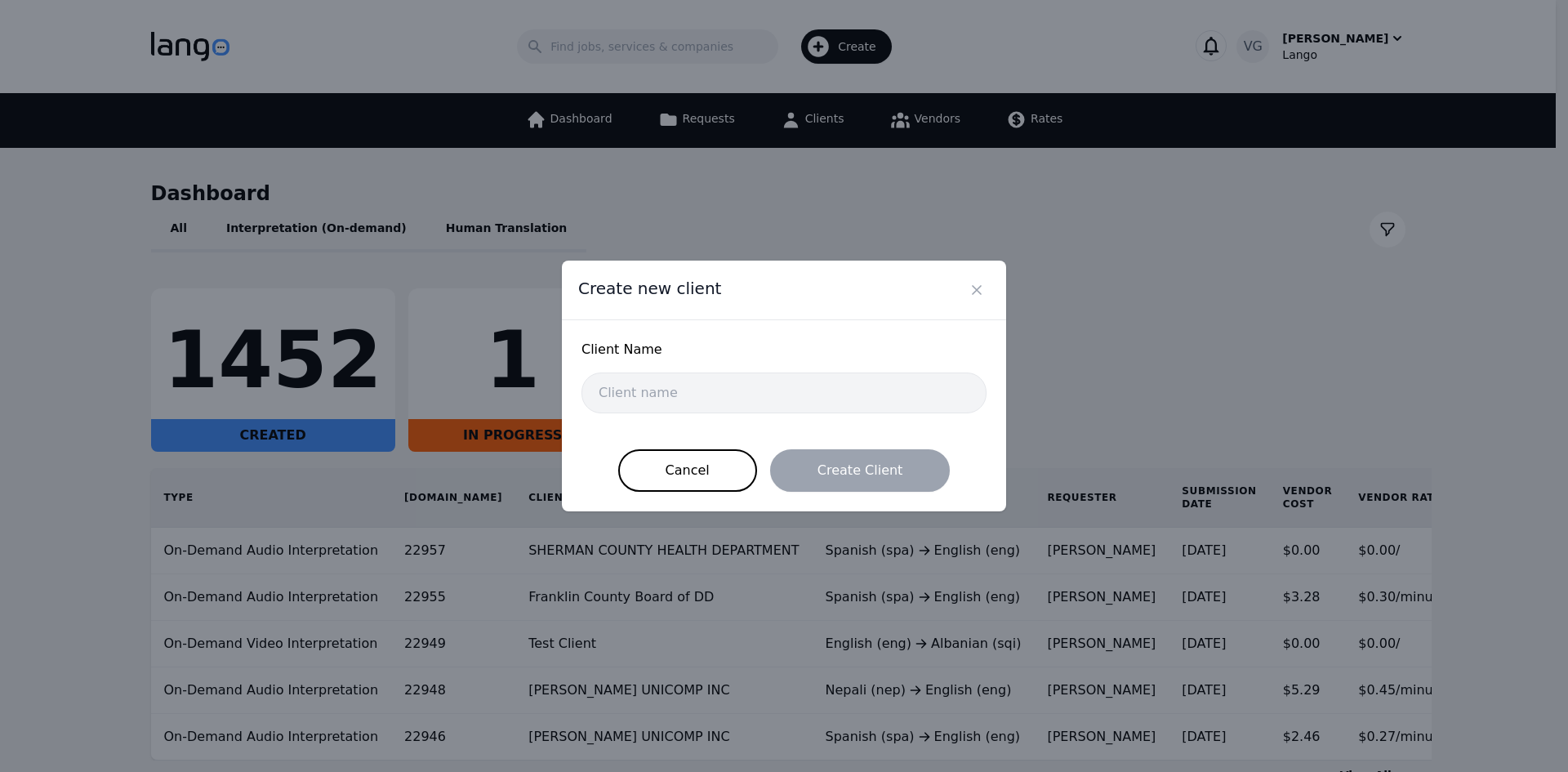
click at [976, 286] on icon "Close" at bounding box center [976, 290] width 17 height 17
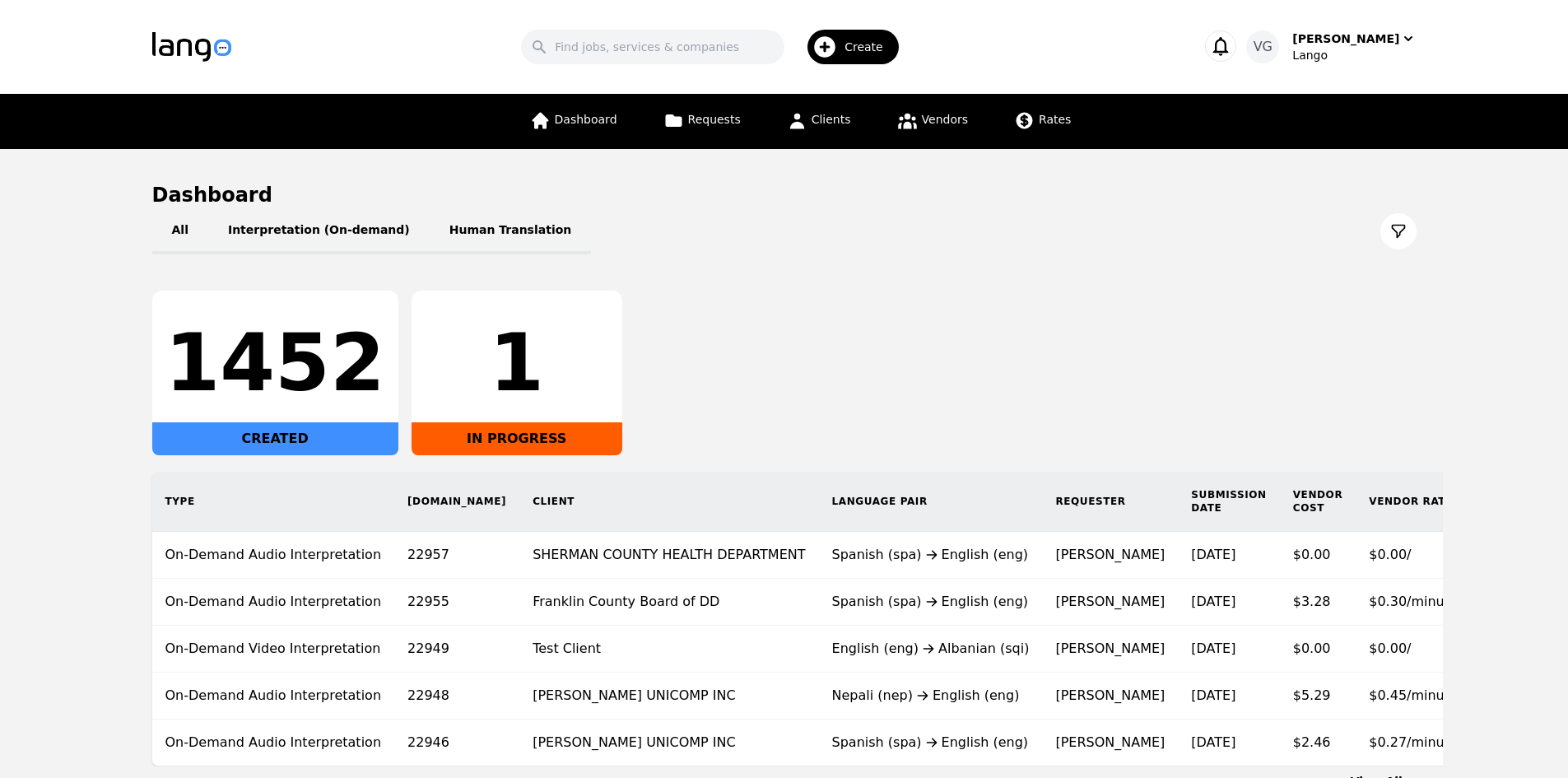
click at [875, 54] on span "Create" at bounding box center [869, 47] width 50 height 17
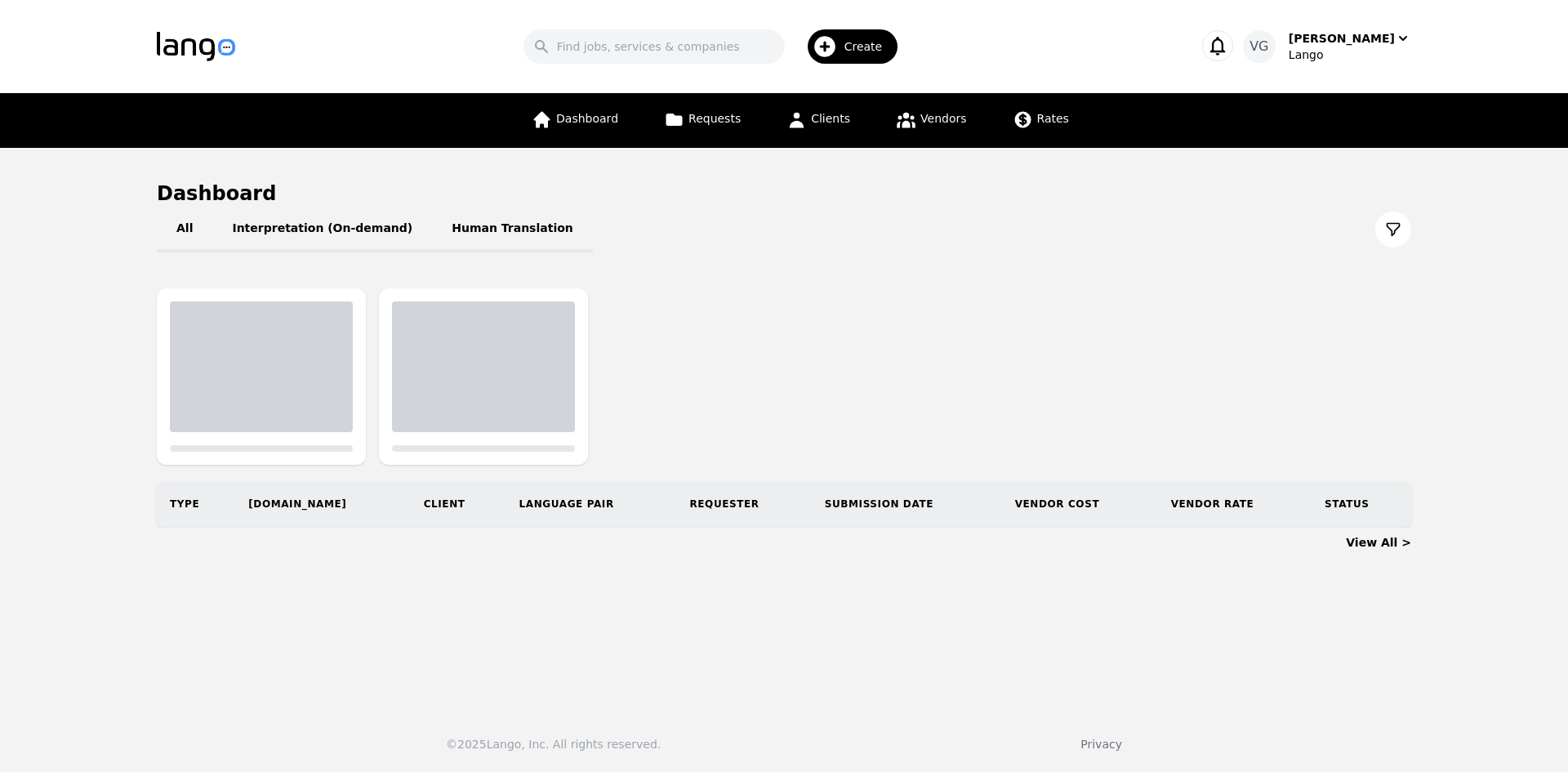
click at [862, 68] on button "Create" at bounding box center [847, 46] width 124 height 47
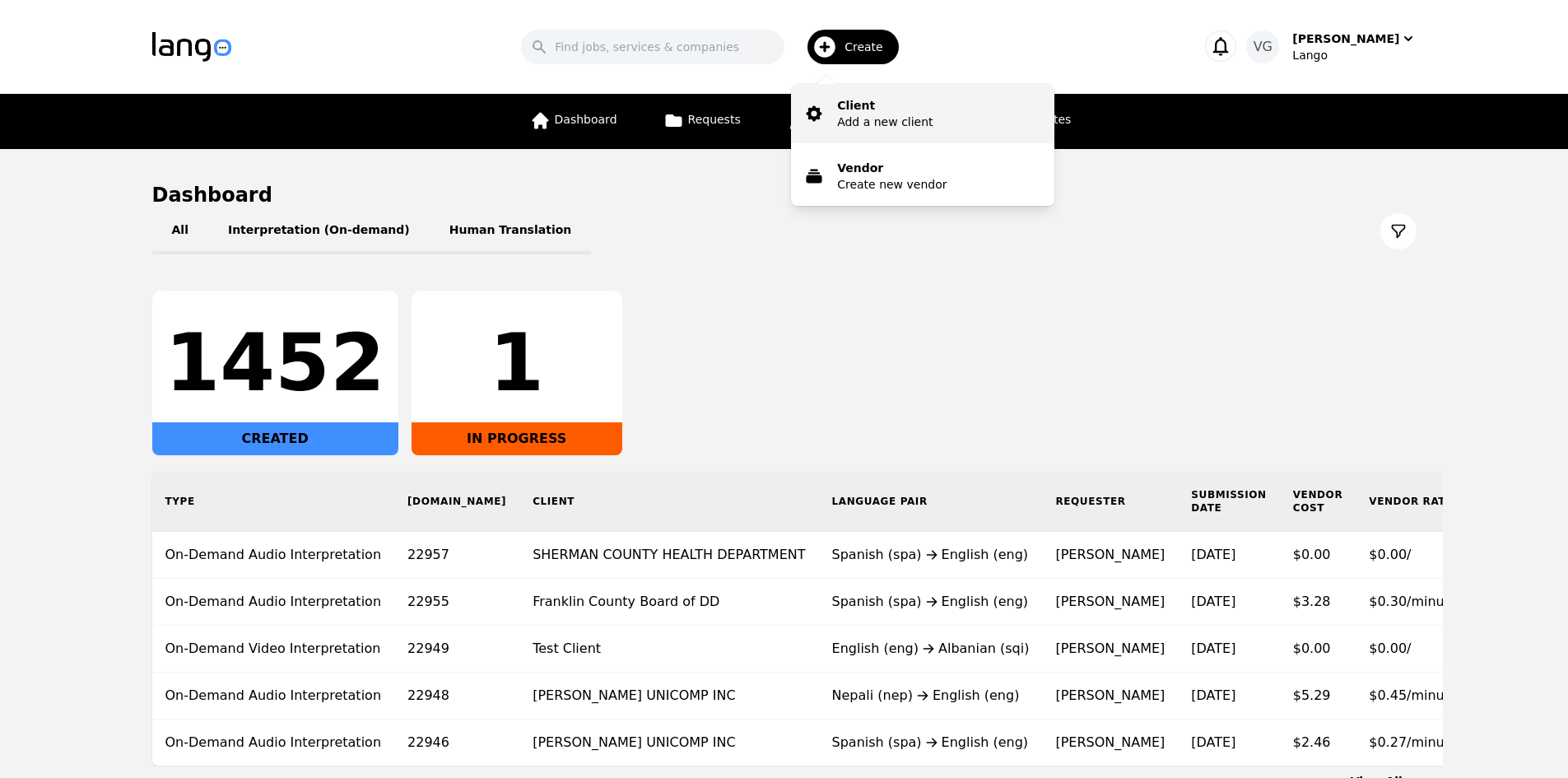
click at [859, 102] on p "Client" at bounding box center [885, 105] width 95 height 17
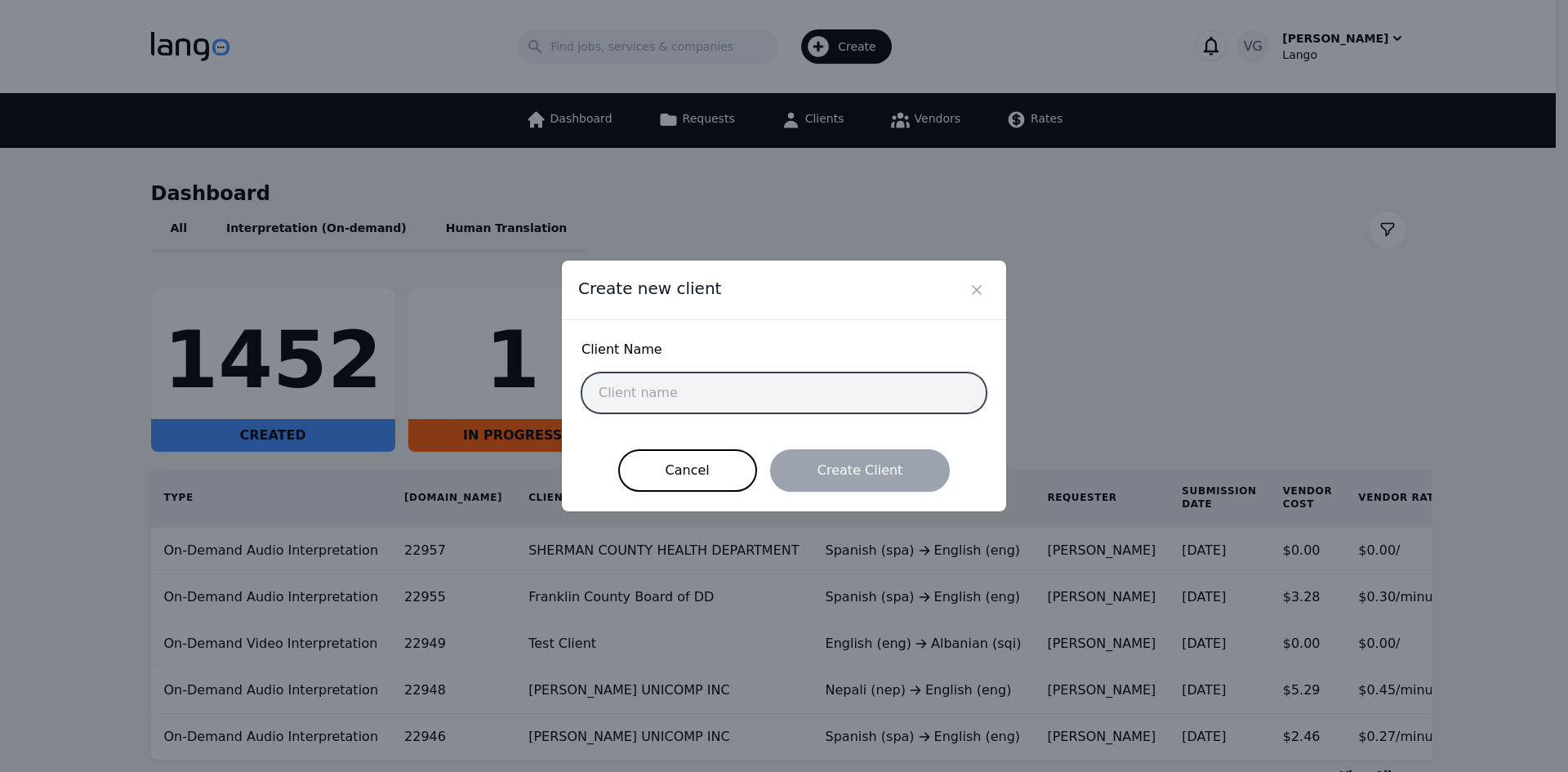
click at [722, 391] on input "text" at bounding box center [784, 393] width 405 height 41
paste input "Hospice Care of [GEOGRAPHIC_DATA]"
type input "Hospice Care of [GEOGRAPHIC_DATA]"
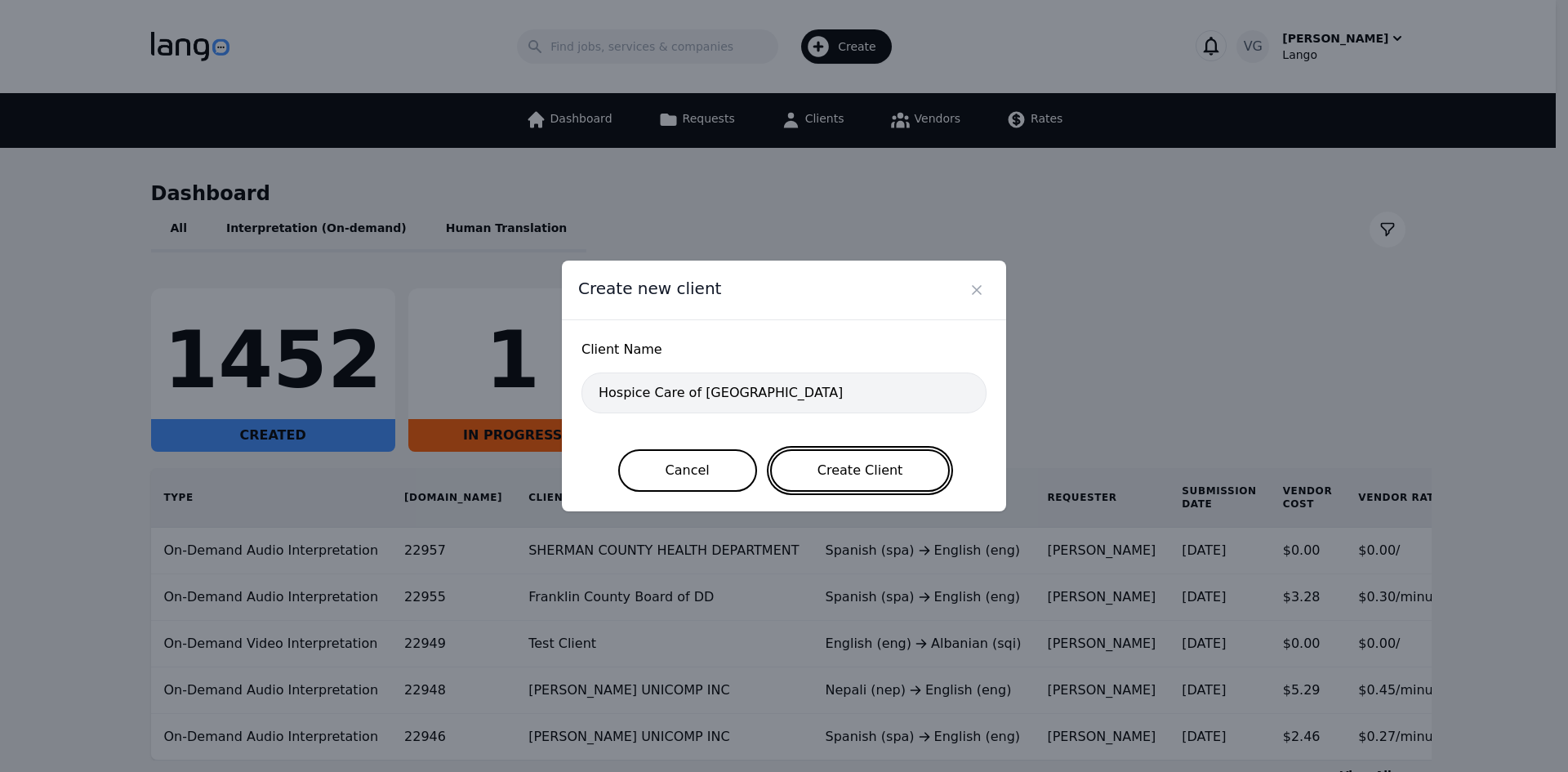
click at [818, 466] on button "Create Client" at bounding box center [861, 471] width 181 height 42
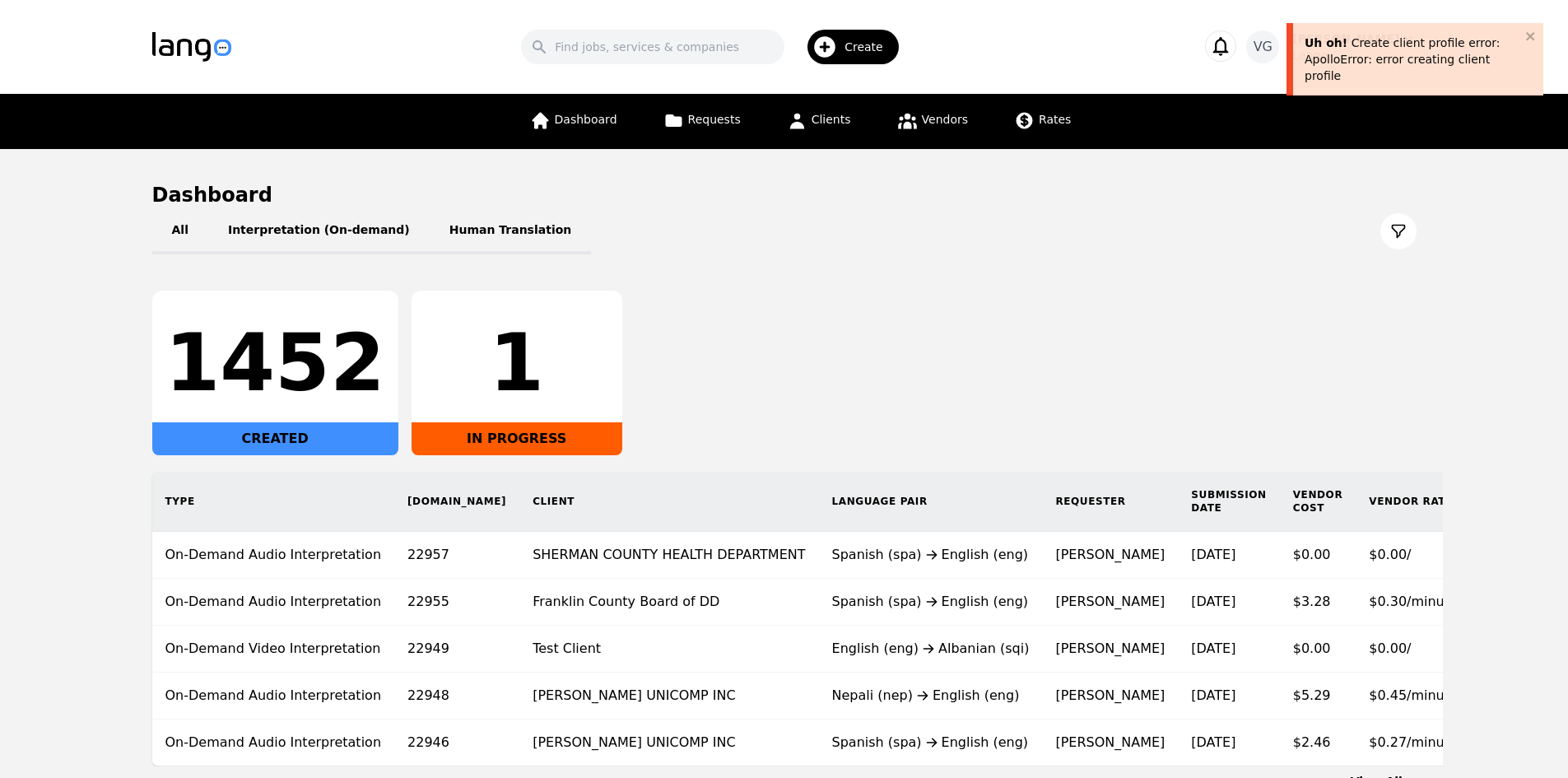
drag, startPoint x: 1366, startPoint y: 42, endPoint x: 1358, endPoint y: 31, distance: 13.6
click at [1358, 31] on div "Uh oh! Create client profile error: ApolloError: error creating client profile" at bounding box center [1413, 59] width 225 height 59
drag, startPoint x: 951, startPoint y: 242, endPoint x: 666, endPoint y: 135, distance: 304.4
click at [949, 242] on div "All Interpretation (On-demand) Human Translation" at bounding box center [784, 231] width 1265 height 46
click at [625, 57] on input "Search" at bounding box center [653, 47] width 263 height 34
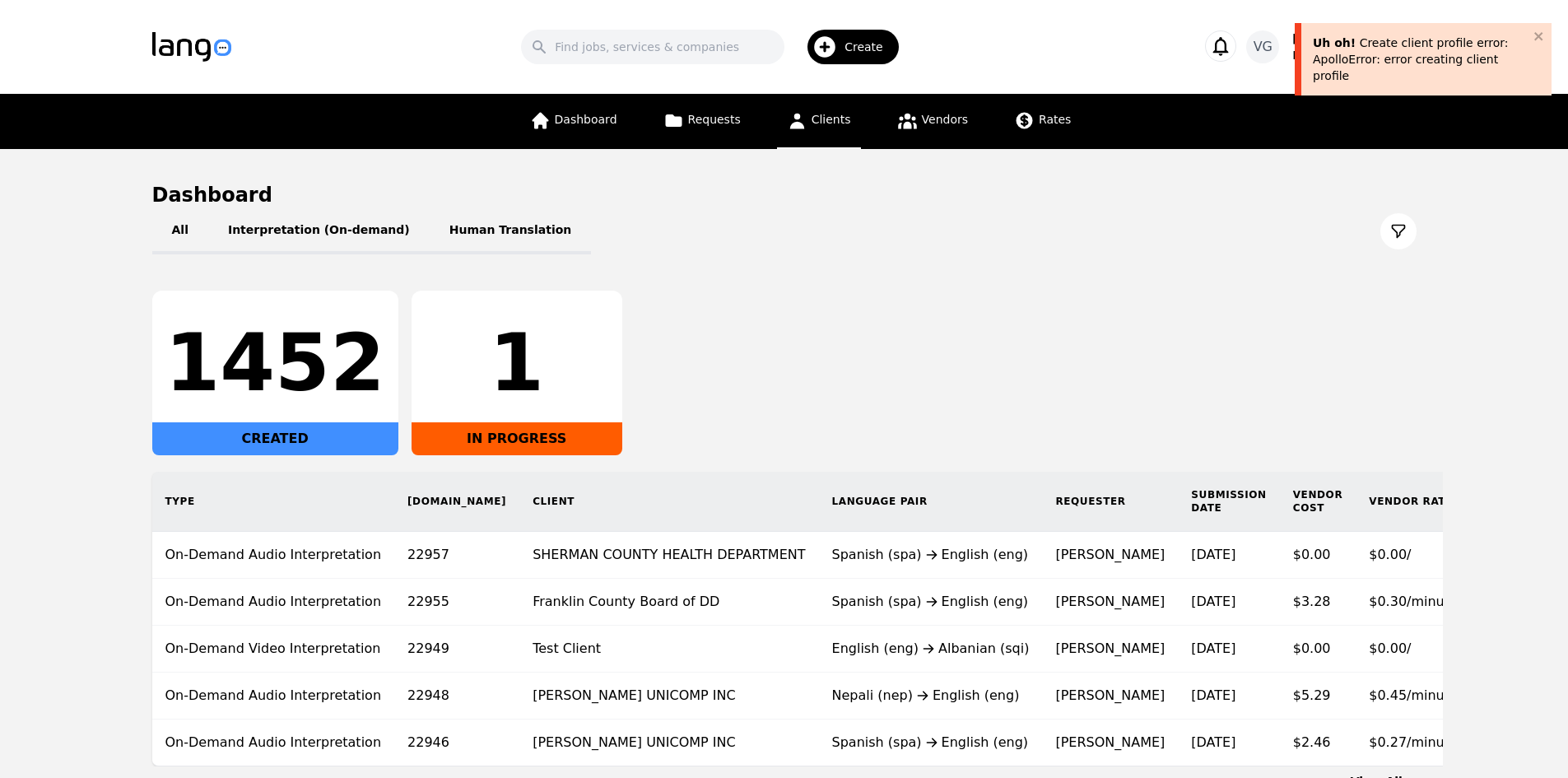
click at [817, 126] on span "Clients" at bounding box center [831, 119] width 40 height 13
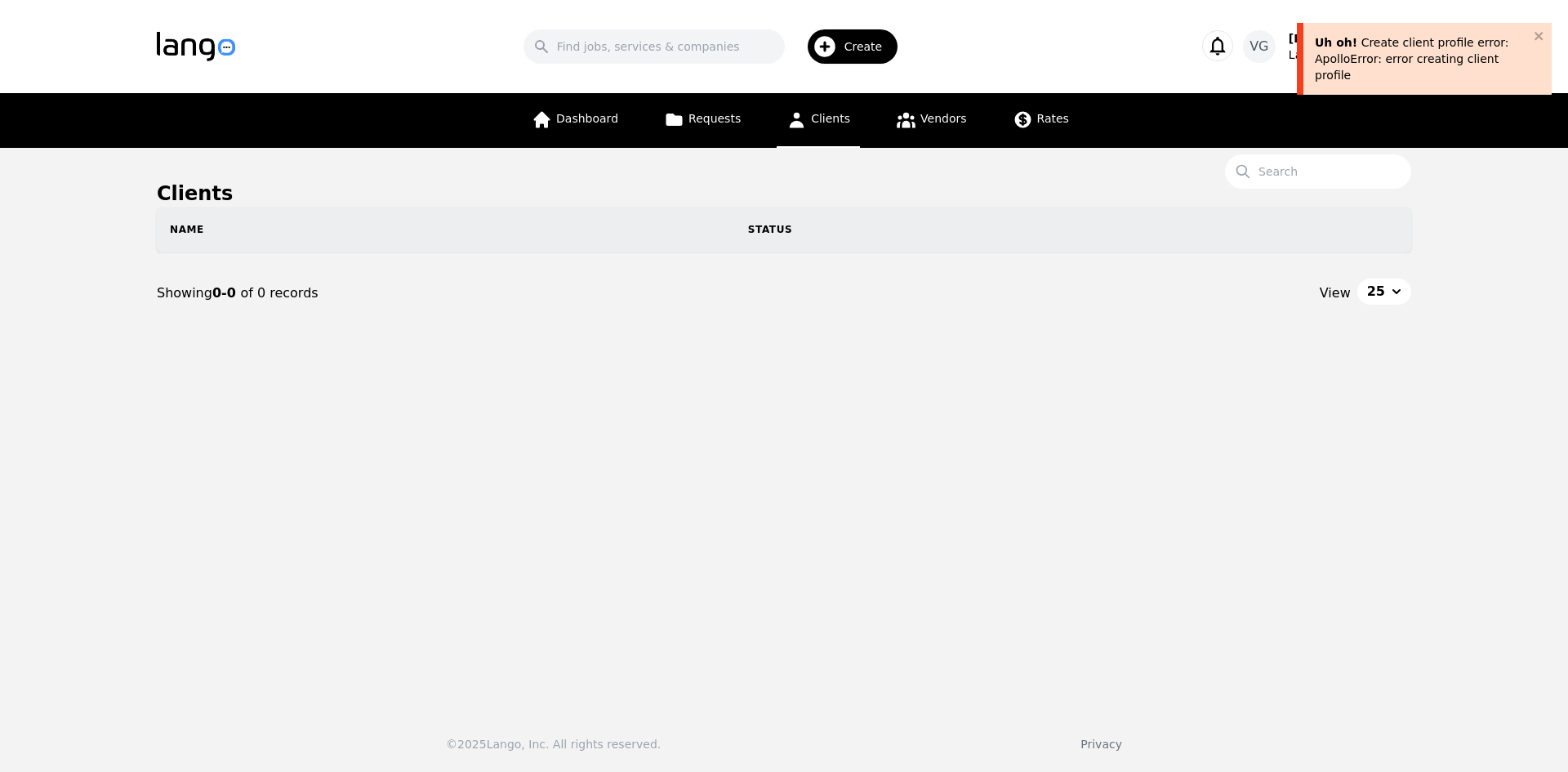
click at [714, 66] on div "Search Create" at bounding box center [715, 46] width 908 height 47
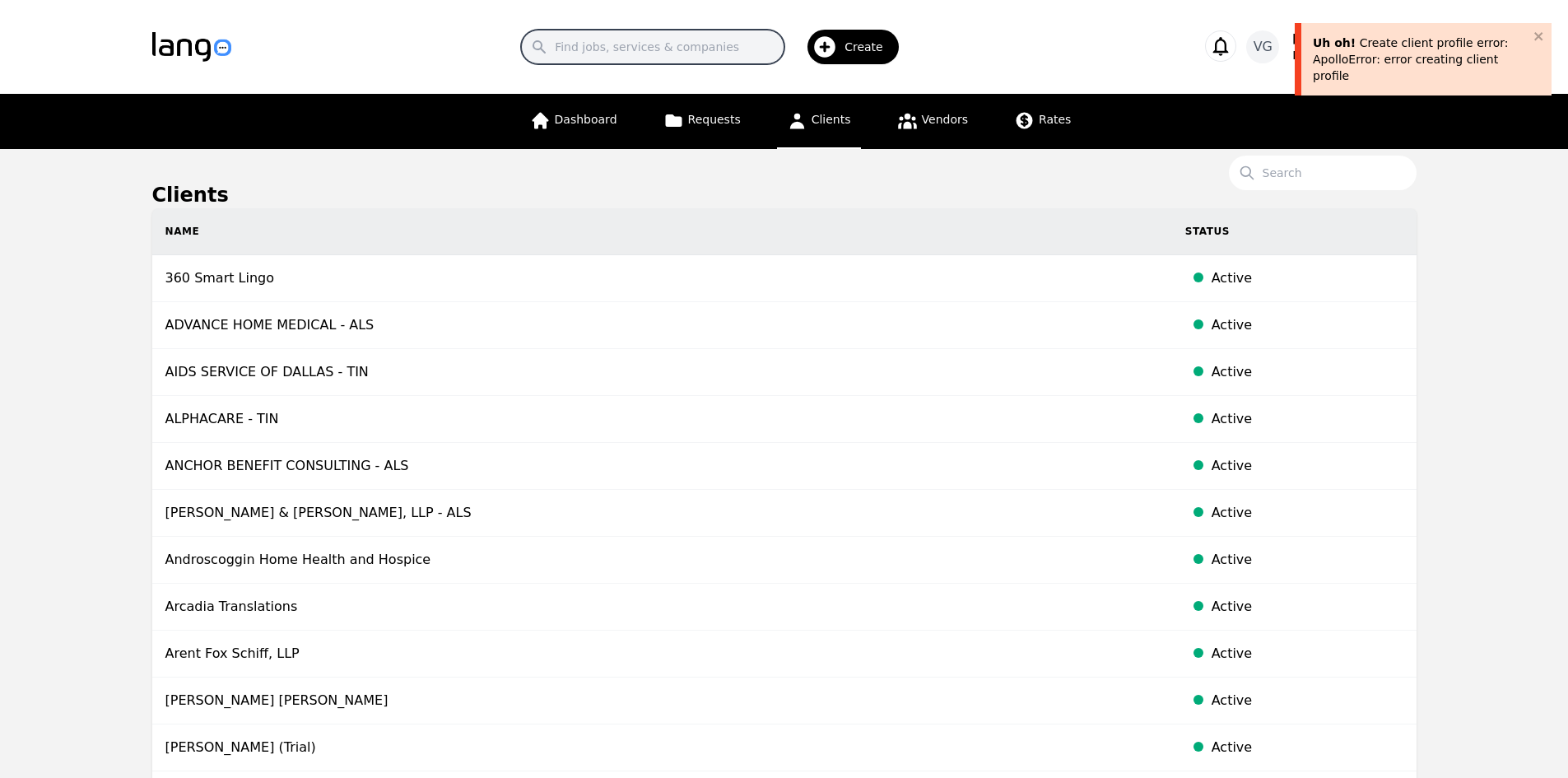
click at [720, 55] on input "Search" at bounding box center [653, 47] width 263 height 34
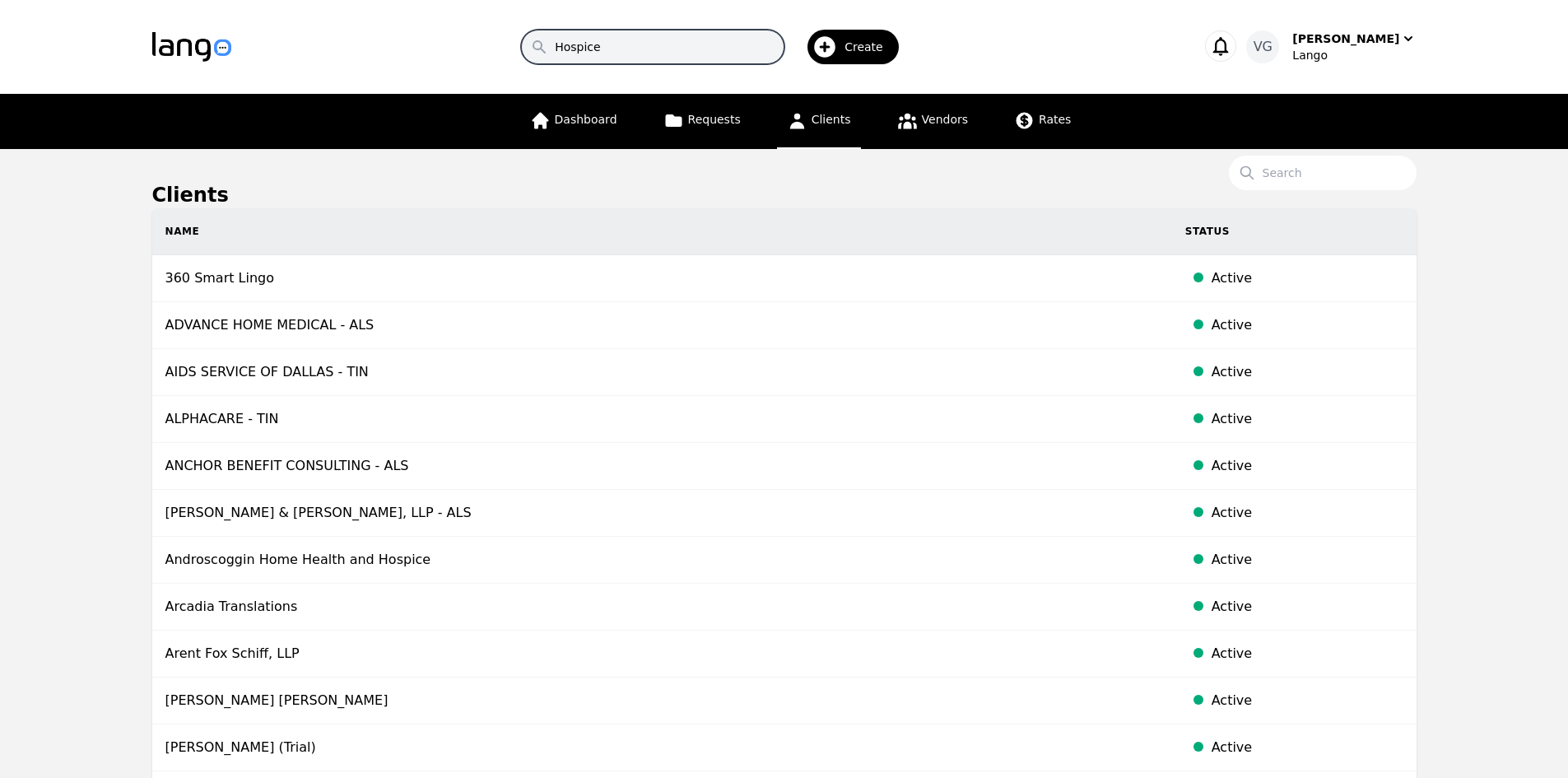
type input "Hospice"
click at [1362, 168] on input "Search" at bounding box center [1322, 172] width 187 height 34
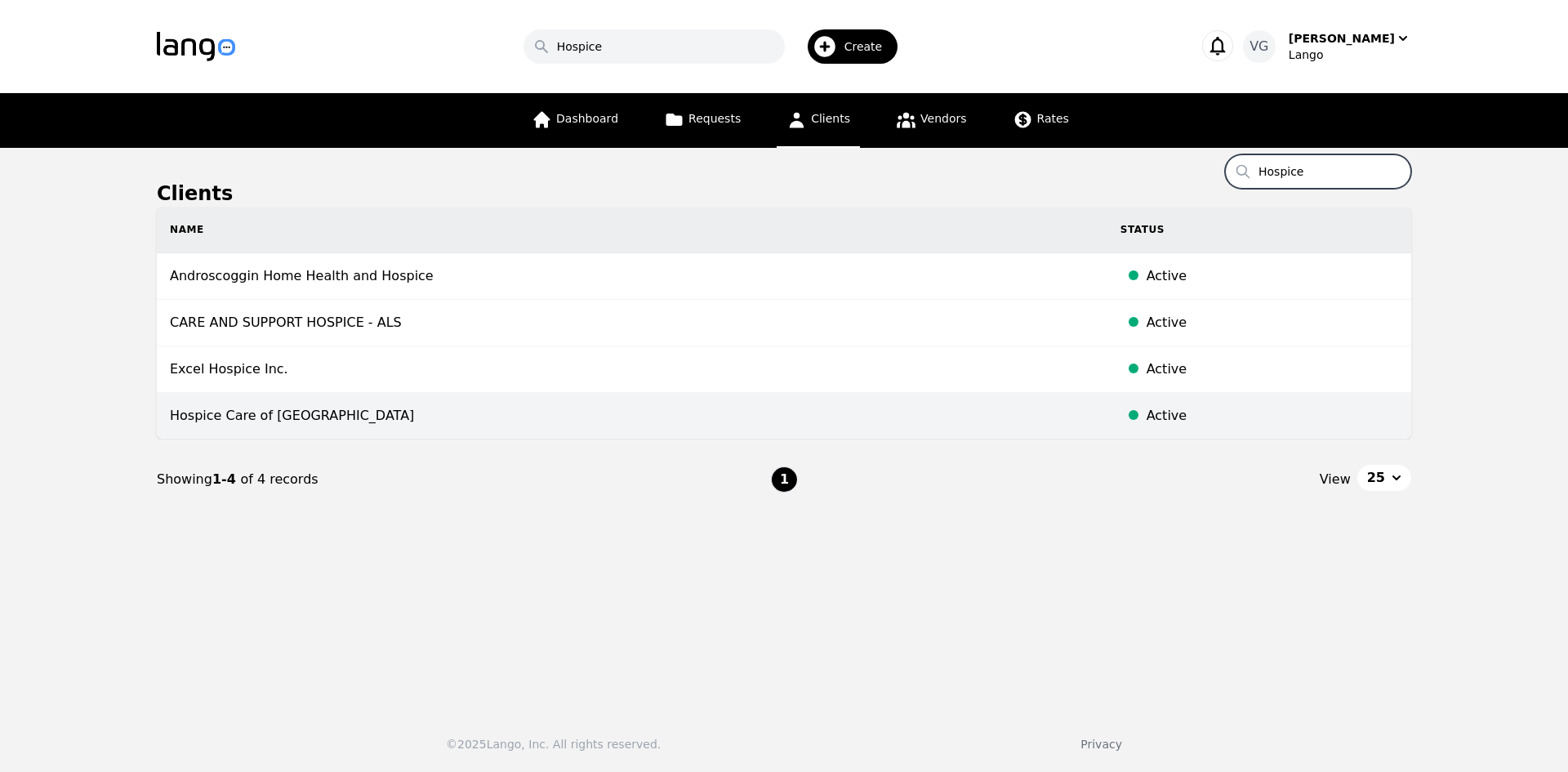
type input "Hospice"
click at [472, 427] on td "Hospice Care of [GEOGRAPHIC_DATA]" at bounding box center [632, 415] width 951 height 46
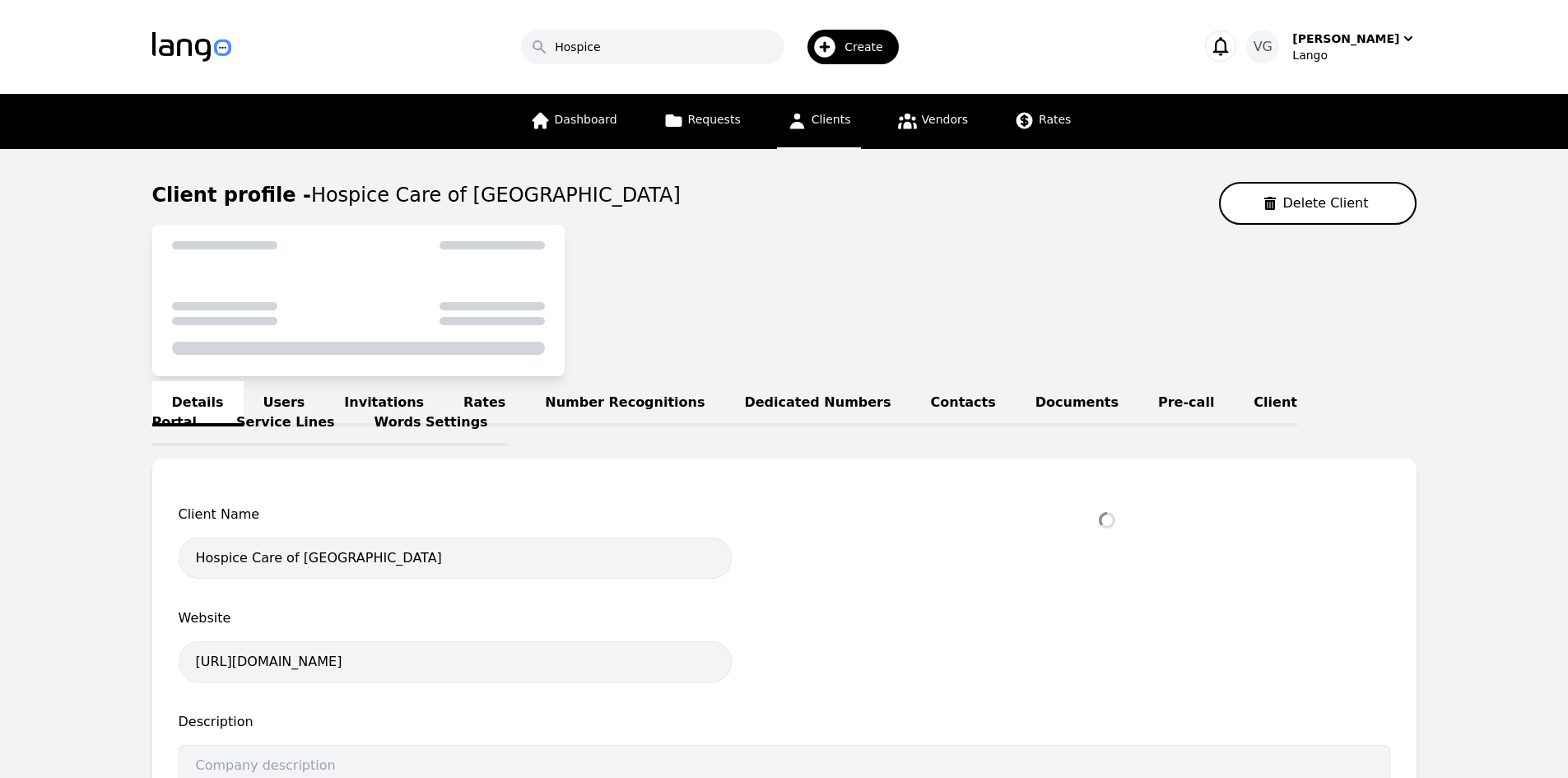
select select "active"
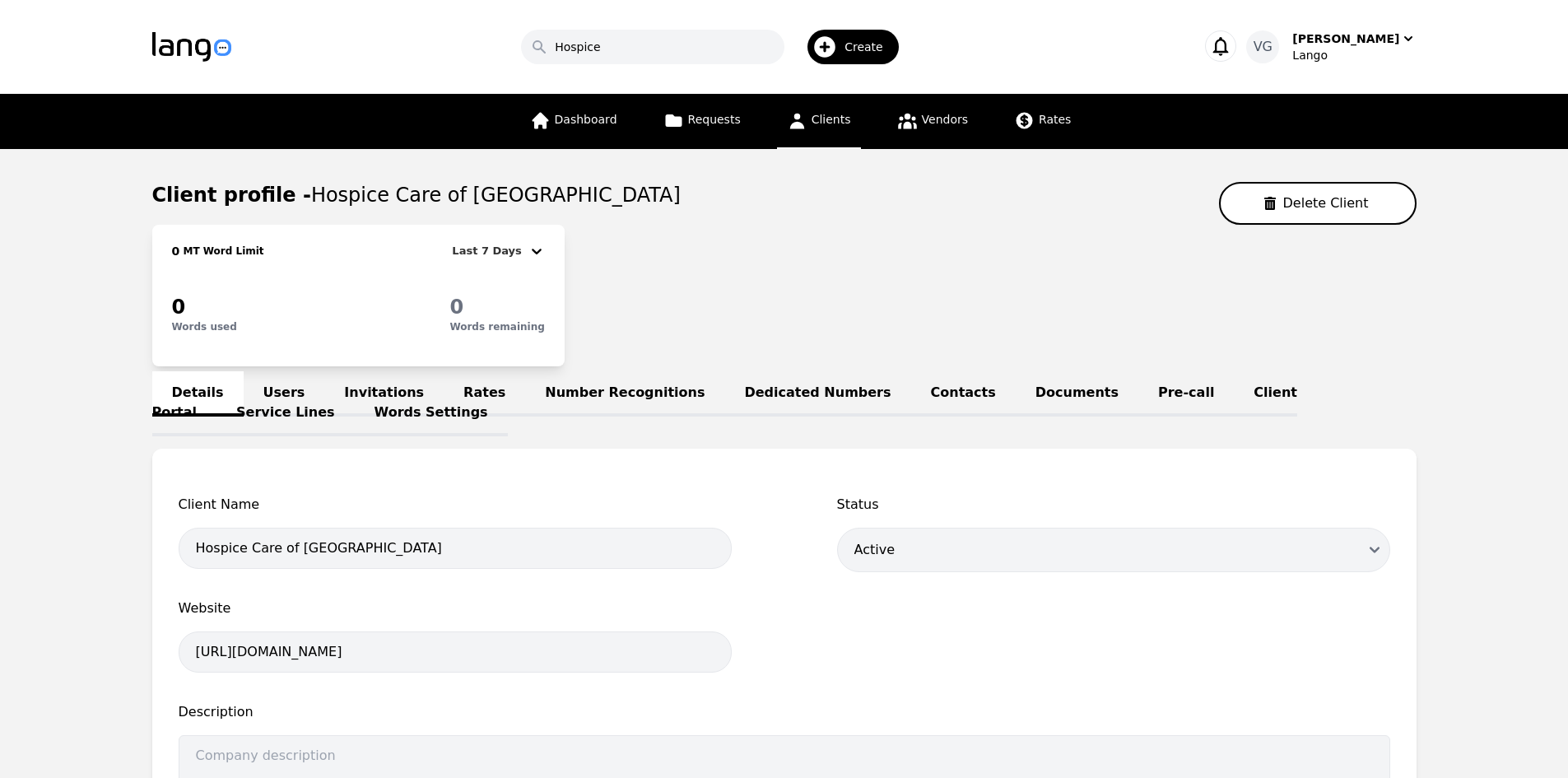
click at [278, 399] on link "Users" at bounding box center [284, 393] width 81 height 45
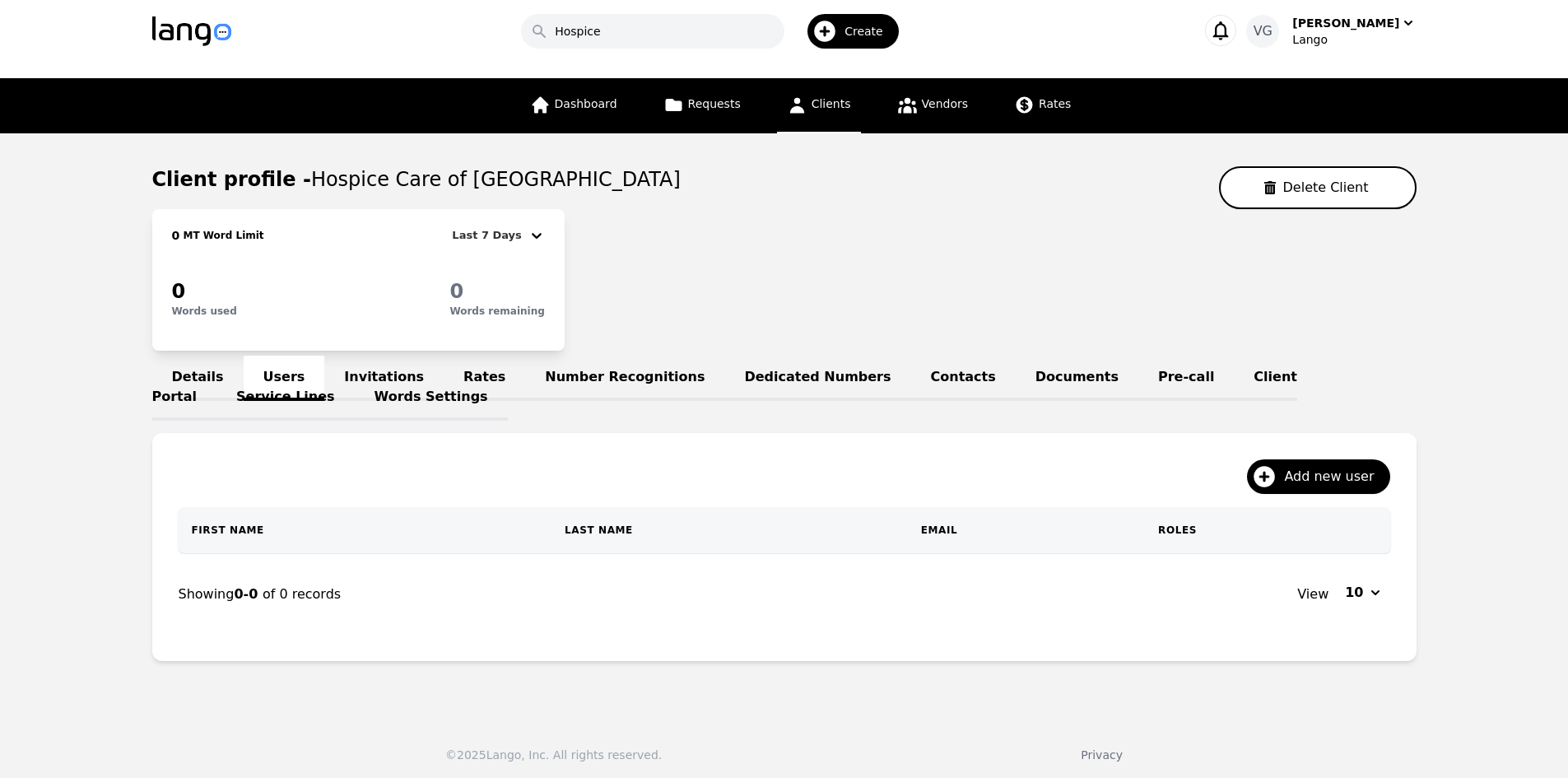
scroll to position [19, 0]
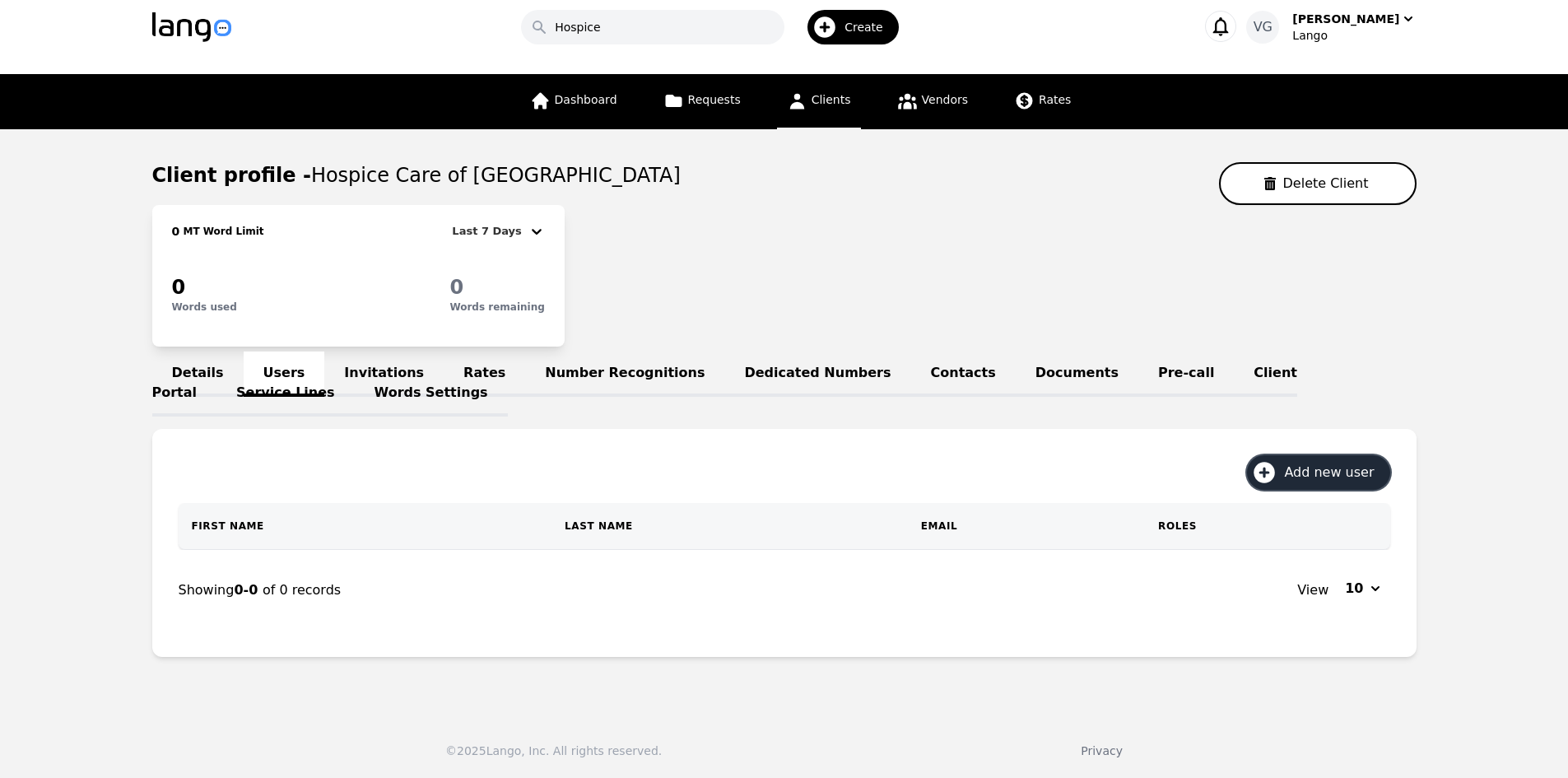
click at [1384, 478] on span "Add new user" at bounding box center [1335, 472] width 102 height 19
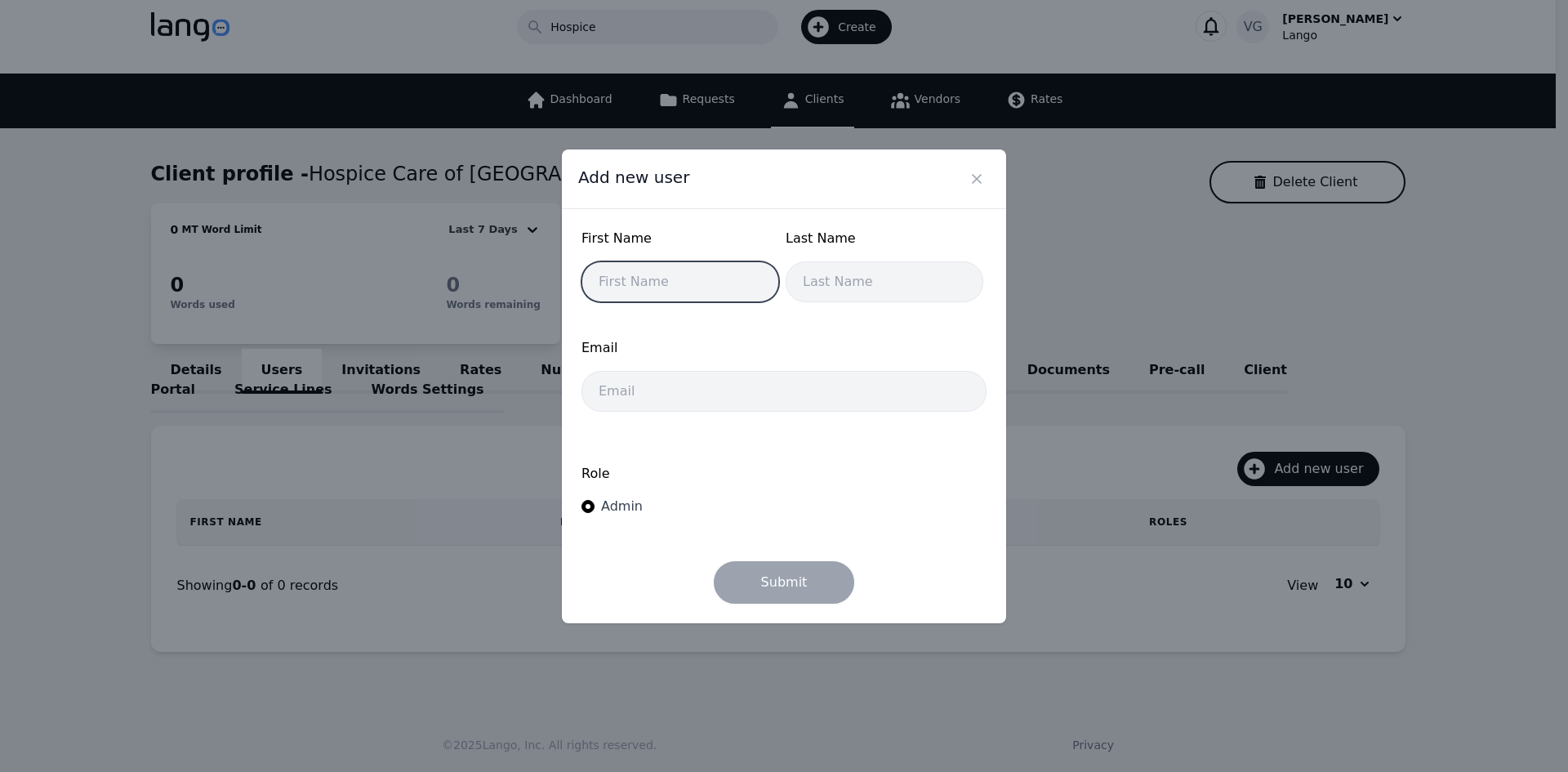
click at [669, 273] on input "text" at bounding box center [681, 281] width 198 height 41
paste input "[PERSON_NAME]"
click at [663, 280] on input "[PERSON_NAME]" at bounding box center [681, 281] width 198 height 41
drag, startPoint x: 663, startPoint y: 280, endPoint x: 659, endPoint y: 254, distance: 26.3
click at [667, 278] on input "[PERSON_NAME]" at bounding box center [681, 281] width 198 height 41
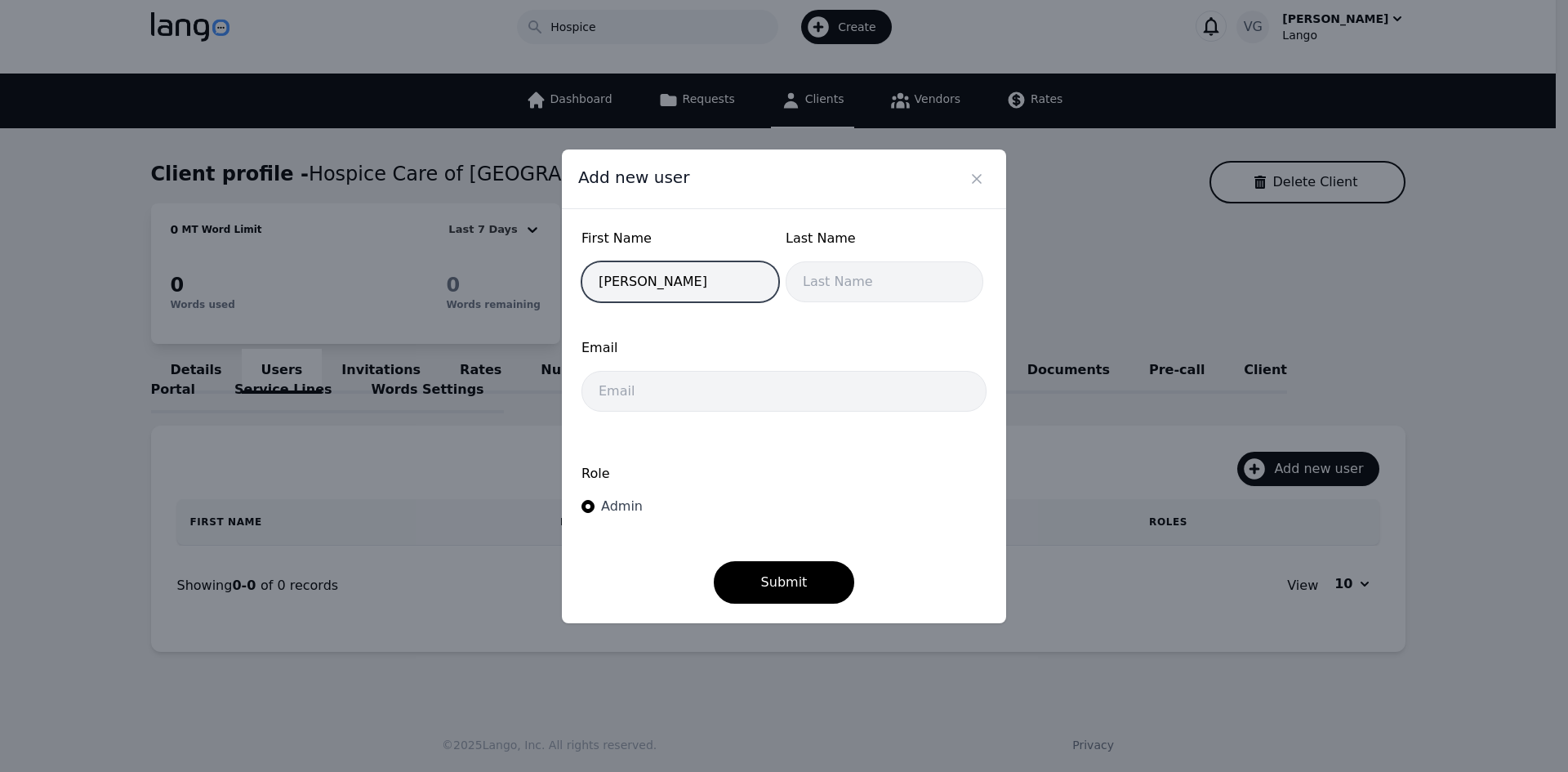
type input "[PERSON_NAME]"
drag, startPoint x: 832, startPoint y: 270, endPoint x: 771, endPoint y: 209, distance: 86.3
click at [832, 270] on input "text" at bounding box center [885, 281] width 198 height 41
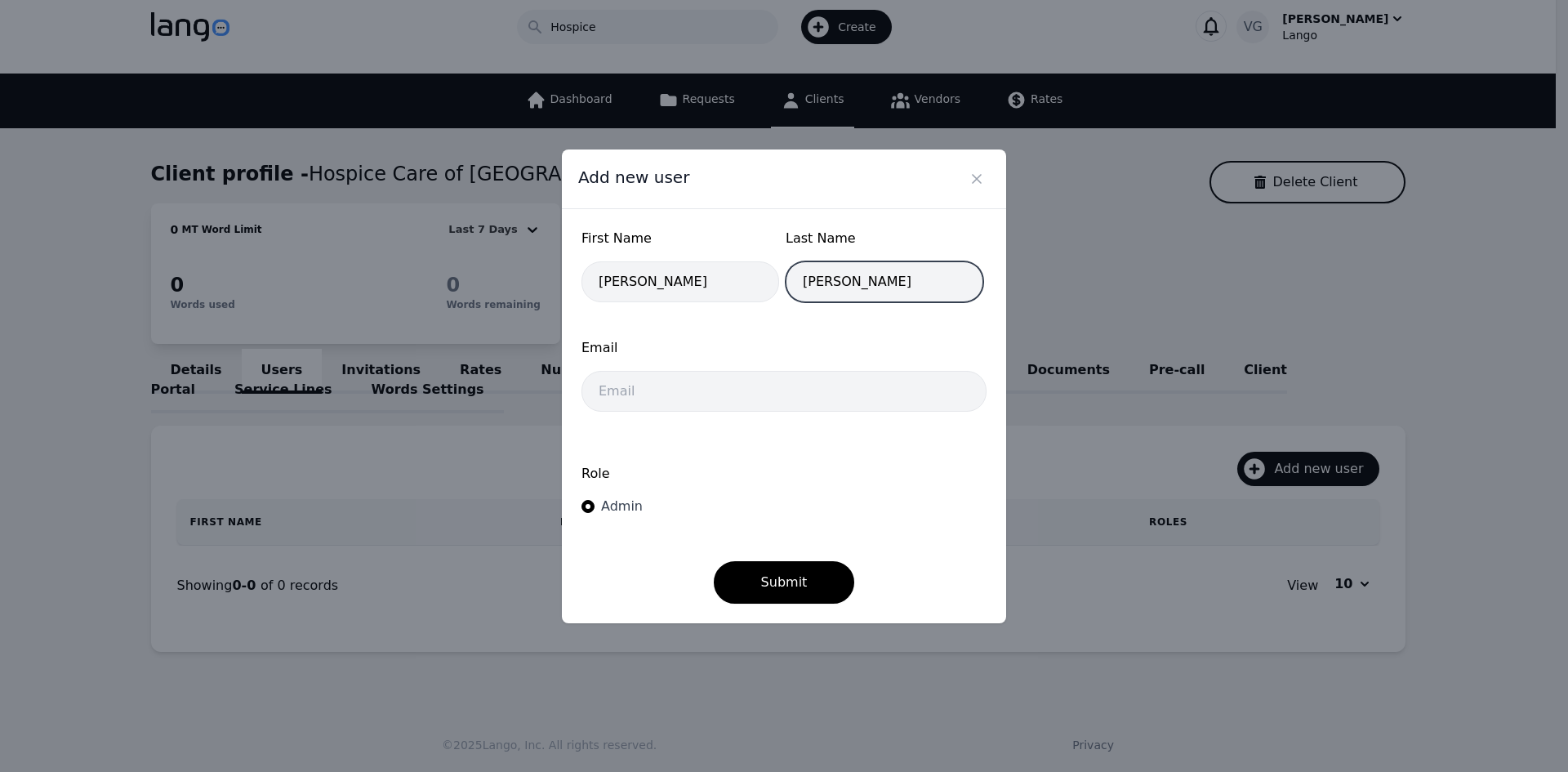
type input "[PERSON_NAME]"
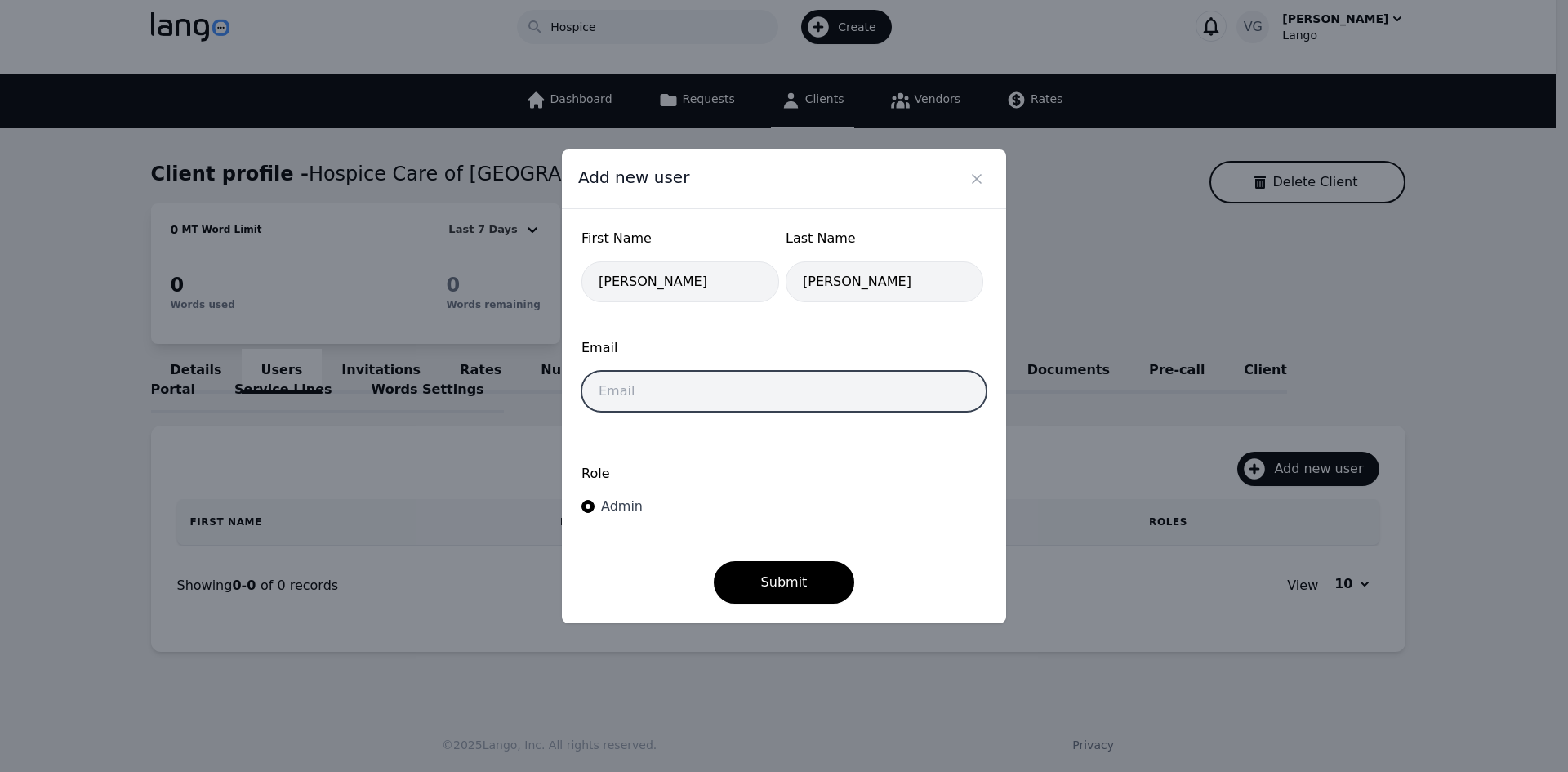
click at [708, 384] on input "email" at bounding box center [784, 391] width 405 height 41
type input "[EMAIL_ADDRESS][DOMAIN_NAME]"
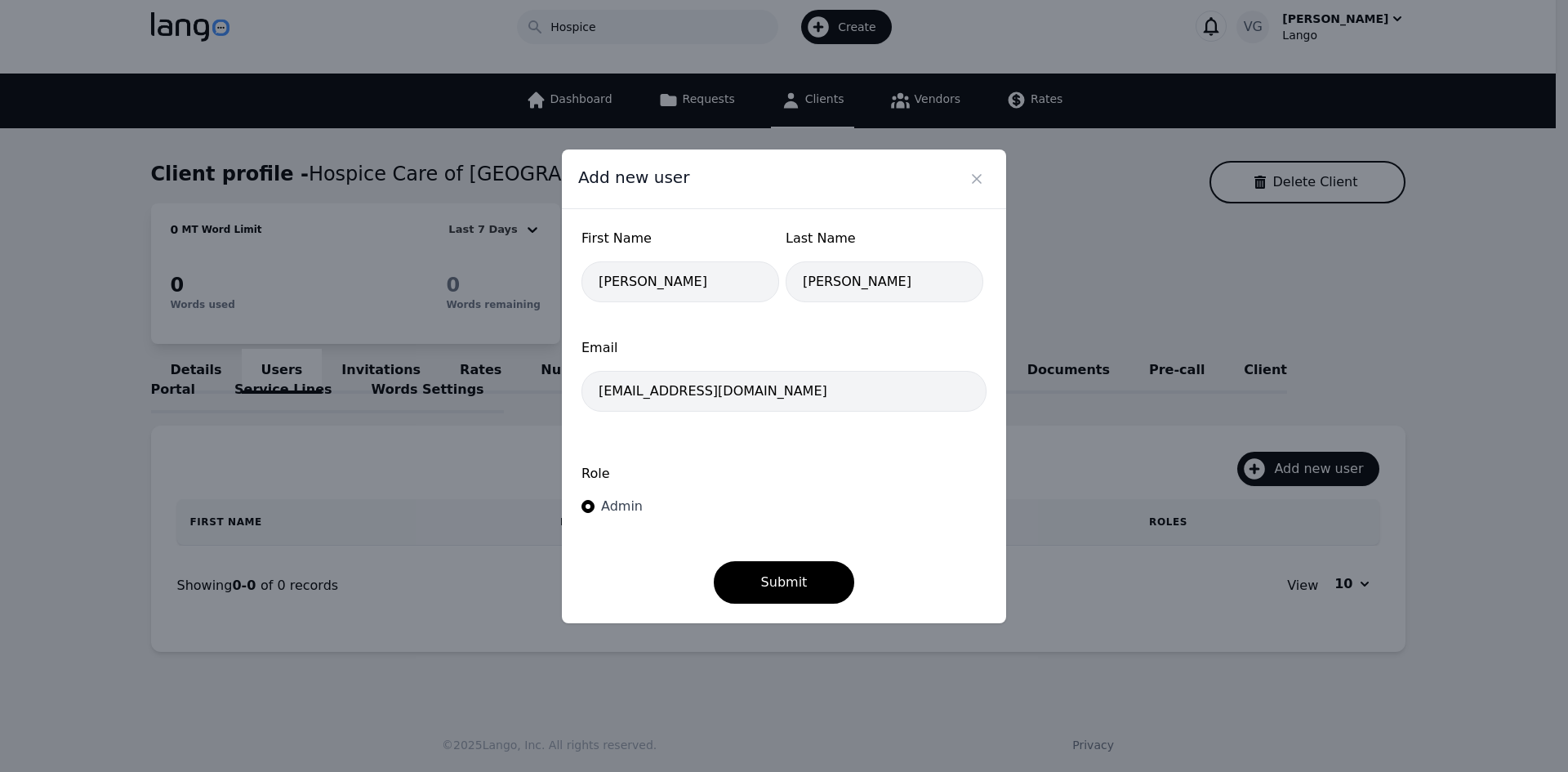
click at [609, 515] on div "Admin" at bounding box center [618, 506] width 48 height 19
click at [594, 513] on input "Admin" at bounding box center [588, 506] width 13 height 13
click at [798, 570] on button "Submit" at bounding box center [784, 582] width 141 height 42
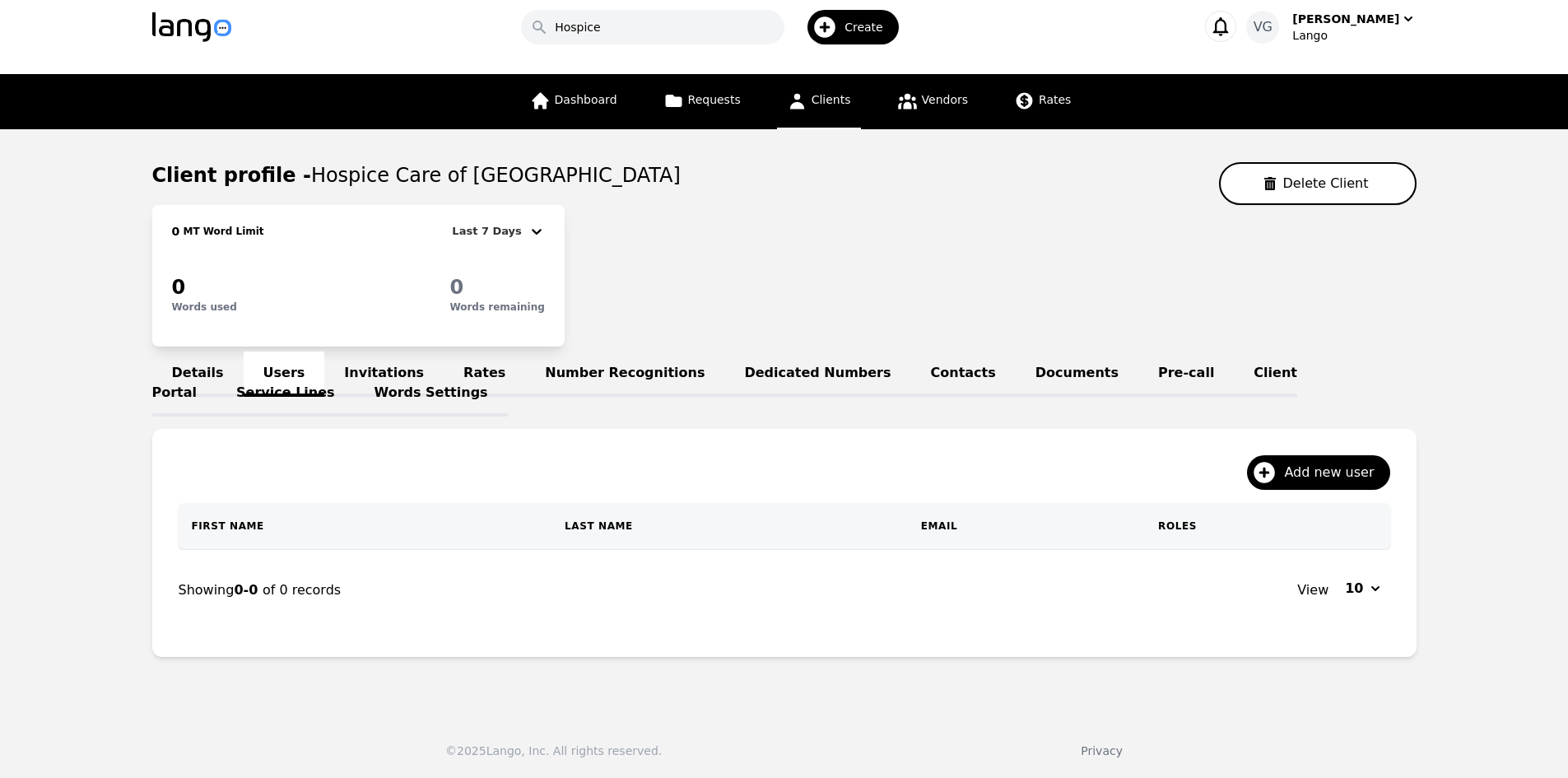
click at [293, 369] on div "Details Users Invitations Rates Number Recognitions Dedicated Numbers Contacts …" at bounding box center [784, 382] width 1265 height 40
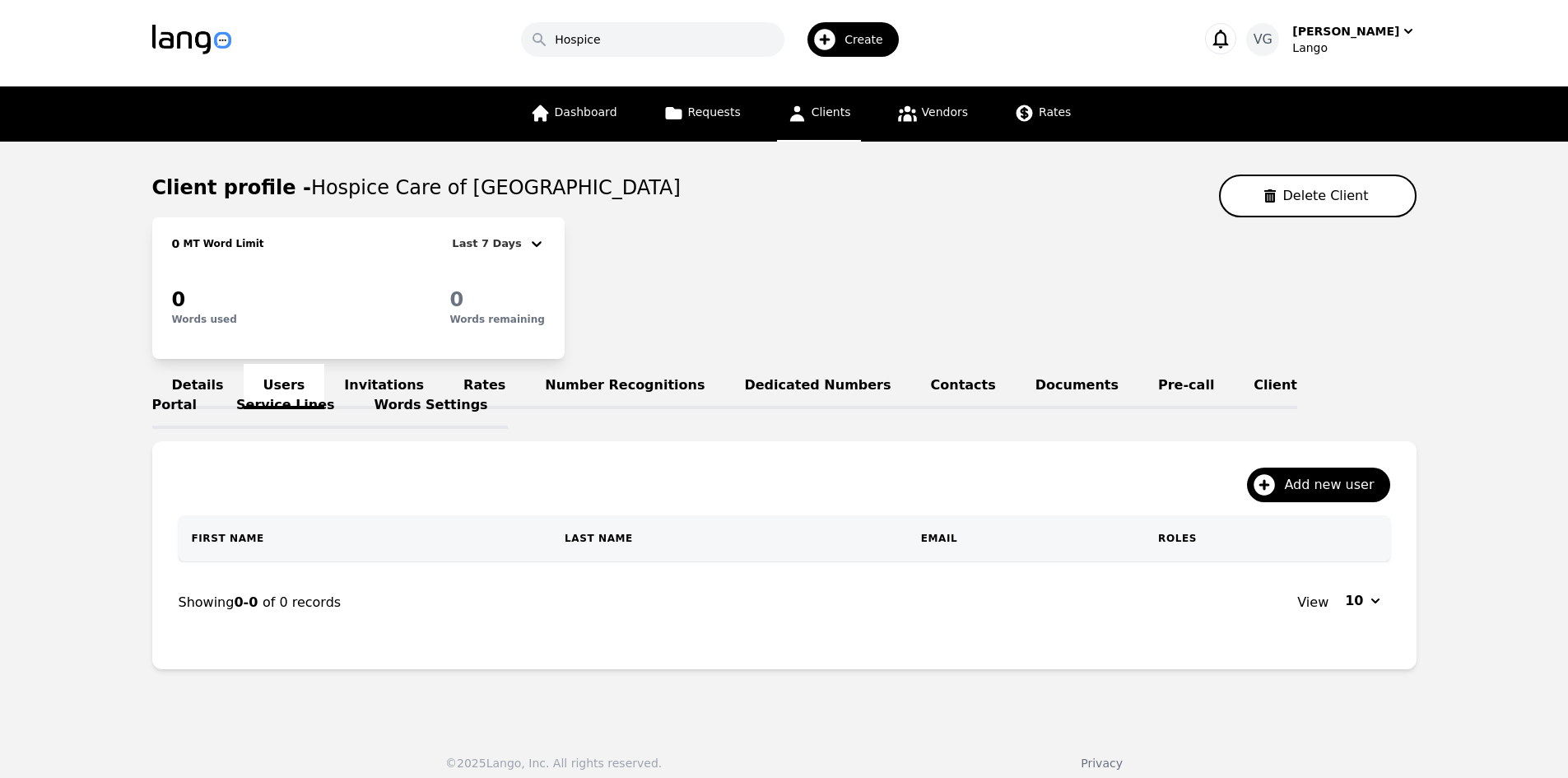
scroll to position [0, 0]
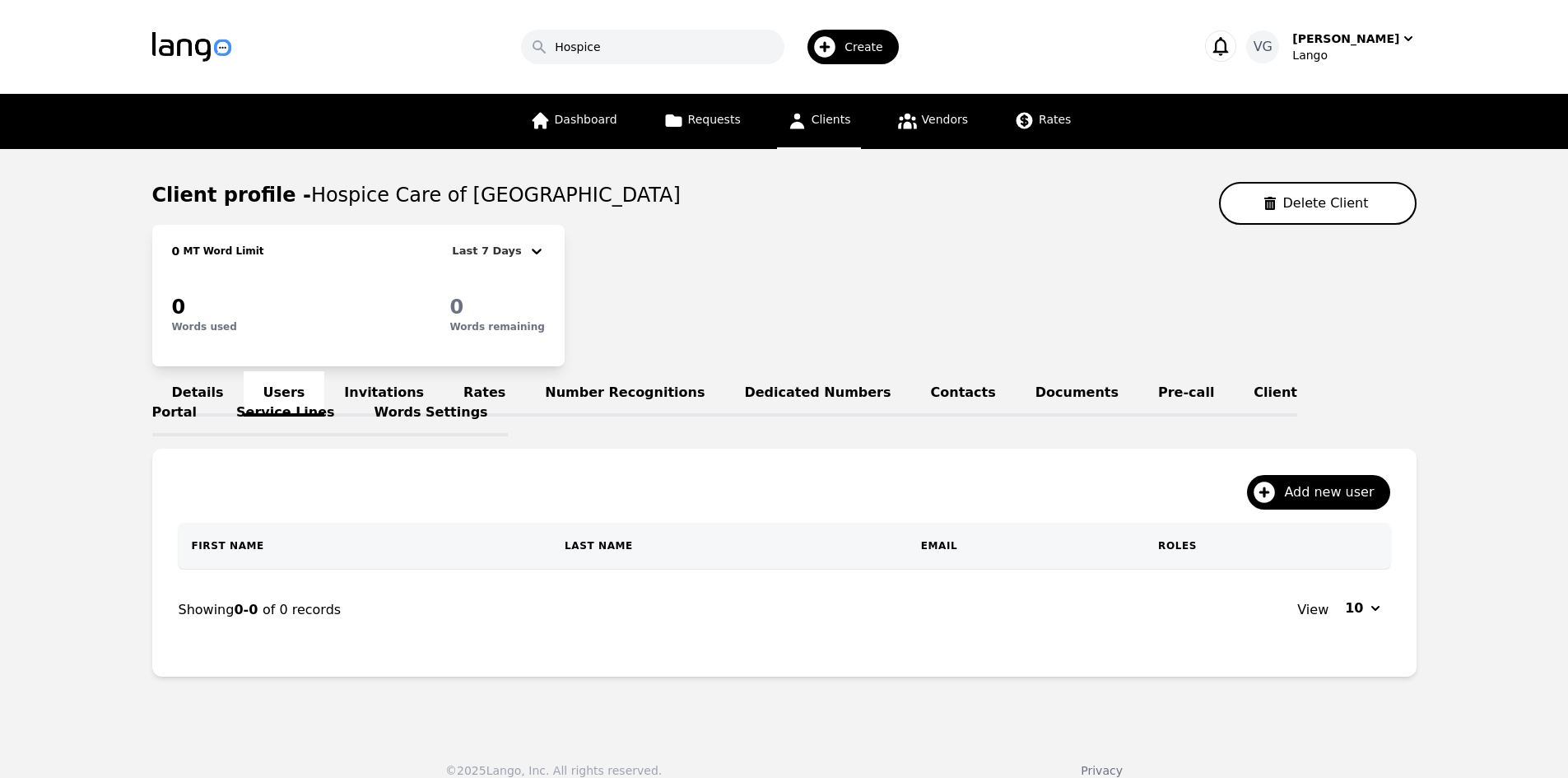
click at [52, 487] on main "Client profile - Hospice Care of [GEOGRAPHIC_DATA] Delete Client 0 MT Word Limi…" at bounding box center [784, 436] width 1568 height 574
